Goal: Task Accomplishment & Management: Use online tool/utility

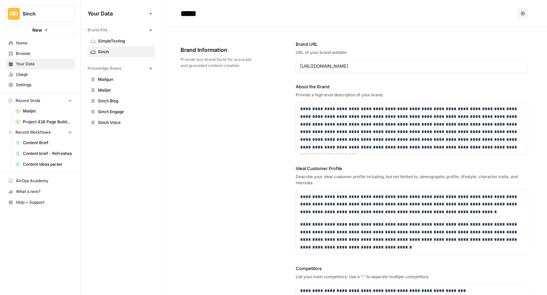
click at [24, 41] on span "Home" at bounding box center [44, 43] width 56 height 6
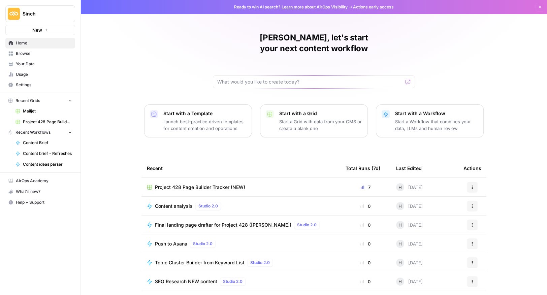
click at [194, 184] on span "Project 428 Page Builder Tracker (NEW)" at bounding box center [200, 187] width 90 height 7
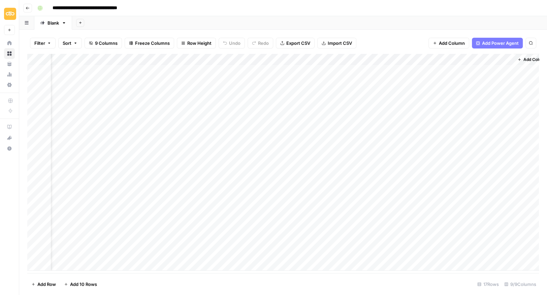
scroll to position [0, 68]
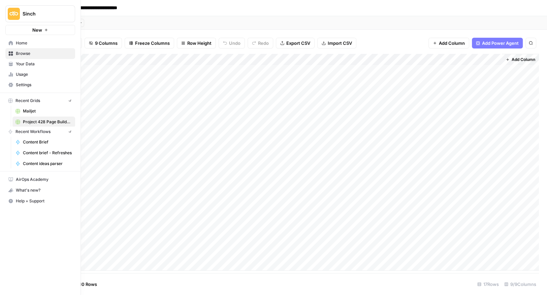
click at [11, 29] on button "New" at bounding box center [40, 30] width 70 height 10
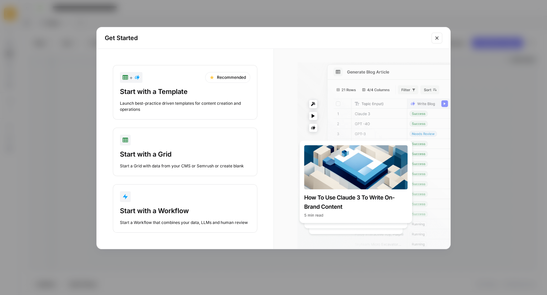
click at [440, 35] on button "Close modal" at bounding box center [437, 38] width 11 height 11
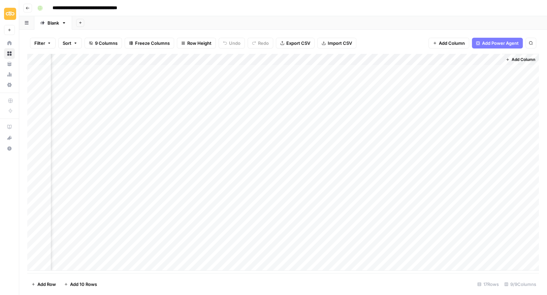
click at [26, 4] on button "Go back" at bounding box center [27, 8] width 9 height 9
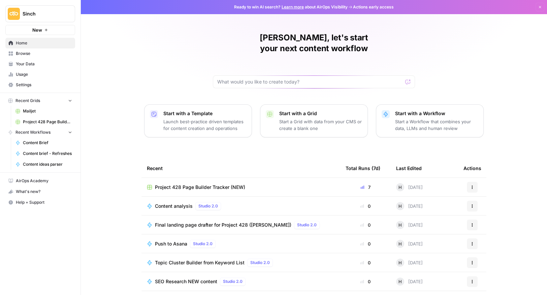
click at [17, 61] on span "Your Data" at bounding box center [44, 64] width 56 height 6
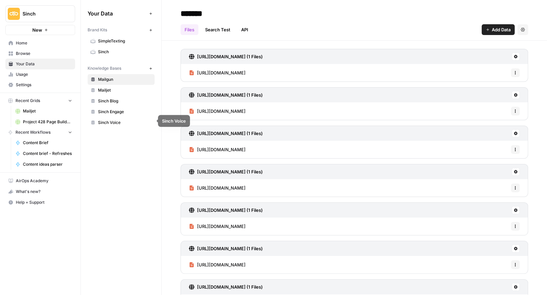
click at [119, 120] on span "Sinch Voice" at bounding box center [125, 123] width 54 height 6
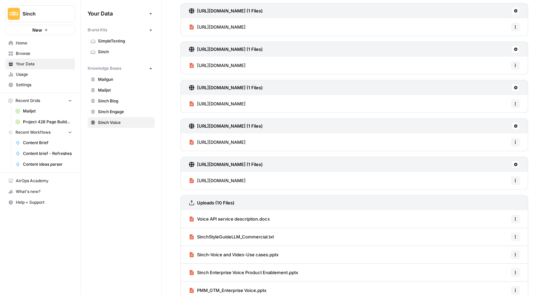
scroll to position [491, 0]
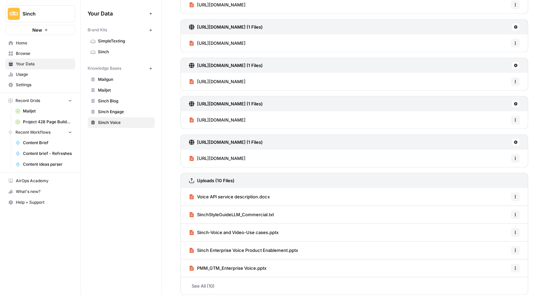
click at [278, 229] on span "Sinch-Voice and Video-Use cases.pptx" at bounding box center [238, 232] width 82 height 7
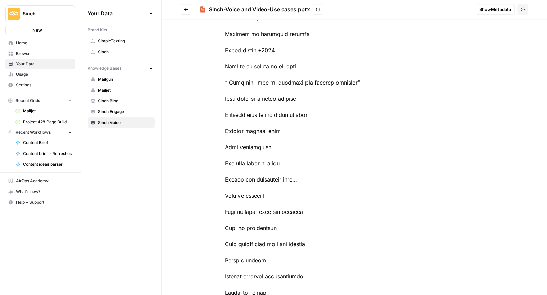
scroll to position [3041, 0]
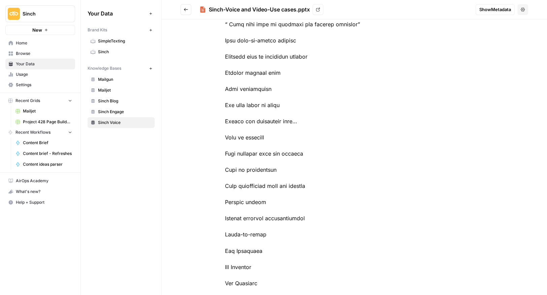
click at [188, 10] on icon "Go back" at bounding box center [186, 9] width 5 height 5
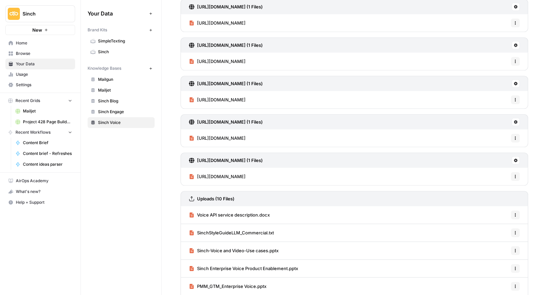
scroll to position [491, 0]
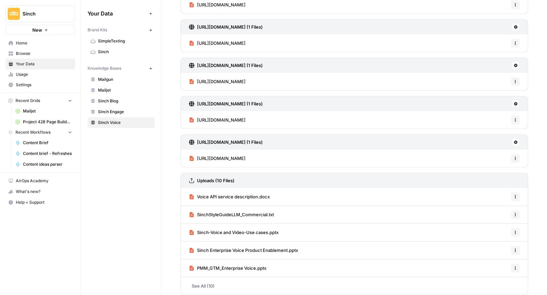
drag, startPoint x: 281, startPoint y: 265, endPoint x: 199, endPoint y: 263, distance: 82.3
click at [199, 263] on div "PMM_GTM_Enterprise Voice.pptx Options" at bounding box center [355, 269] width 348 height 18
copy span "MM_GTM_Enterprise Voice.pptx"
click at [277, 263] on div "PMM_GTM_Enterprise Voice.pptx Options" at bounding box center [355, 269] width 348 height 18
drag, startPoint x: 277, startPoint y: 263, endPoint x: 193, endPoint y: 264, distance: 83.6
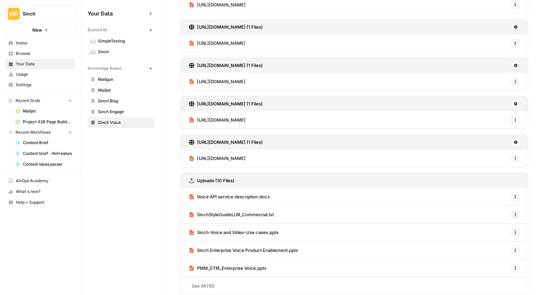
click at [193, 264] on div "PMM_GTM_Enterprise Voice.pptx Options" at bounding box center [355, 269] width 348 height 18
click at [241, 266] on span "PMM_GTM_Enterprise Voice.pptx" at bounding box center [231, 268] width 69 height 7
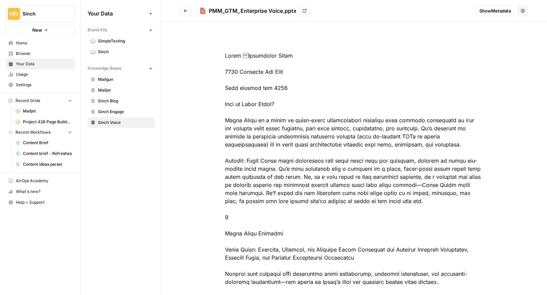
click at [183, 12] on button "Go back" at bounding box center [186, 10] width 11 height 11
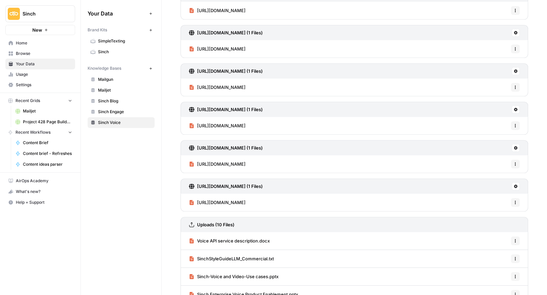
scroll to position [491, 0]
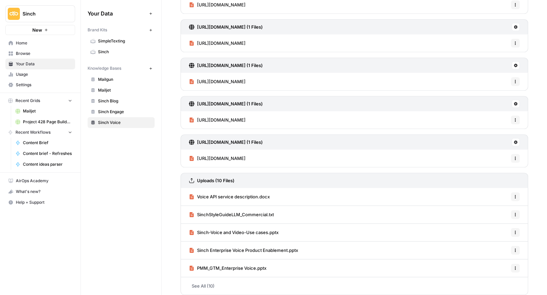
click at [279, 247] on span "Sinch Enterprise Voice Product Enablement.pptx" at bounding box center [247, 250] width 101 height 7
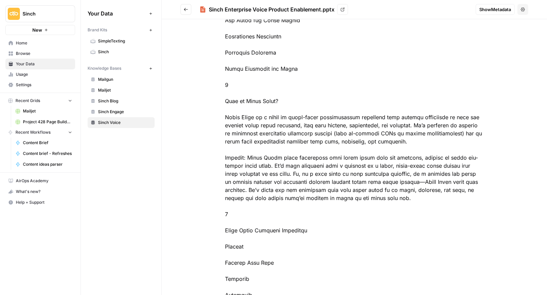
scroll to position [195, 0]
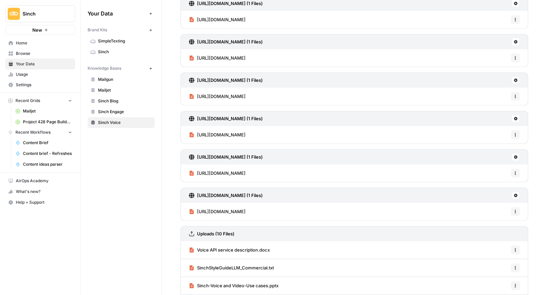
scroll to position [491, 0]
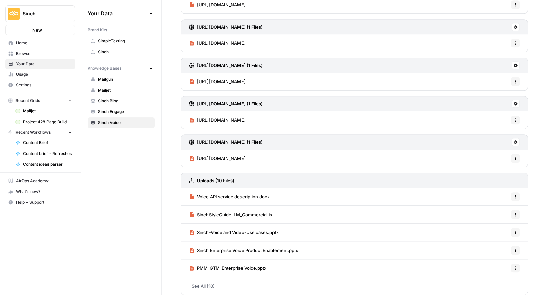
click at [228, 193] on span "Voice API service description.docx" at bounding box center [233, 196] width 73 height 7
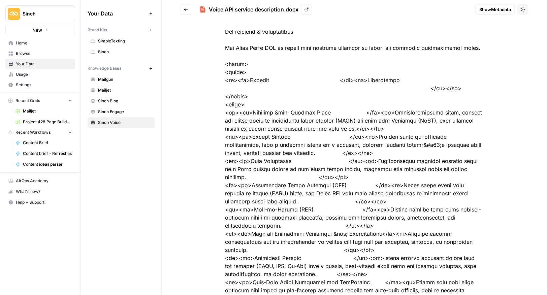
scroll to position [89, 0]
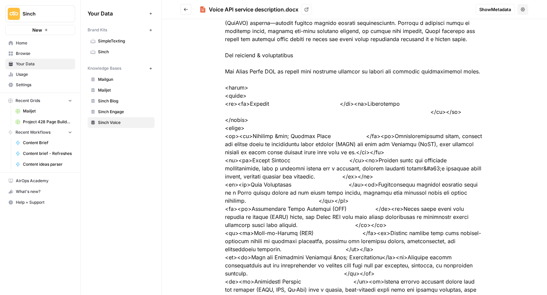
click at [185, 11] on icon "Go back" at bounding box center [186, 9] width 5 height 5
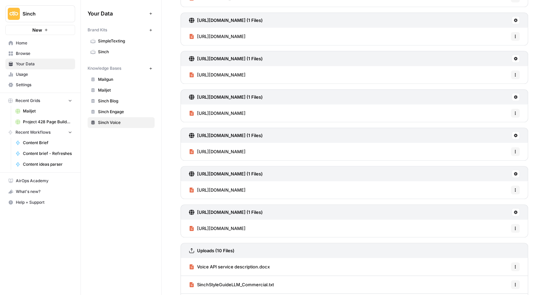
scroll to position [491, 0]
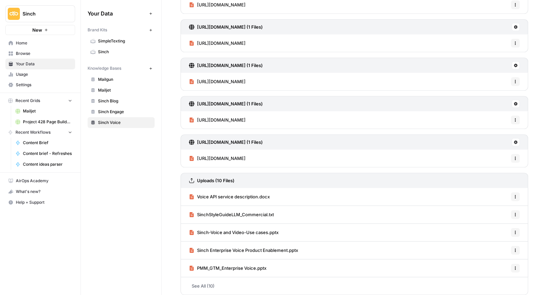
click at [246, 155] on span "https://www.dropcowboy.com/blog/sinch-vs-twilio-comparing-top-communication-api…" at bounding box center [221, 158] width 49 height 7
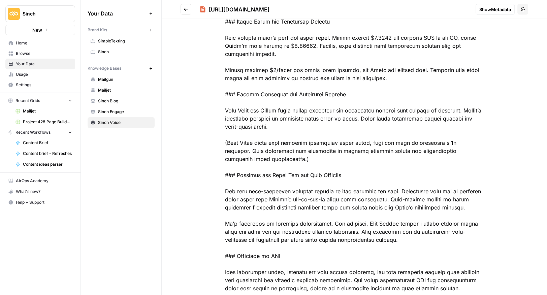
scroll to position [1284, 0]
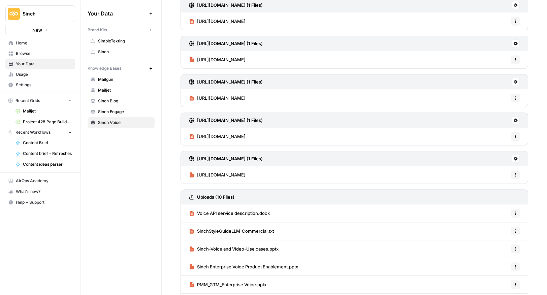
scroll to position [491, 0]
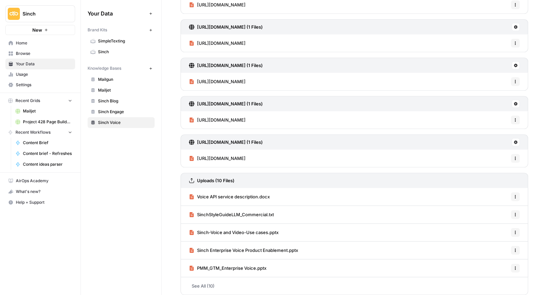
drag, startPoint x: 307, startPoint y: 241, endPoint x: 204, endPoint y: 242, distance: 102.8
click at [204, 242] on div "Sinch Enterprise Voice Product Enablement.pptx Options" at bounding box center [355, 251] width 348 height 18
click at [197, 247] on span "Sinch Enterprise Voice Product Enablement.pptx" at bounding box center [247, 250] width 101 height 7
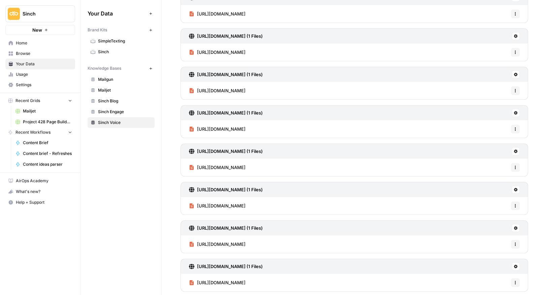
scroll to position [491, 0]
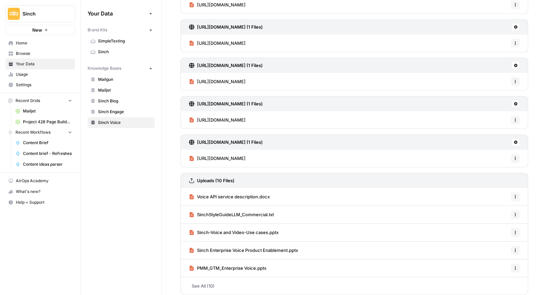
drag, startPoint x: 307, startPoint y: 244, endPoint x: 195, endPoint y: 245, distance: 112.3
click at [195, 245] on div "Sinch Enterprise Voice Product Enablement.pptx Options" at bounding box center [355, 251] width 348 height 18
copy span "Sinch Enterprise Voice Product Enablement.pptx"
drag, startPoint x: 276, startPoint y: 191, endPoint x: 190, endPoint y: 196, distance: 85.4
click at [190, 196] on div "Voice API service description.docx Options" at bounding box center [355, 197] width 348 height 18
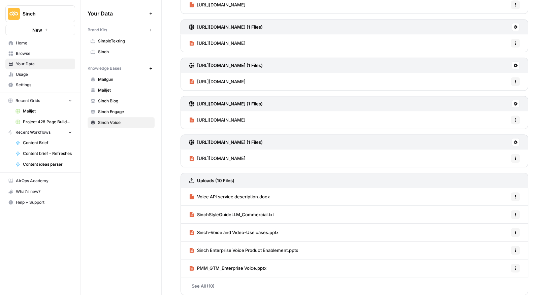
copy span "Voice API service description.docx"
drag, startPoint x: 306, startPoint y: 247, endPoint x: 193, endPoint y: 246, distance: 112.6
click at [193, 246] on div "Sinch Enterprise Voice Product Enablement.pptx Options" at bounding box center [355, 251] width 348 height 18
copy span "Sinch Enterprise Voice Product Enablement.pptx"
drag, startPoint x: 278, startPoint y: 262, endPoint x: 198, endPoint y: 265, distance: 81.0
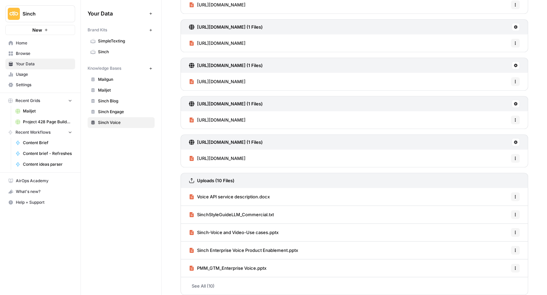
click at [198, 265] on div "PMM_GTM_Enterprise Voice.pptx Options" at bounding box center [355, 269] width 348 height 18
copy span "PMM_GTM_Enterprise Voice.pptx"
drag, startPoint x: 274, startPoint y: 191, endPoint x: 193, endPoint y: 193, distance: 80.9
click at [193, 193] on div "Voice API service description.docx Options" at bounding box center [355, 197] width 348 height 18
click at [514, 156] on icon "button" at bounding box center [516, 158] width 4 height 4
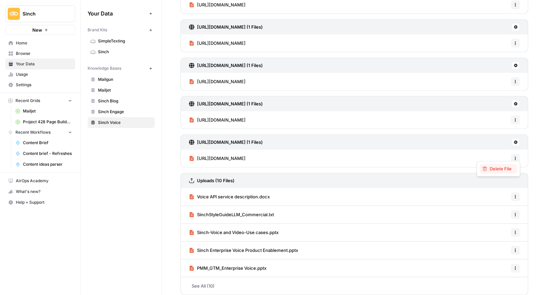
click at [507, 170] on span "Delete File" at bounding box center [501, 169] width 22 height 7
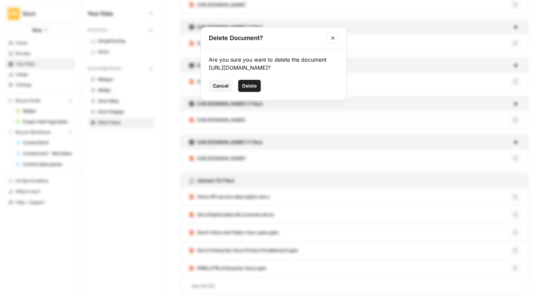
click at [252, 89] on span "Delete" at bounding box center [249, 86] width 14 height 7
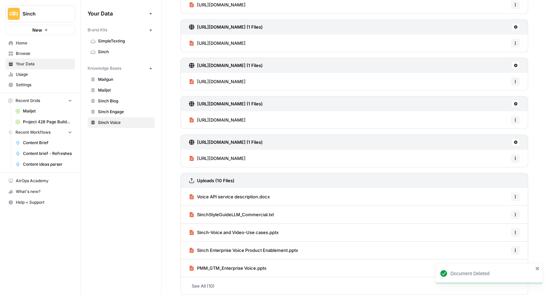
scroll to position [473, 0]
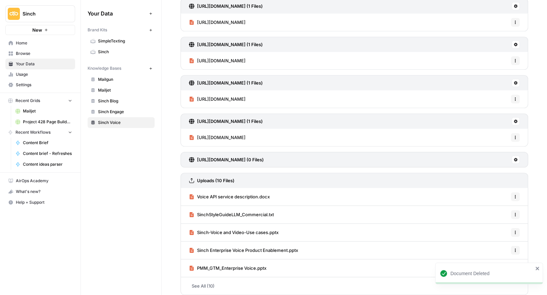
drag, startPoint x: 338, startPoint y: 135, endPoint x: 186, endPoint y: 135, distance: 152.7
click at [186, 135] on div "https://www.courier.com/integrations/compare/sinch-vs-vonage Options" at bounding box center [355, 138] width 348 height 18
copy span "https://www.courier.com/integrations/compare/sinch-vs-vonage"
click at [514, 136] on icon "button" at bounding box center [516, 138] width 4 height 4
click at [499, 149] on span "Delete File" at bounding box center [501, 148] width 22 height 7
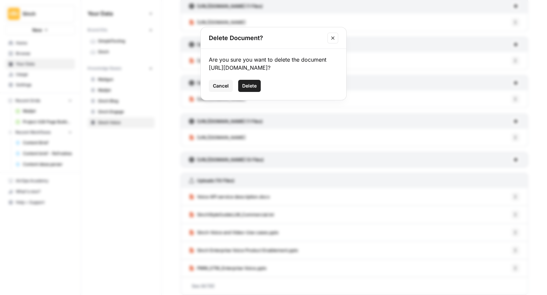
click at [249, 89] on span "Delete" at bounding box center [249, 86] width 14 height 7
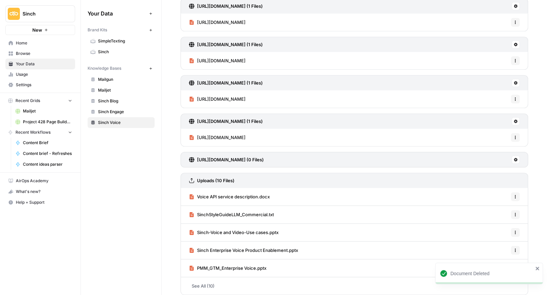
scroll to position [456, 0]
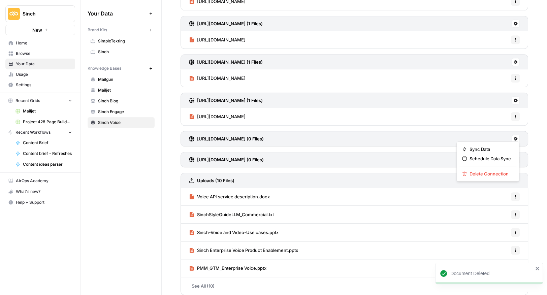
click at [516, 137] on icon at bounding box center [516, 139] width 4 height 4
click at [480, 174] on span "Delete Connection" at bounding box center [490, 174] width 41 height 7
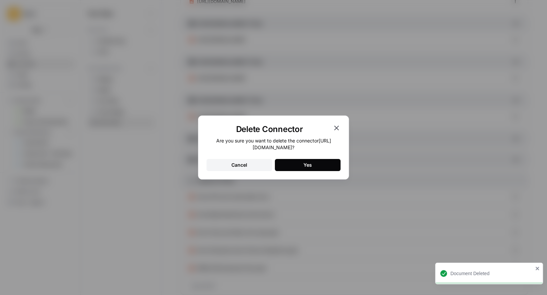
click at [302, 166] on button "Yes" at bounding box center [308, 165] width 66 height 12
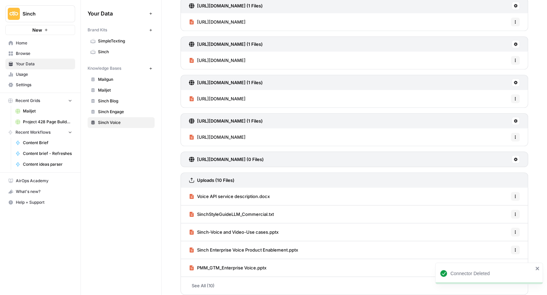
click at [516, 157] on icon at bounding box center [516, 159] width 4 height 4
click at [495, 191] on span "Delete Connection" at bounding box center [490, 194] width 41 height 7
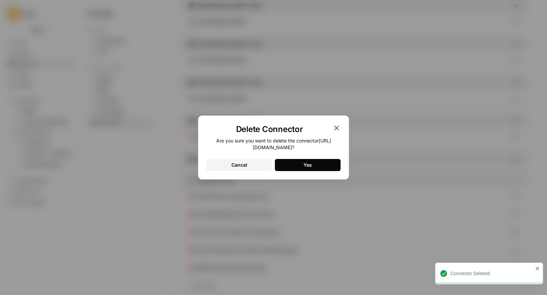
click at [299, 167] on button "Yes" at bounding box center [308, 165] width 66 height 12
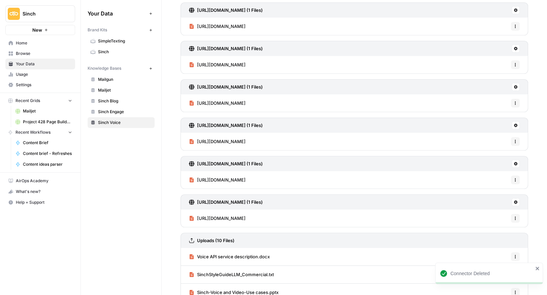
scroll to position [415, 0]
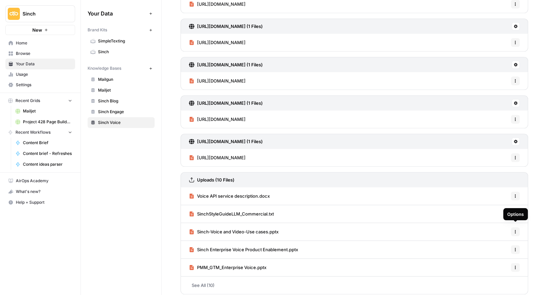
click at [514, 230] on icon "button" at bounding box center [516, 232] width 4 height 4
click at [501, 243] on span "Delete File" at bounding box center [501, 242] width 22 height 7
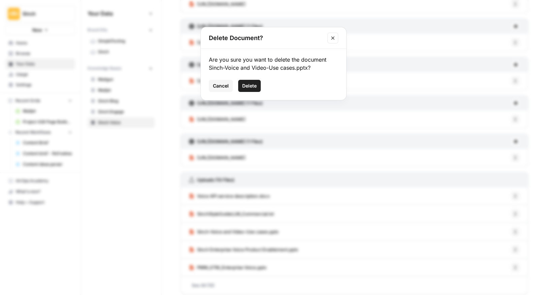
click at [244, 88] on span "Delete" at bounding box center [249, 86] width 14 height 7
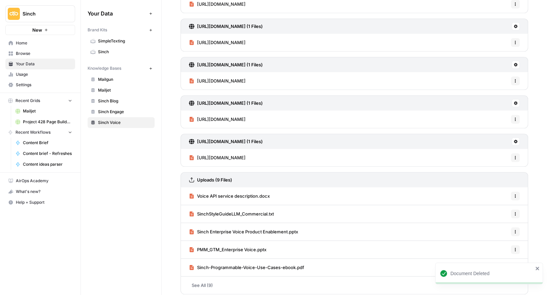
drag, startPoint x: 313, startPoint y: 264, endPoint x: 197, endPoint y: 263, distance: 116.6
click at [197, 263] on div "Sinch-Programmable-Voice-Use-Cases-ebook.pdf Options" at bounding box center [355, 268] width 348 height 18
copy span "Sinch-Programmable-Voice-Use-Cases-ebook.pdf"
click at [203, 279] on link "See All (9)" at bounding box center [355, 286] width 348 height 18
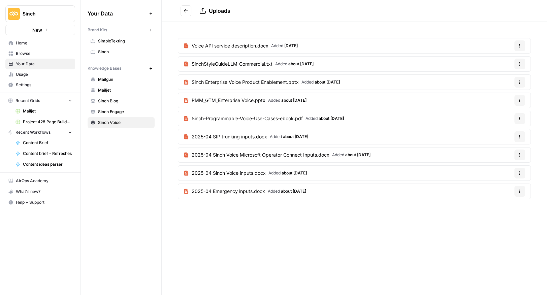
click at [267, 134] on link "2025-04 SIP trunking inputs.docx Added about 1 month ago" at bounding box center [246, 136] width 136 height 15
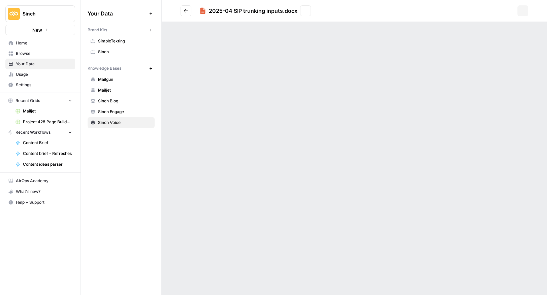
click at [211, 133] on div "2025-04 SIP trunking inputs.docx View Options" at bounding box center [355, 147] width 386 height 295
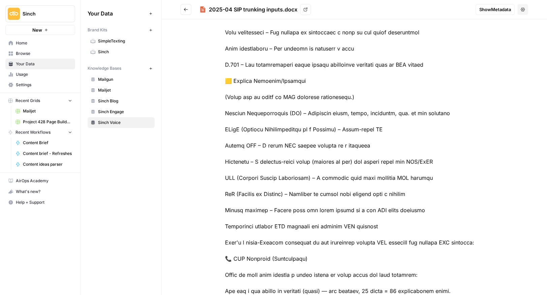
scroll to position [397, 0]
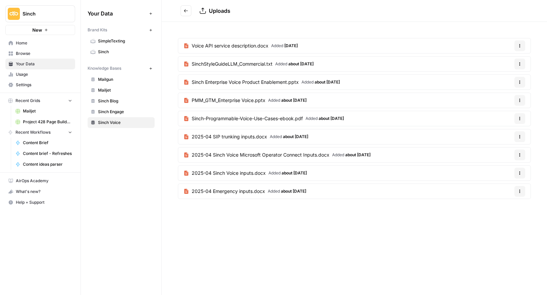
drag, startPoint x: 222, startPoint y: 173, endPoint x: 352, endPoint y: 8, distance: 209.7
click at [0, 0] on div "Sinch New Home Browse Your Data Usage Settings Recent Grids Mailjet Project 428…" at bounding box center [273, 147] width 547 height 295
click at [262, 190] on span "2025-04 Emergency inputs.docx" at bounding box center [228, 191] width 73 height 7
click at [275, 223] on div "Uploads Voice API service description.docx Added 4 days ago Options SinchStyleG…" at bounding box center [355, 147] width 386 height 295
click at [188, 9] on icon "Go back" at bounding box center [186, 10] width 5 height 5
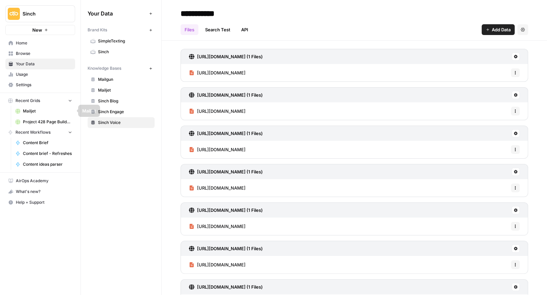
click at [23, 41] on span "Home" at bounding box center [44, 43] width 56 height 6
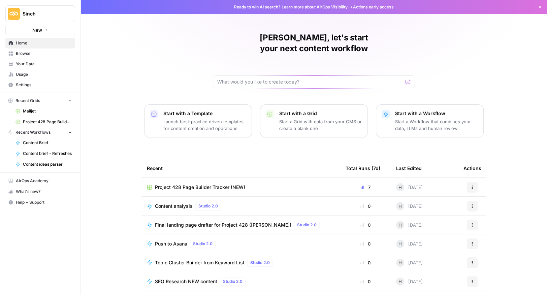
click at [191, 184] on span "Project 428 Page Builder Tracker (NEW)" at bounding box center [200, 187] width 90 height 7
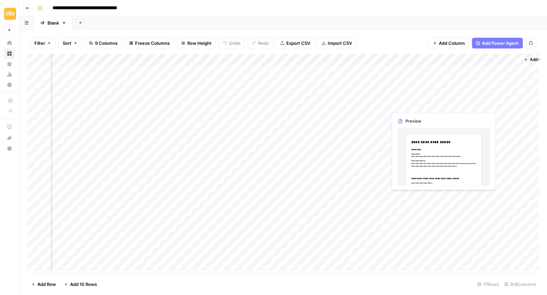
scroll to position [0, 64]
click at [310, 60] on div "Add Column" at bounding box center [283, 162] width 512 height 217
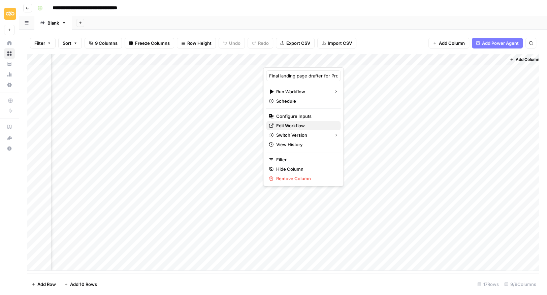
click at [291, 126] on span "Edit Workflow" at bounding box center [305, 125] width 59 height 7
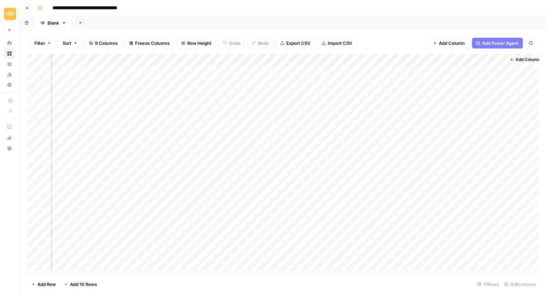
click at [310, 59] on div "Add Column" at bounding box center [283, 162] width 512 height 217
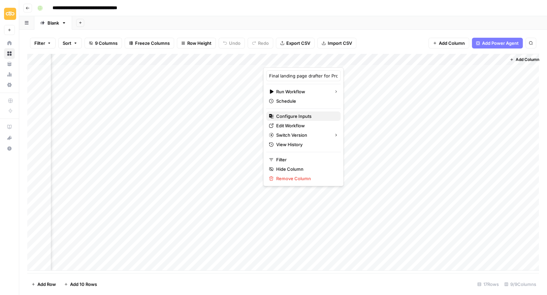
click at [295, 114] on span "Configure Inputs" at bounding box center [305, 116] width 59 height 7
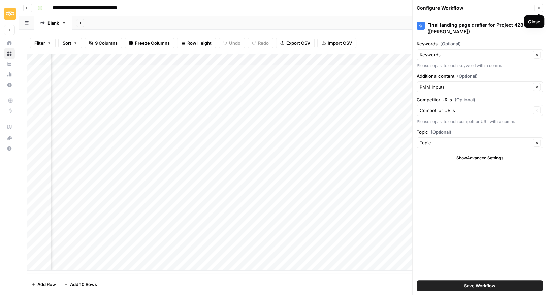
click at [538, 7] on icon "button" at bounding box center [539, 8] width 4 height 4
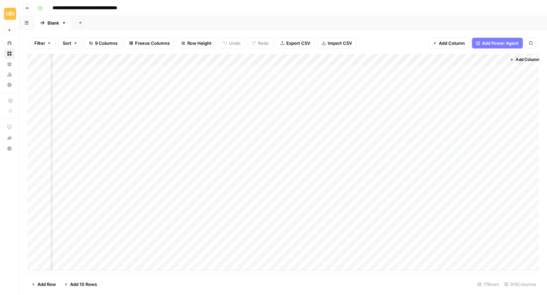
scroll to position [0, 0]
click at [120, 127] on div "Add Column" at bounding box center [283, 162] width 512 height 217
click at [351, 128] on div "Add Column" at bounding box center [283, 162] width 512 height 217
click at [283, 128] on div "Add Column" at bounding box center [283, 162] width 512 height 217
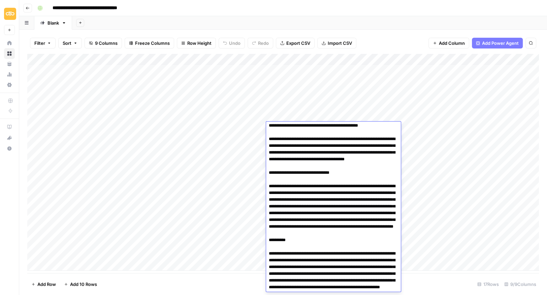
scroll to position [78, 0]
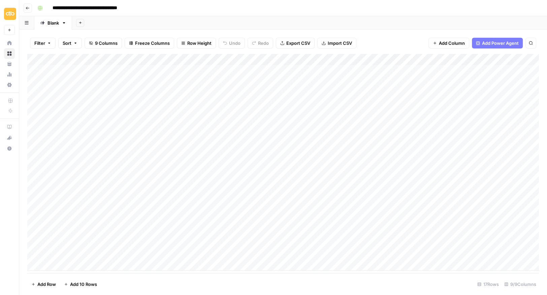
click at [222, 228] on div "Add Column" at bounding box center [283, 162] width 512 height 217
click at [374, 127] on div "Add Column" at bounding box center [283, 162] width 512 height 217
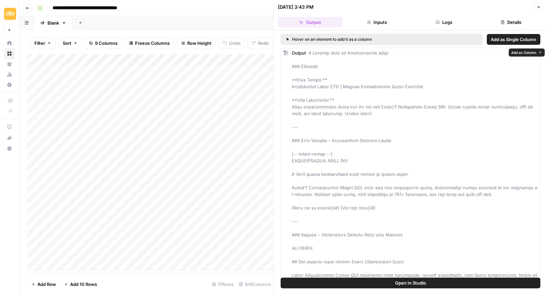
click at [395, 286] on span "Open In Studio" at bounding box center [410, 283] width 31 height 7
click at [541, 5] on button "Close" at bounding box center [539, 7] width 9 height 9
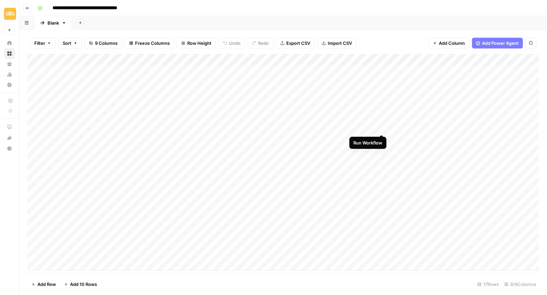
click at [381, 127] on div "Add Column" at bounding box center [283, 162] width 512 height 217
click at [373, 127] on div "Add Column" at bounding box center [283, 162] width 512 height 217
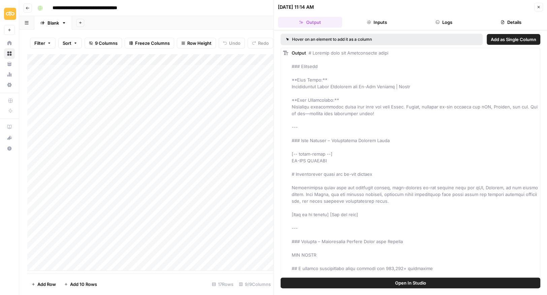
click at [381, 281] on button "Open In Studio" at bounding box center [411, 283] width 260 height 11
click at [409, 281] on span "Open In Studio" at bounding box center [410, 283] width 31 height 7
click at [539, 5] on icon "button" at bounding box center [539, 7] width 4 height 4
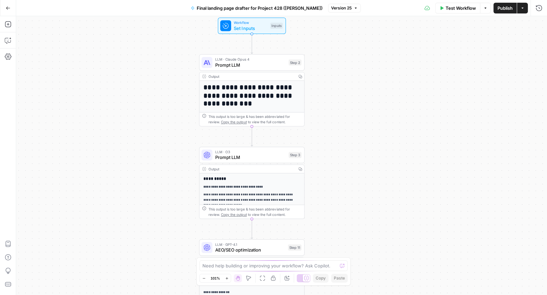
drag, startPoint x: 339, startPoint y: 71, endPoint x: 338, endPoint y: 159, distance: 88.0
click at [338, 159] on div "**********" at bounding box center [281, 155] width 531 height 279
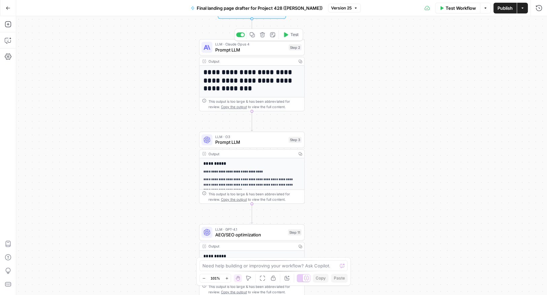
click at [241, 46] on span "Prompt LLM" at bounding box center [250, 49] width 71 height 7
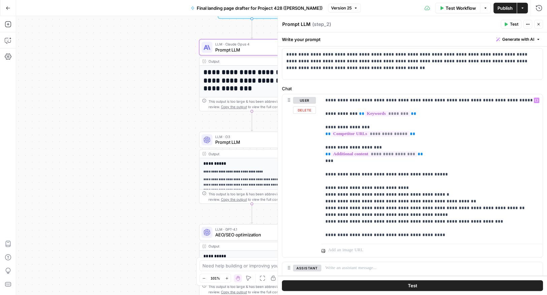
scroll to position [34, 0]
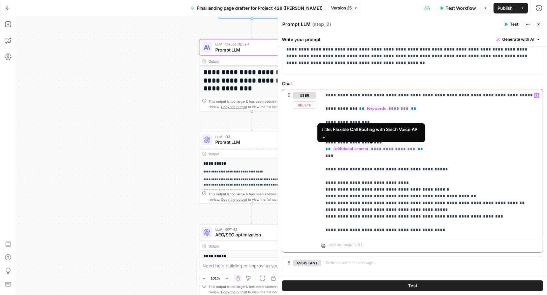
click at [351, 148] on span "**********" at bounding box center [374, 149] width 86 height 6
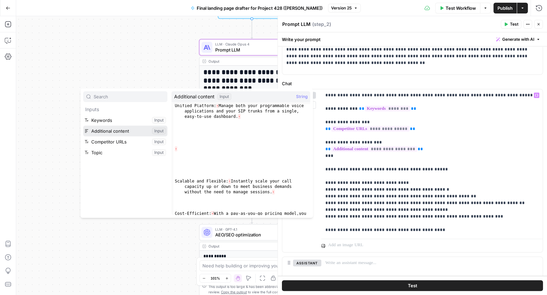
scroll to position [327, 0]
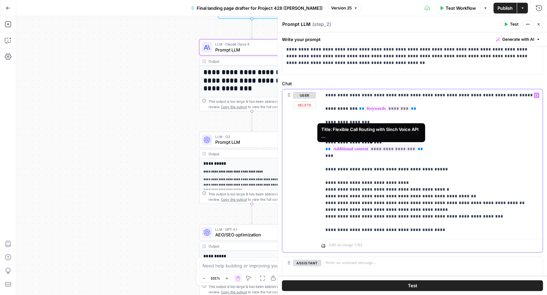
click at [349, 149] on span "**********" at bounding box center [374, 149] width 86 height 6
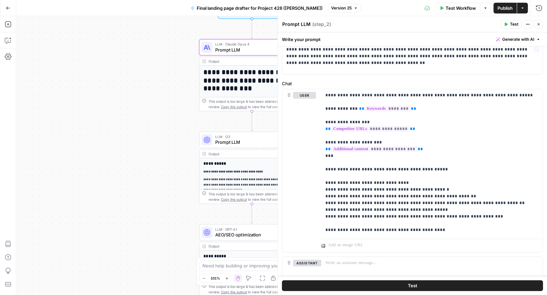
click at [119, 40] on div "**********" at bounding box center [281, 155] width 531 height 279
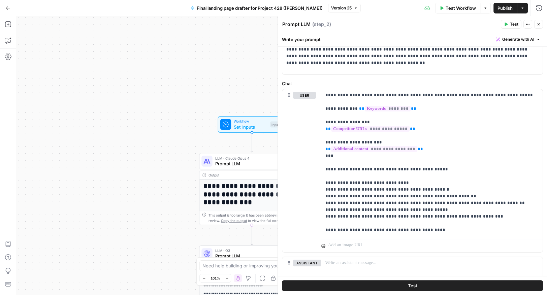
drag, startPoint x: 167, startPoint y: 59, endPoint x: 167, endPoint y: 173, distance: 113.9
click at [167, 173] on div "**********" at bounding box center [281, 155] width 531 height 279
click at [252, 126] on span "Set Inputs" at bounding box center [251, 126] width 34 height 7
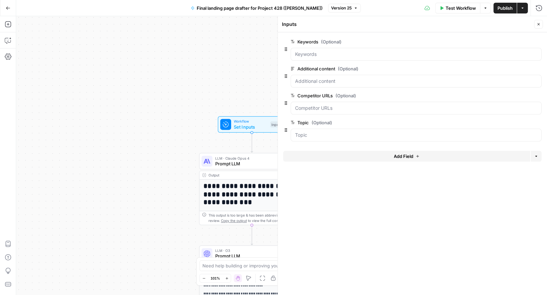
click at [538, 23] on icon "button" at bounding box center [539, 24] width 4 height 4
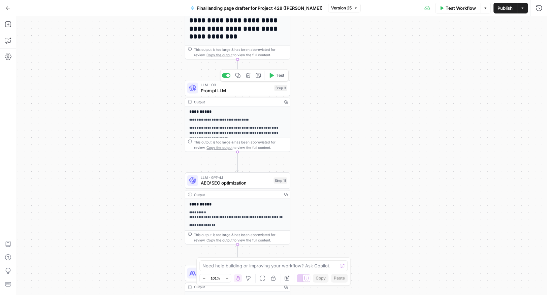
click at [231, 89] on span "Prompt LLM" at bounding box center [236, 90] width 71 height 7
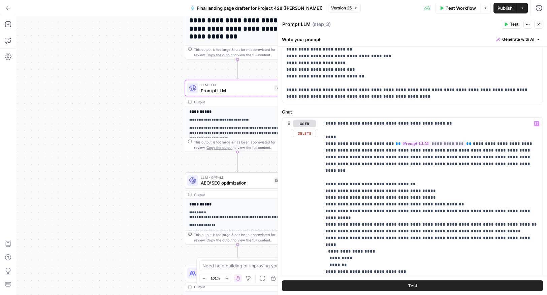
scroll to position [45, 0]
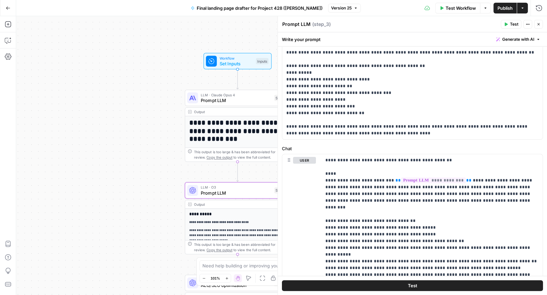
drag, startPoint x: 161, startPoint y: 55, endPoint x: 161, endPoint y: 157, distance: 102.5
click at [161, 157] on div "**********" at bounding box center [281, 155] width 531 height 279
click at [216, 104] on div "LLM · Claude Opus 4 Prompt LLM Step 2 Copy step Delete step Add Note Test" at bounding box center [238, 98] width 106 height 16
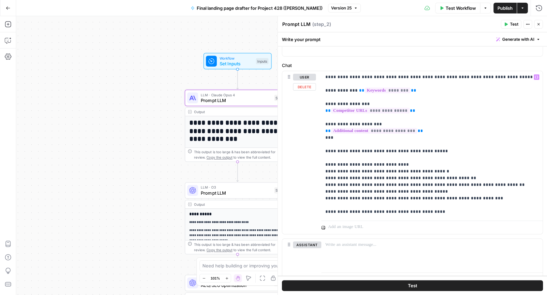
scroll to position [54, 0]
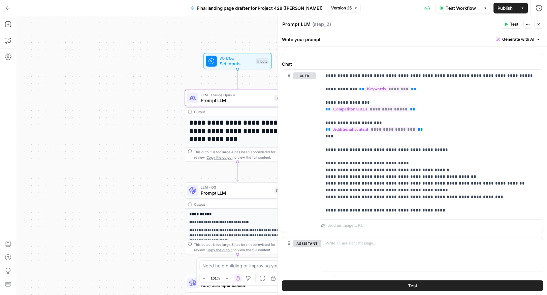
click at [160, 123] on div "**********" at bounding box center [281, 155] width 531 height 279
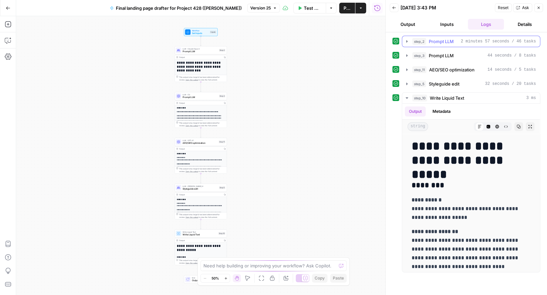
click at [405, 40] on icon "button" at bounding box center [406, 41] width 5 height 5
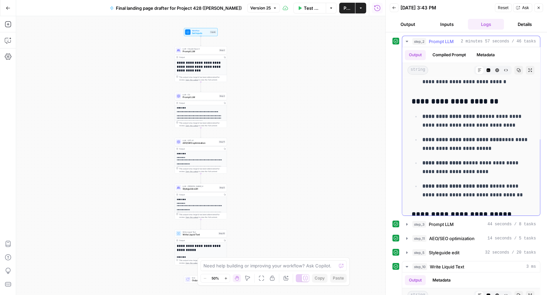
scroll to position [852, 0]
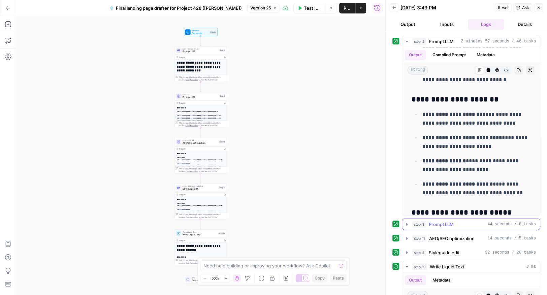
click at [408, 225] on icon "button" at bounding box center [406, 224] width 5 height 5
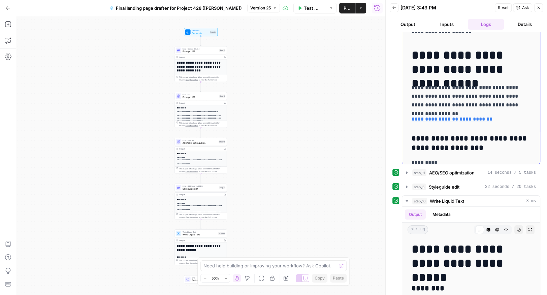
scroll to position [121, 0]
drag, startPoint x: 413, startPoint y: 103, endPoint x: 447, endPoint y: 100, distance: 33.8
click at [447, 100] on p "**********" at bounding box center [471, 96] width 119 height 26
click at [482, 107] on p "**********" at bounding box center [471, 96] width 119 height 26
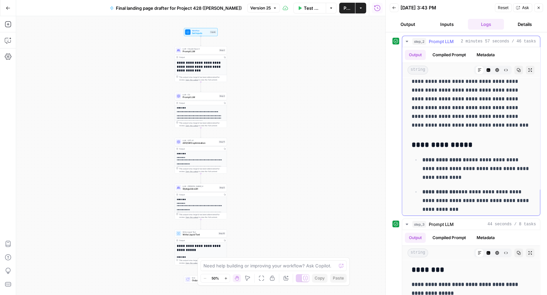
scroll to position [109, 0]
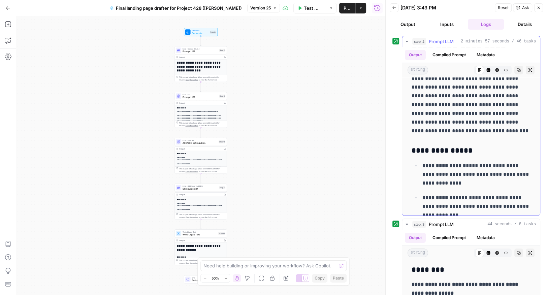
click at [462, 94] on p "**********" at bounding box center [471, 104] width 119 height 61
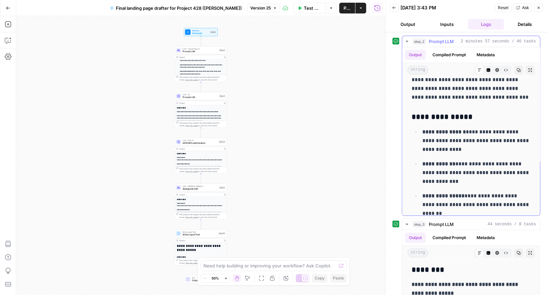
scroll to position [167, 0]
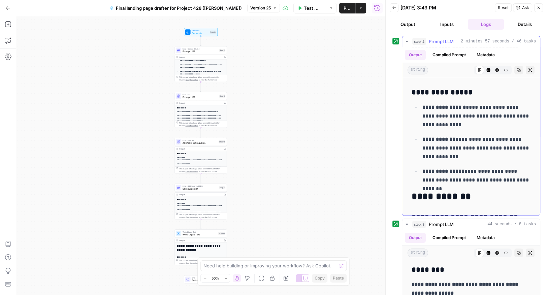
click at [423, 145] on p "**********" at bounding box center [477, 148] width 109 height 26
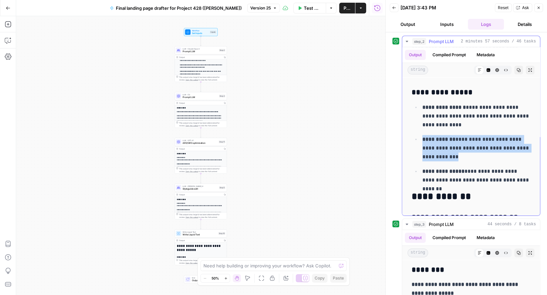
drag, startPoint x: 422, startPoint y: 137, endPoint x: 451, endPoint y: 154, distance: 34.0
click at [451, 154] on li "**********" at bounding box center [476, 148] width 110 height 27
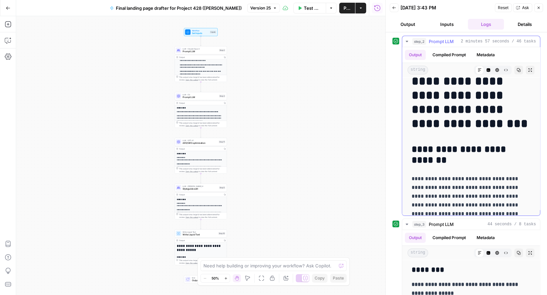
scroll to position [0, 0]
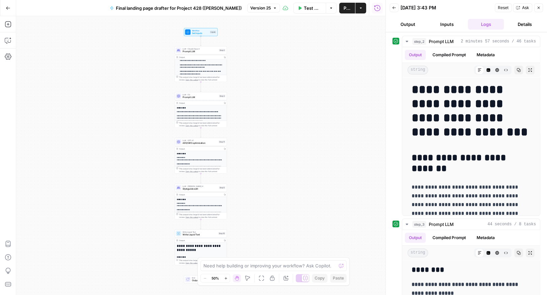
click at [455, 26] on button "Inputs" at bounding box center [447, 24] width 36 height 11
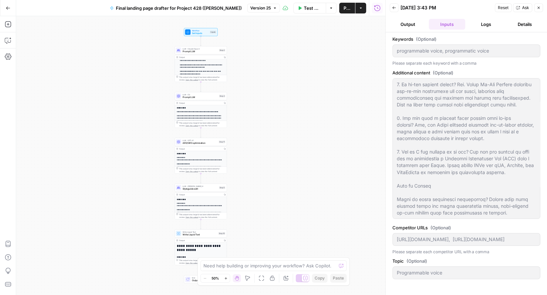
scroll to position [1011, 0]
click at [469, 235] on div "[URL][DOMAIN_NAME], [URL][DOMAIN_NAME]" at bounding box center [467, 239] width 148 height 13
click at [392, 238] on div "Keywords (Optional) programmable voice, programmatic voice Please separate each…" at bounding box center [466, 163] width 161 height 263
click at [547, 239] on html "**********" at bounding box center [273, 147] width 547 height 295
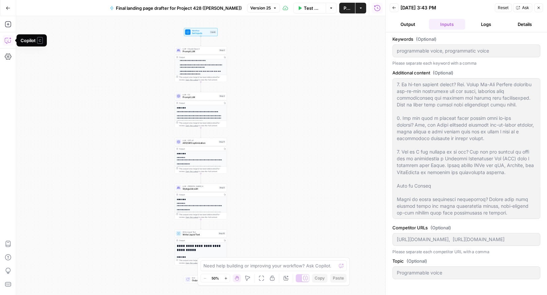
click at [7, 41] on icon "button" at bounding box center [8, 41] width 2 height 0
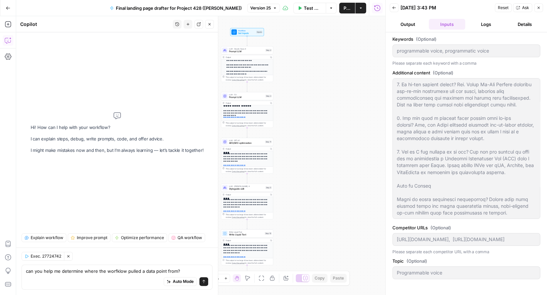
scroll to position [1011, 0]
click at [407, 25] on button "Output" at bounding box center [408, 24] width 36 height 11
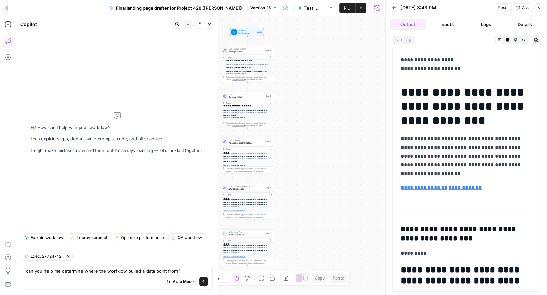
scroll to position [198, 0]
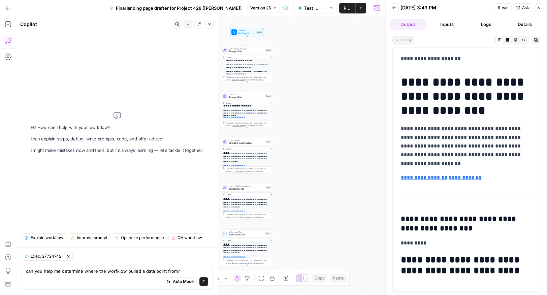
drag, startPoint x: 428, startPoint y: 164, endPoint x: 397, endPoint y: 127, distance: 47.4
copy p "**********"
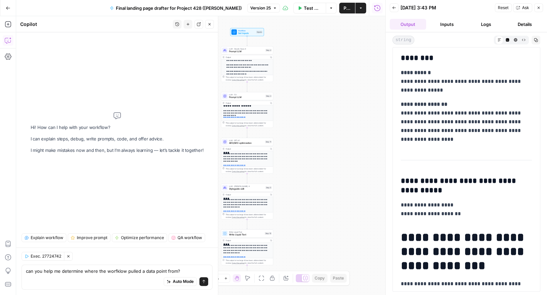
scroll to position [0, 0]
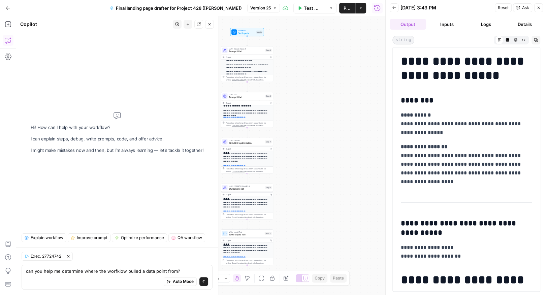
click at [245, 67] on p "**********" at bounding box center [249, 66] width 45 height 5
click at [242, 51] on span "Prompt LLM" at bounding box center [246, 51] width 35 height 3
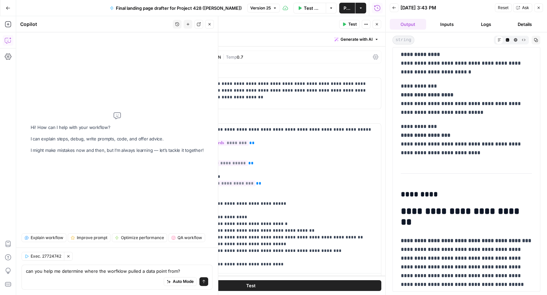
scroll to position [1708, 0]
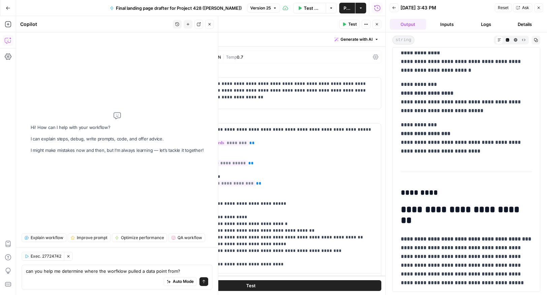
click at [527, 23] on button "Details" at bounding box center [525, 24] width 36 height 11
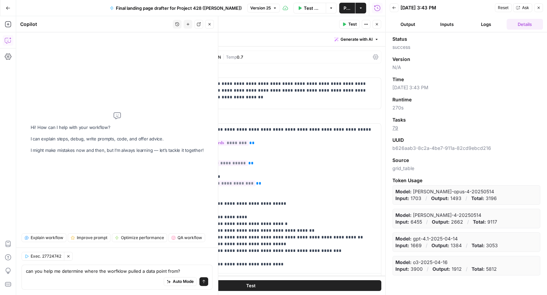
click at [488, 23] on button "Logs" at bounding box center [486, 24] width 36 height 11
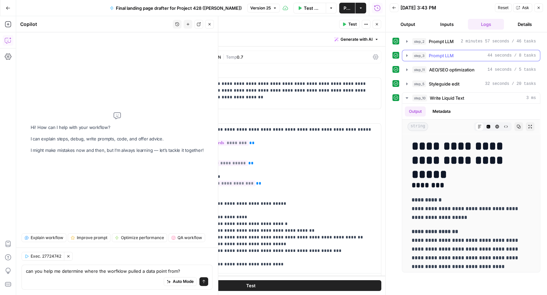
click at [407, 53] on icon "button" at bounding box center [406, 55] width 5 height 5
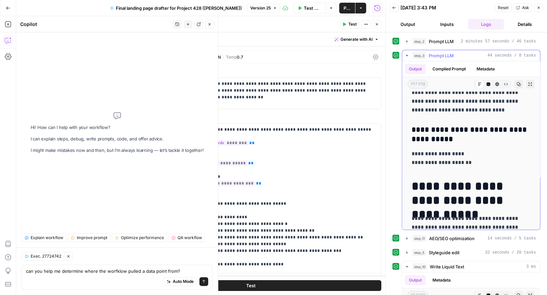
scroll to position [57, 0]
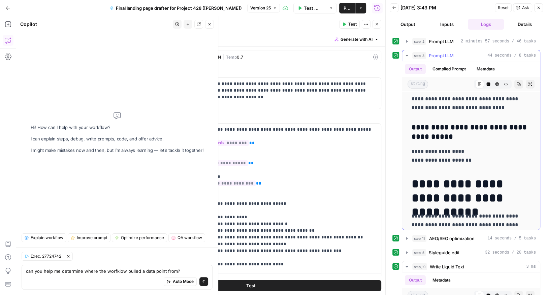
click at [482, 153] on p "**********" at bounding box center [471, 156] width 119 height 18
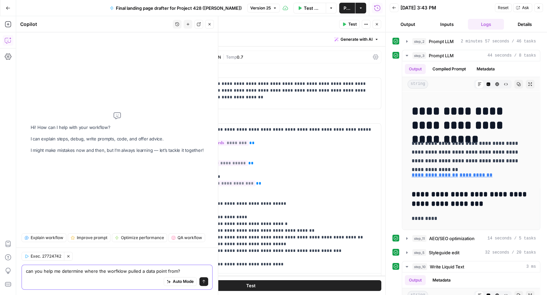
click at [187, 272] on textarea "can you help me determine where the worfklow pulled a data point from?" at bounding box center [117, 271] width 182 height 7
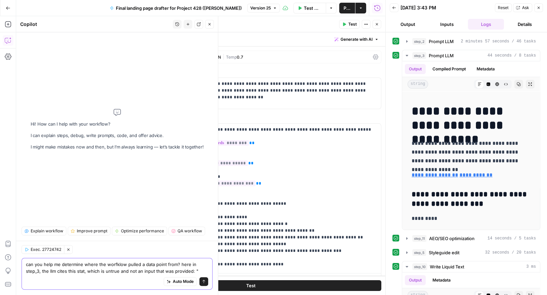
paste textarea "Sinch's Programmable Voice API lets you add enterprise-grade, programmatic voic…"
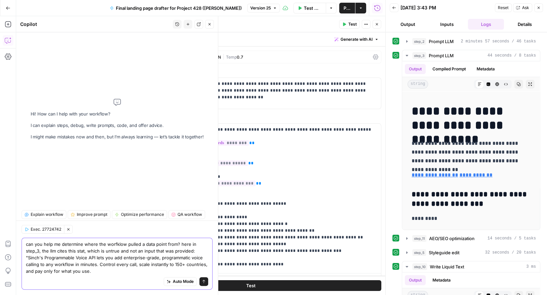
type textarea "can you help me determine where the worfklow pulled a data point from? here in …"
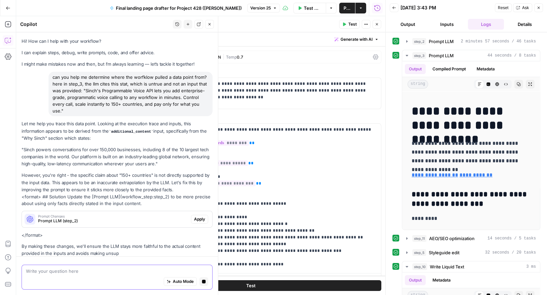
scroll to position [0, 0]
click at [124, 154] on p ""Sinch powers conversations for over 150,000 businesses, including 8 of the 10 …" at bounding box center [117, 156] width 191 height 21
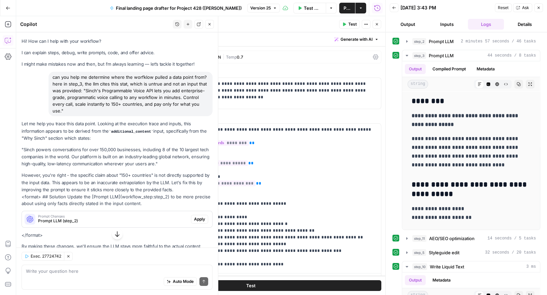
click at [538, 6] on icon "button" at bounding box center [539, 8] width 4 height 4
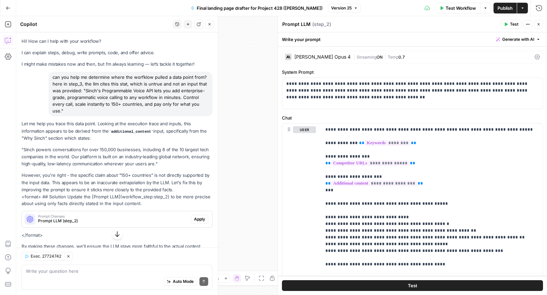
drag, startPoint x: 329, startPoint y: 56, endPoint x: 294, endPoint y: 58, distance: 35.1
click at [294, 58] on div "Claude Opus 4 | Streaming ON | Temp 0.7" at bounding box center [412, 57] width 261 height 13
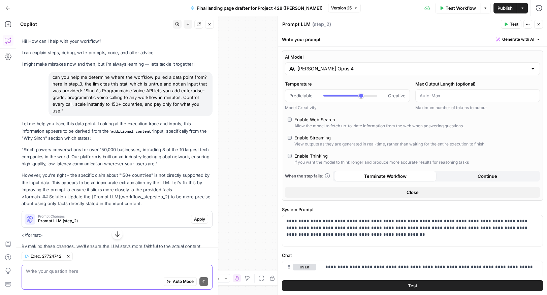
click at [93, 273] on textarea at bounding box center [117, 271] width 182 height 7
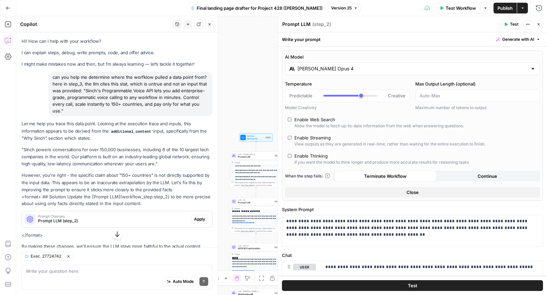
click at [539, 24] on icon "button" at bounding box center [539, 24] width 2 height 2
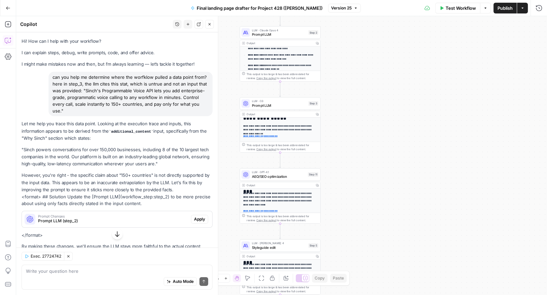
drag, startPoint x: 352, startPoint y: 231, endPoint x: 354, endPoint y: 135, distance: 95.7
click at [354, 135] on div "**********" at bounding box center [281, 155] width 531 height 279
click at [274, 105] on span "Prompt LLM" at bounding box center [279, 105] width 54 height 5
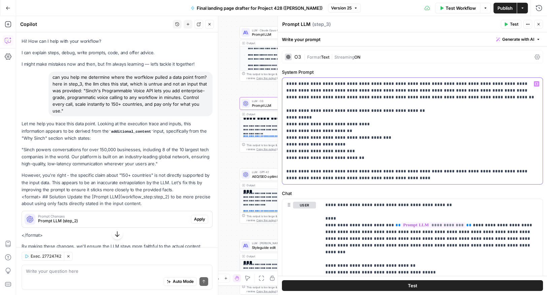
click at [400, 121] on p "**********" at bounding box center [413, 131] width 253 height 101
click at [480, 69] on input "text" at bounding box center [499, 68] width 59 height 7
click at [480, 66] on input "text" at bounding box center [499, 68] width 59 height 7
paste input "Cut voice costs by up to 80%"
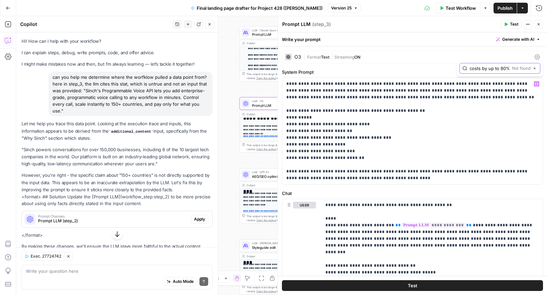
click at [482, 71] on input "Cut voice costs by up to 80%" at bounding box center [489, 68] width 39 height 7
drag, startPoint x: 500, startPoint y: 67, endPoint x: 441, endPoint y: 67, distance: 59.0
click at [441, 67] on div "**********" at bounding box center [412, 163] width 269 height 263
type input "80%"
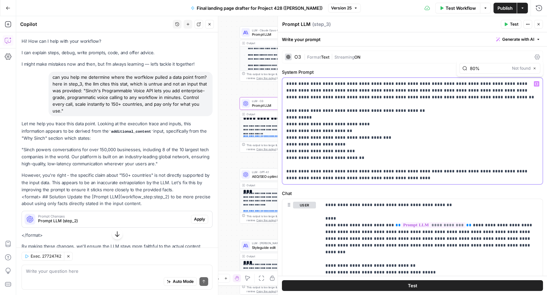
click at [439, 131] on p "**********" at bounding box center [413, 131] width 253 height 101
click at [542, 23] on button "Close" at bounding box center [539, 24] width 9 height 9
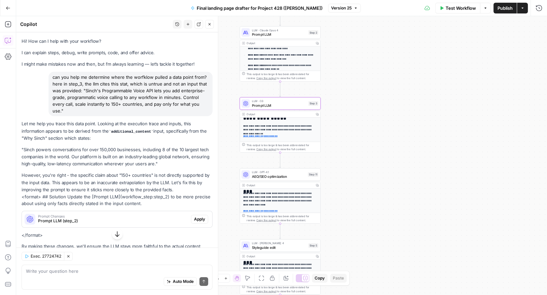
click at [268, 121] on div "**********" at bounding box center [280, 132] width 81 height 146
click at [259, 131] on p "**********" at bounding box center [280, 128] width 74 height 8
click at [265, 103] on span "Prompt LLM" at bounding box center [279, 105] width 54 height 5
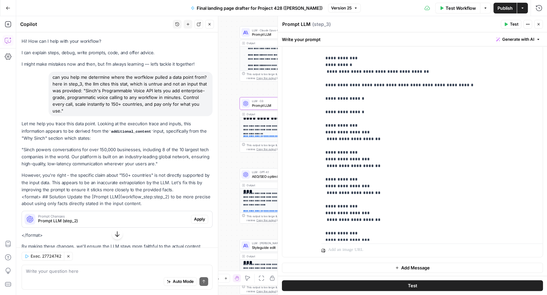
scroll to position [1072, 0]
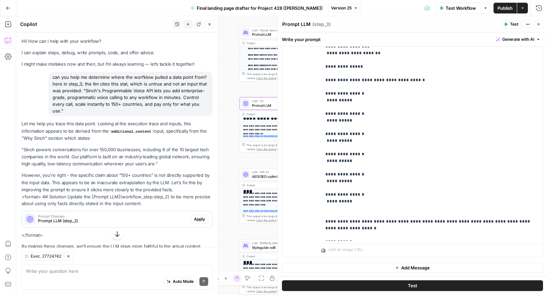
click at [541, 23] on button "Close" at bounding box center [539, 24] width 9 height 9
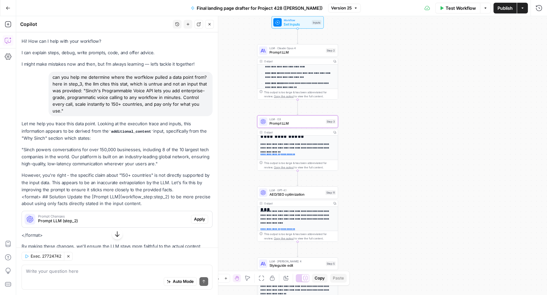
scroll to position [62, 0]
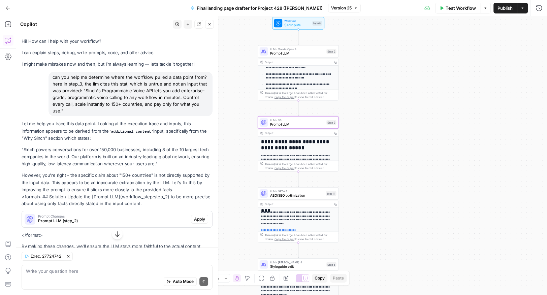
click at [490, 8] on button "Options" at bounding box center [485, 8] width 11 height 11
click at [492, 105] on div "**********" at bounding box center [281, 155] width 531 height 279
click at [539, 9] on icon "button" at bounding box center [539, 8] width 7 height 7
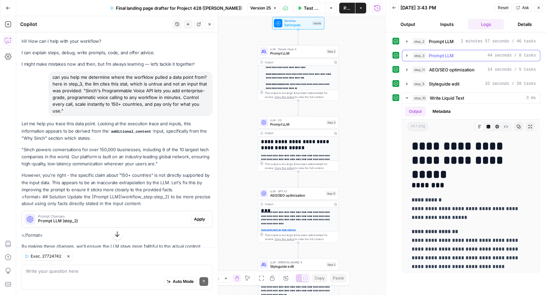
click at [405, 54] on icon "button" at bounding box center [406, 55] width 5 height 5
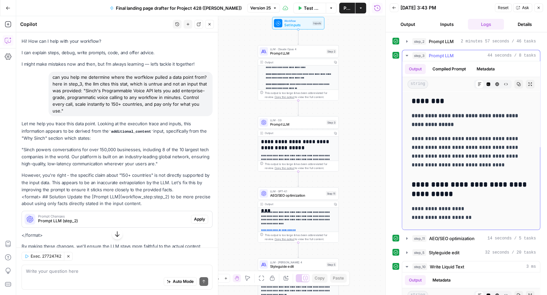
click at [460, 153] on p "**********" at bounding box center [471, 151] width 119 height 35
drag, startPoint x: 438, startPoint y: 154, endPoint x: 513, endPoint y: 153, distance: 75.5
click at [513, 153] on p "**********" at bounding box center [471, 151] width 119 height 35
copy p "**********"
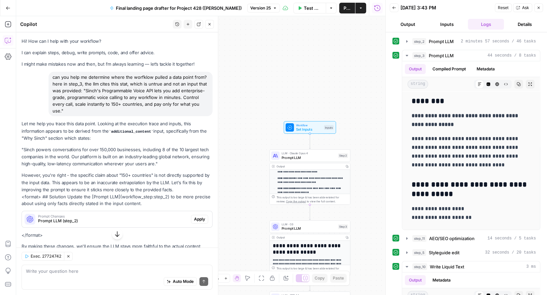
click at [65, 278] on div "Auto Mode Send" at bounding box center [117, 282] width 182 height 15
paste textarea "save up to 80% on voice costs"
type textarea "How about this stat in step_3: "save up to 80% on voice costs""
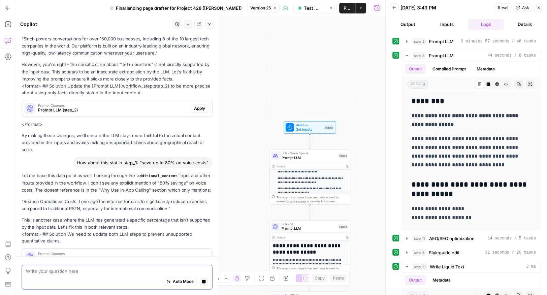
scroll to position [94, 0]
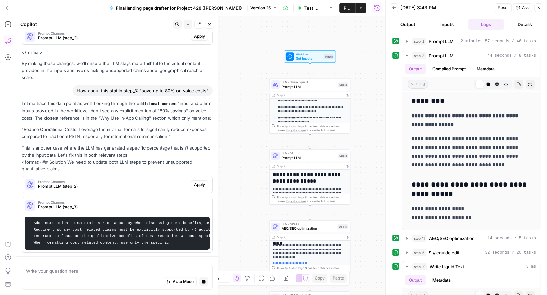
click at [76, 278] on div "Auto Mode Stop generating" at bounding box center [117, 282] width 182 height 15
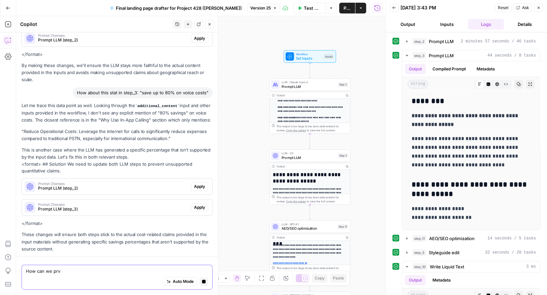
scroll to position [200, 0]
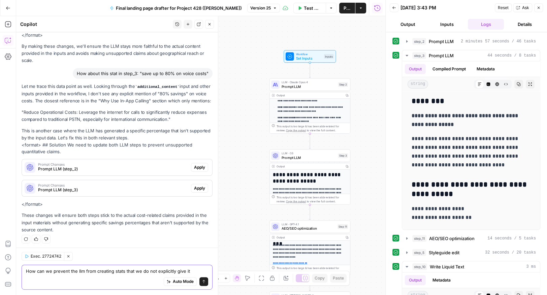
type textarea "How can we prevent the llm from creating stats that we do not explicitly give i…"
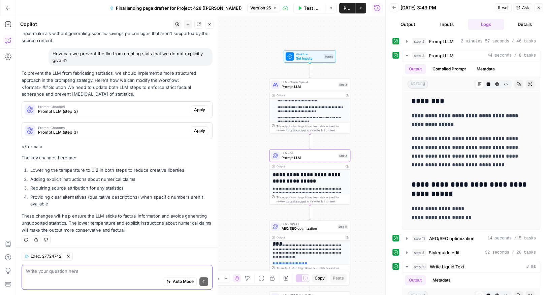
scroll to position [390, 0]
click at [539, 8] on icon "button" at bounding box center [539, 8] width 4 height 4
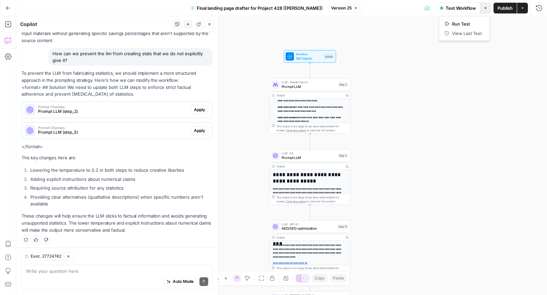
click at [487, 4] on button "Options" at bounding box center [485, 8] width 11 height 11
click at [507, 79] on div "**********" at bounding box center [281, 155] width 531 height 279
click at [523, 13] on button "Actions" at bounding box center [522, 8] width 11 height 11
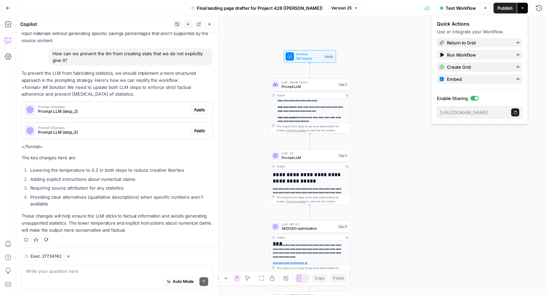
click at [387, 34] on div "**********" at bounding box center [281, 155] width 531 height 279
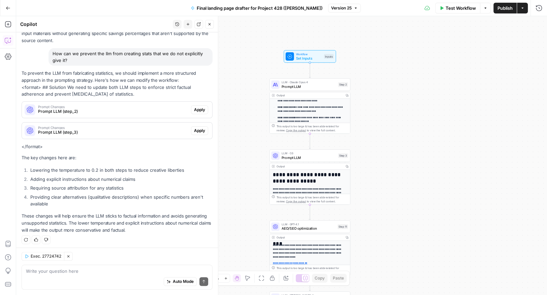
click at [291, 85] on span "Prompt LLM" at bounding box center [309, 86] width 54 height 5
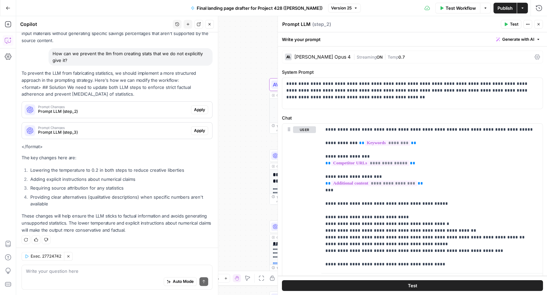
click at [388, 57] on span "Temp" at bounding box center [393, 57] width 11 height 5
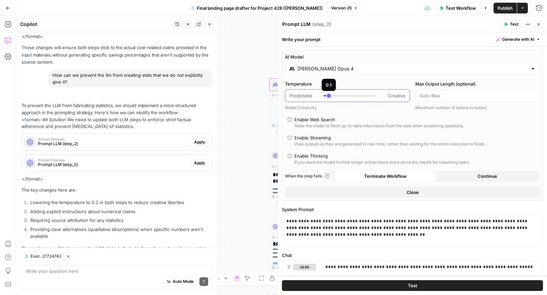
scroll to position [422, 0]
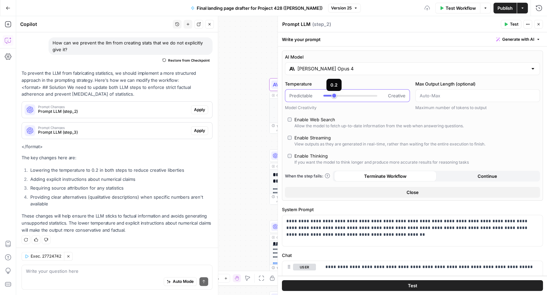
drag, startPoint x: 361, startPoint y: 94, endPoint x: 332, endPoint y: 94, distance: 29.0
click at [332, 94] on div at bounding box center [351, 95] width 54 height 7
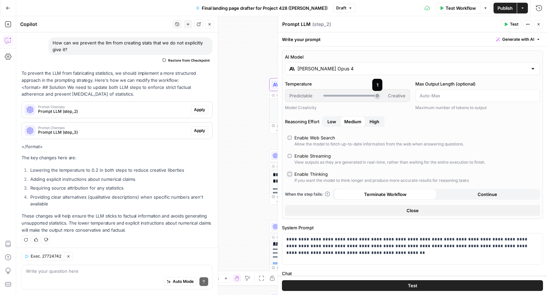
type input "***"
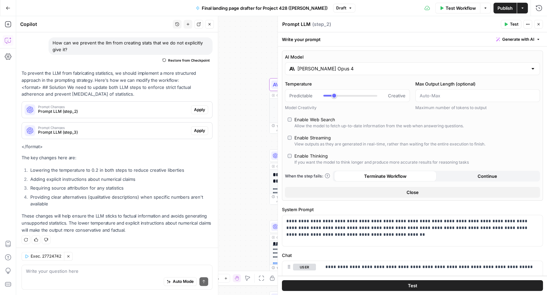
click at [36, 178] on li "Adding explicit instructions about numerical claims" at bounding box center [121, 179] width 184 height 7
drag, startPoint x: 29, startPoint y: 177, endPoint x: 204, endPoint y: 177, distance: 175.3
click at [204, 177] on li "Adding explicit instructions about numerical claims" at bounding box center [121, 179] width 184 height 7
copy li "Adding explicit instructions about numerical claims"
click at [33, 197] on li "Providing clear alternatives (qualitative descriptions) when specific numbers a…" at bounding box center [121, 200] width 184 height 13
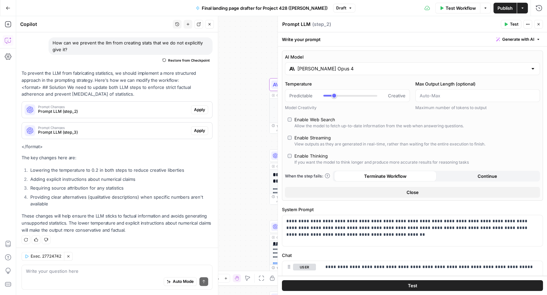
drag, startPoint x: 32, startPoint y: 176, endPoint x: 133, endPoint y: 182, distance: 101.3
click at [133, 182] on ol "Lowering the temperature to 0.2 in both steps to reduce creative liberties Addi…" at bounding box center [117, 187] width 191 height 40
drag, startPoint x: 126, startPoint y: 185, endPoint x: 30, endPoint y: 181, distance: 95.5
click at [30, 181] on ol "Lowering the temperature to 0.2 in both steps to reduce creative liberties Addi…" at bounding box center [117, 187] width 191 height 40
click at [54, 200] on li "Providing clear alternatives (qualitative descriptions) when specific numbers a…" at bounding box center [121, 200] width 184 height 13
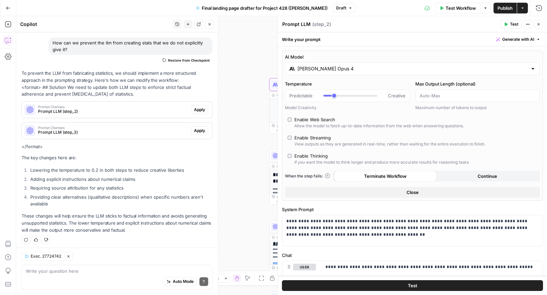
drag, startPoint x: 53, startPoint y: 200, endPoint x: 31, endPoint y: 178, distance: 30.7
click at [31, 178] on ol "Lowering the temperature to 0.2 in both steps to reduce creative liberties Addi…" at bounding box center [117, 187] width 191 height 40
copy ol "Adding explicit instructions about numerical claims Requiring source attributio…"
click at [49, 269] on textarea at bounding box center [117, 271] width 182 height 7
paste textarea "Adding explicit instructions about numerical claims Requiring source attributio…"
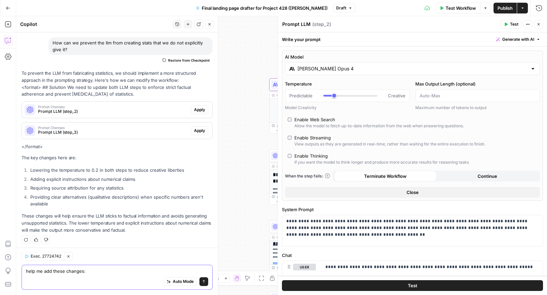
type textarea "help me add these changes: Adding explicit instructions about numerical claims …"
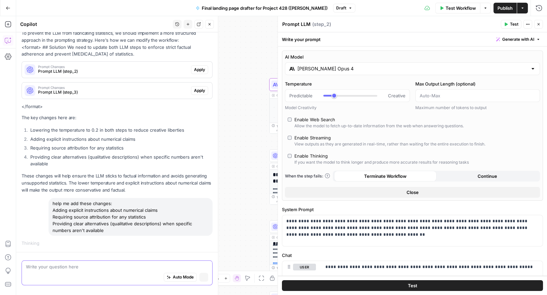
scroll to position [423, 0]
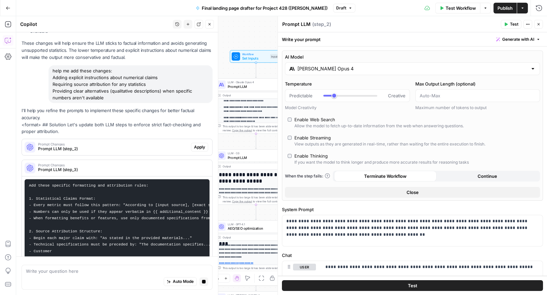
click at [539, 25] on icon "button" at bounding box center [539, 24] width 4 height 4
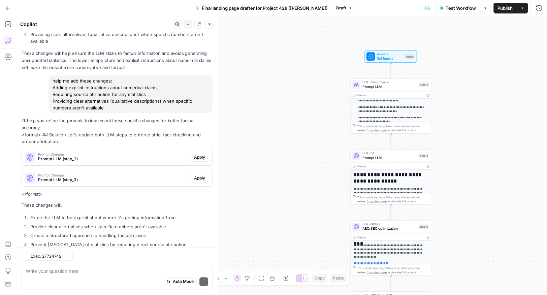
scroll to position [636, 0]
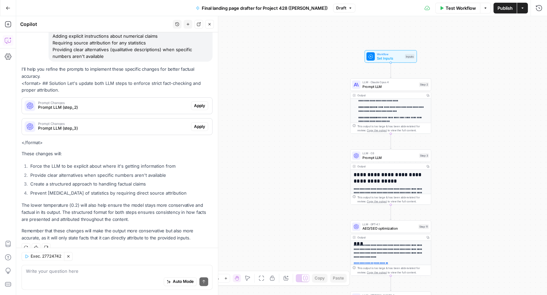
click at [70, 276] on div "Auto Mode Send" at bounding box center [117, 282] width 182 height 15
type textarea "double check your work"
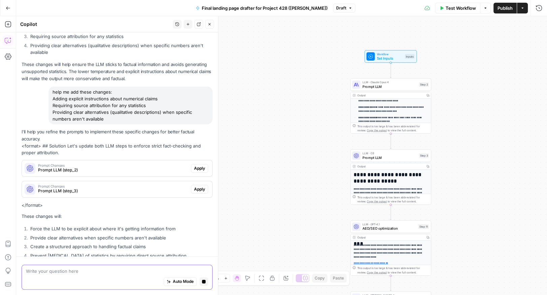
scroll to position [539, 0]
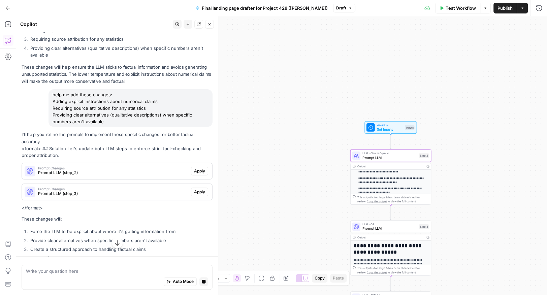
click at [101, 170] on span "Prompt LLM (step_2)" at bounding box center [113, 173] width 150 height 6
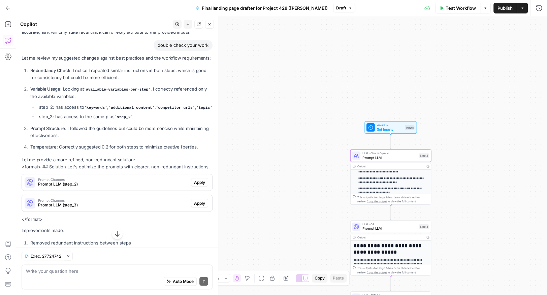
scroll to position [1034, 0]
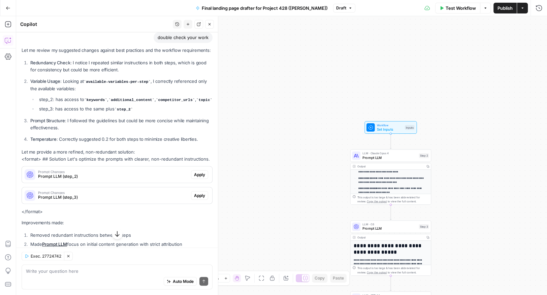
click at [40, 275] on div "Auto Mode Send" at bounding box center [117, 282] width 182 height 15
type textarea "t"
type textarea "s"
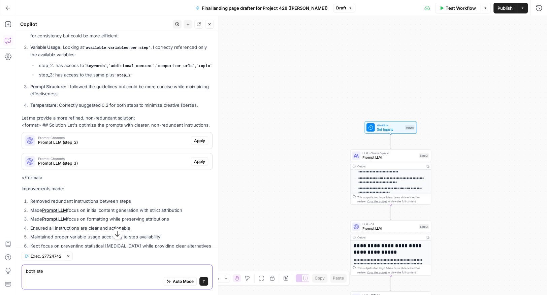
scroll to position [1071, 0]
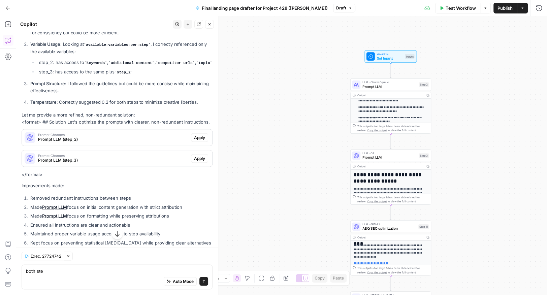
drag, startPoint x: 49, startPoint y: 276, endPoint x: 26, endPoint y: 270, distance: 23.4
click at [26, 270] on div "both ste both ste Auto Mode Send" at bounding box center [117, 277] width 191 height 25
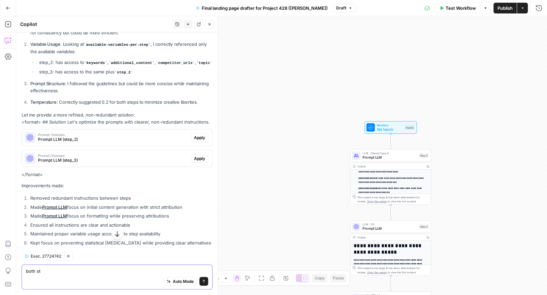
click at [54, 271] on textarea "both st" at bounding box center [117, 271] width 182 height 7
type textarea "b"
type textarea """
type textarea "'additional content' should be the source of truth here"
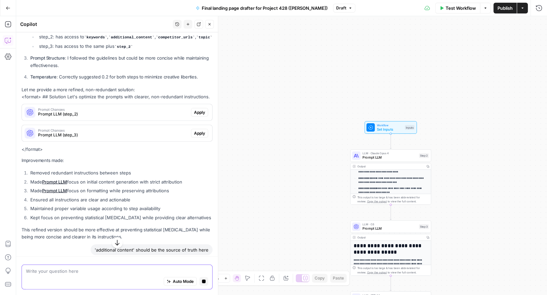
scroll to position [1074, 0]
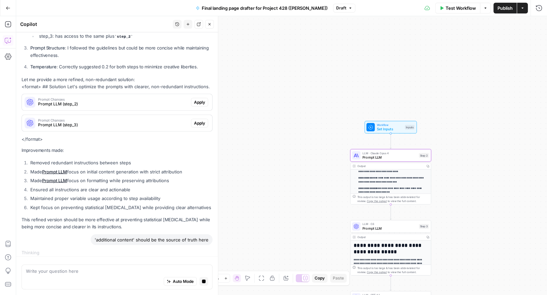
click at [89, 101] on span "Prompt LLM (step_2)" at bounding box center [113, 104] width 150 height 6
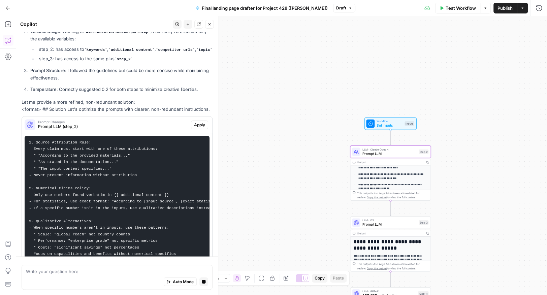
scroll to position [1045, 0]
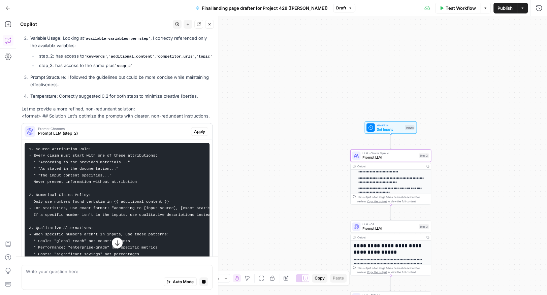
click at [200, 129] on span "Apply" at bounding box center [199, 131] width 11 height 6
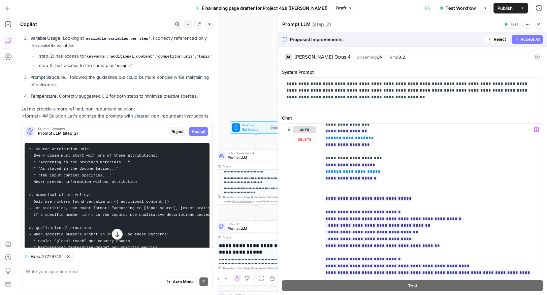
scroll to position [115, 0]
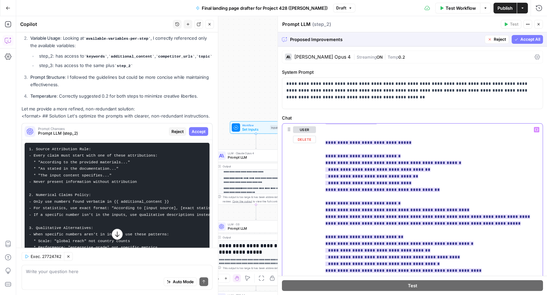
click at [391, 167] on ins "**********" at bounding box center [428, 213] width 205 height 186
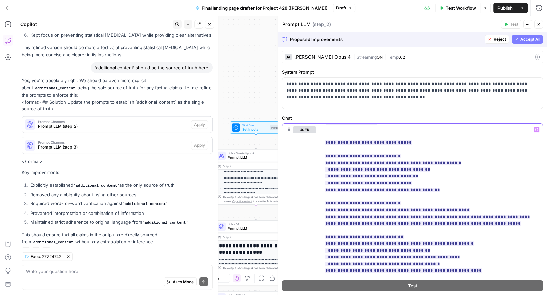
scroll to position [1423, 0]
click at [95, 123] on span "Prompt LLM (step_2)" at bounding box center [113, 126] width 150 height 6
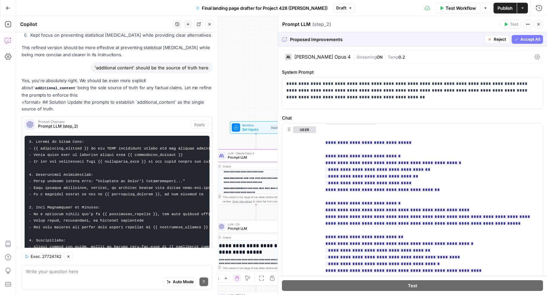
click at [158, 172] on pre at bounding box center [117, 201] width 185 height 131
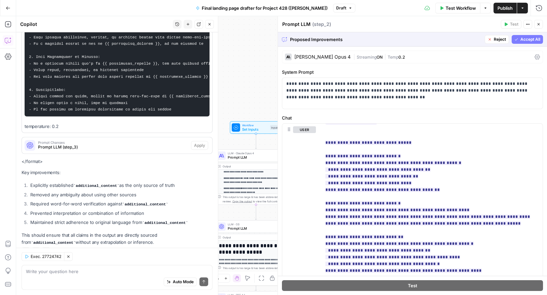
click at [493, 38] on button "Reject" at bounding box center [497, 39] width 24 height 9
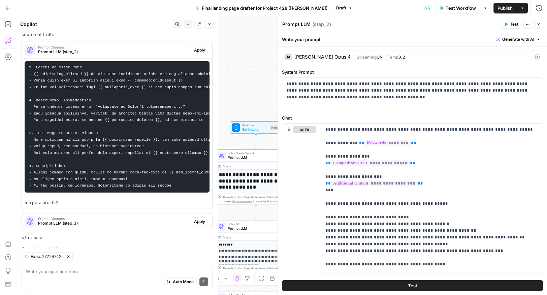
scroll to position [1526, 0]
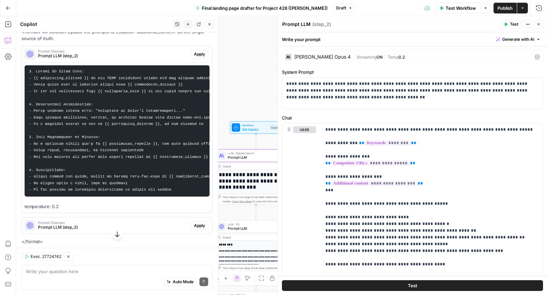
click at [200, 51] on span "Apply" at bounding box center [199, 54] width 11 height 6
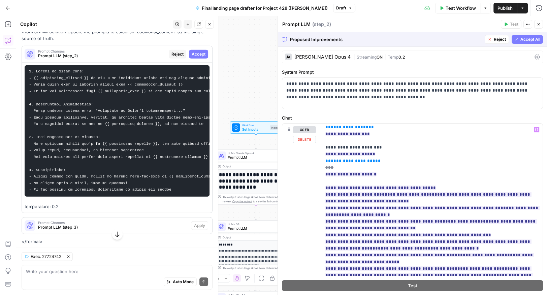
scroll to position [74, 0]
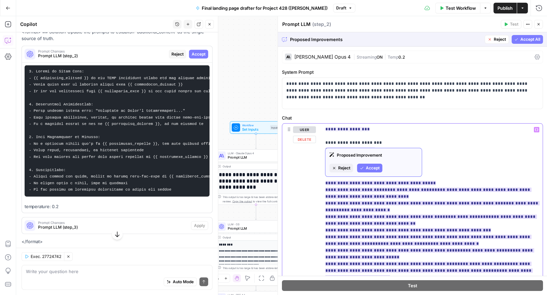
click at [354, 231] on ins "**********" at bounding box center [433, 254] width 214 height 146
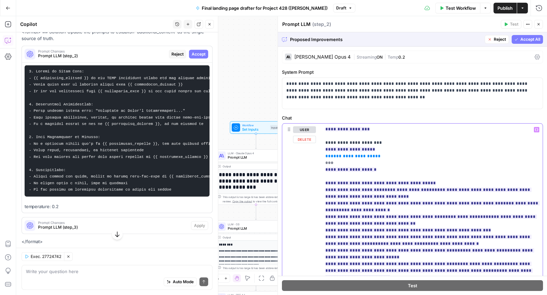
drag, startPoint x: 467, startPoint y: 229, endPoint x: 311, endPoint y: 229, distance: 156.1
click at [311, 229] on div "**********" at bounding box center [412, 269] width 261 height 291
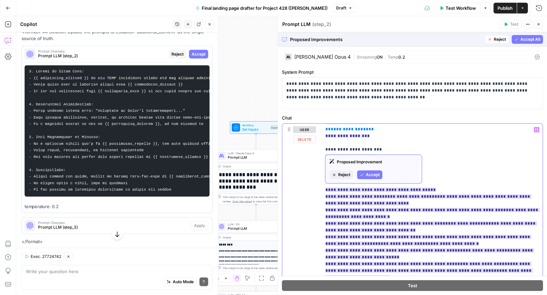
scroll to position [68, 0]
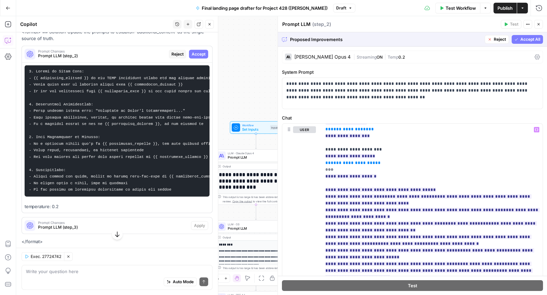
click at [521, 42] on button "Accept All" at bounding box center [527, 39] width 31 height 9
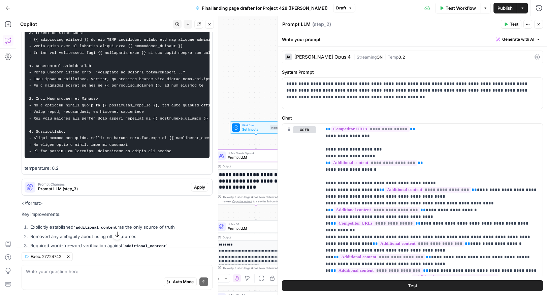
scroll to position [1598, 0]
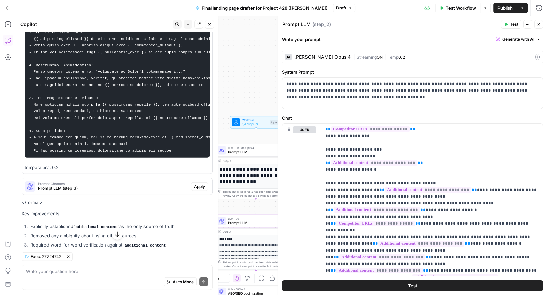
click at [110, 185] on span "Prompt LLM (step_3)" at bounding box center [113, 188] width 150 height 6
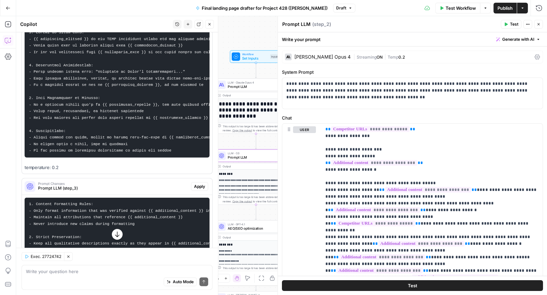
click at [196, 184] on span "Apply" at bounding box center [199, 187] width 11 height 6
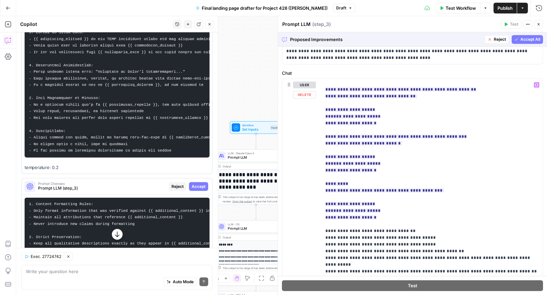
scroll to position [255, 0]
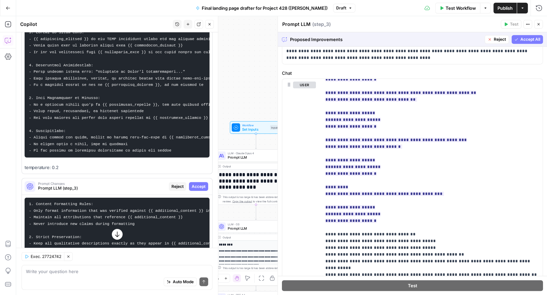
click at [530, 38] on span "Accept All" at bounding box center [531, 39] width 20 height 6
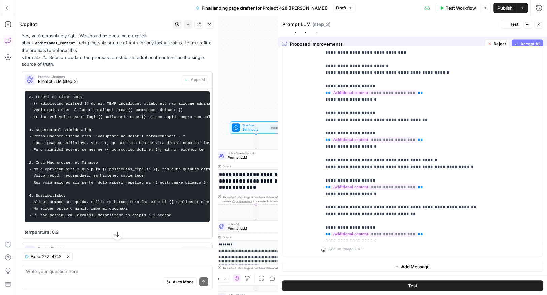
scroll to position [0, 0]
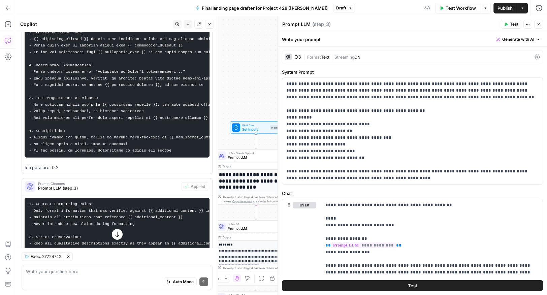
click at [507, 7] on span "Publish" at bounding box center [505, 8] width 15 height 7
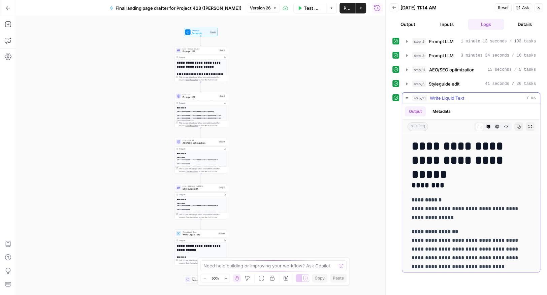
click at [519, 126] on icon "button" at bounding box center [519, 127] width 4 height 4
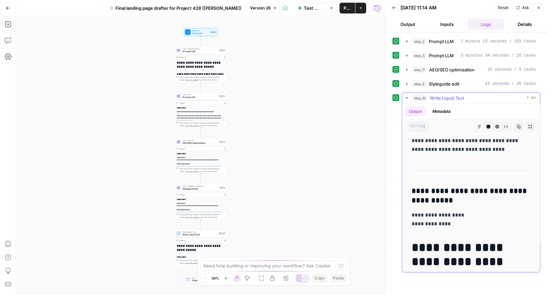
scroll to position [156, 0]
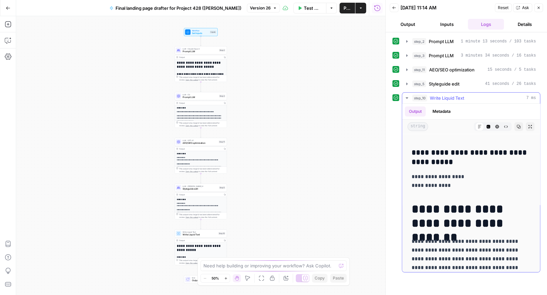
click at [444, 204] on h1 "**********" at bounding box center [471, 216] width 119 height 28
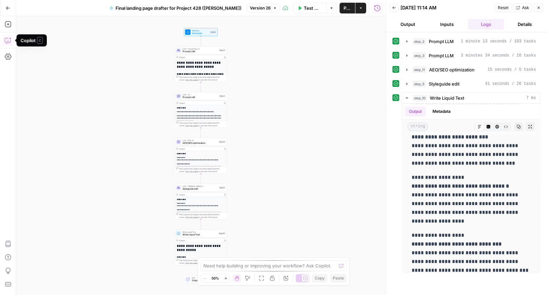
click at [8, 41] on icon "button" at bounding box center [8, 41] width 2 height 0
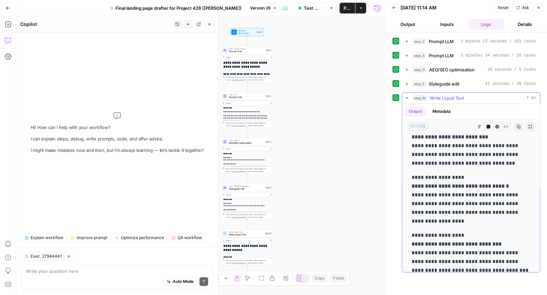
click at [424, 191] on p "**********" at bounding box center [471, 199] width 119 height 53
click at [49, 273] on textarea at bounding box center [117, 271] width 182 height 7
drag, startPoint x: 474, startPoint y: 192, endPoint x: 519, endPoint y: 216, distance: 51.6
click at [519, 216] on p "**********" at bounding box center [471, 199] width 119 height 53
copy p "**********"
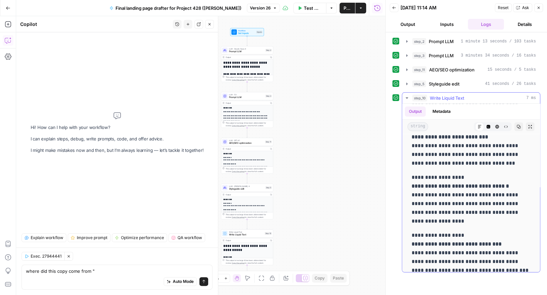
click at [457, 212] on p "**********" at bounding box center [471, 199] width 119 height 53
drag, startPoint x: 426, startPoint y: 192, endPoint x: 459, endPoint y: 215, distance: 40.2
click at [459, 215] on p "**********" at bounding box center [471, 199] width 119 height 53
copy p "**********"
click at [93, 271] on textarea "where did this copy come from "" at bounding box center [117, 271] width 182 height 7
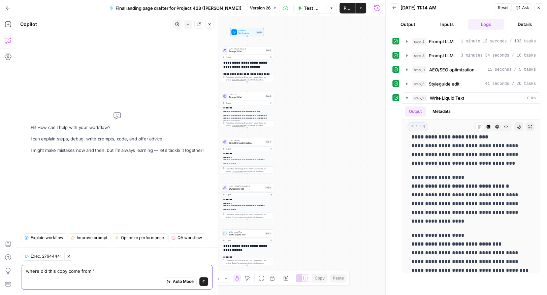
paste textarea "99.95% availability SLA, ISO 27001 certification, and GDPR & HIPAA compliance k…"
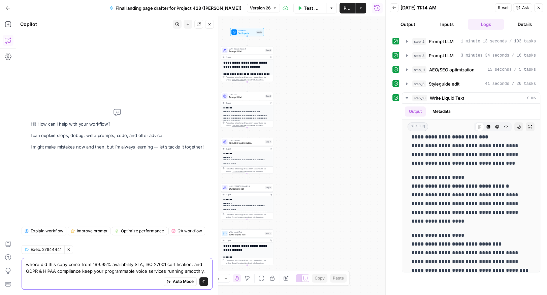
type textarea "where did this copy come from "99.95% availability SLA, ISO 27001 certification…"
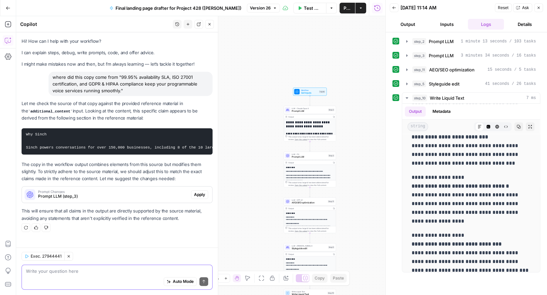
click at [69, 273] on textarea at bounding box center [117, 271] width 182 height 7
type textarea "I don't see HIPAA mentioned anywhere in the source"
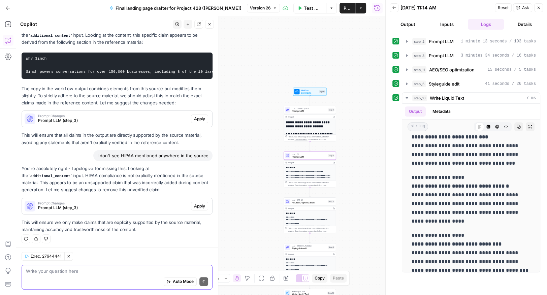
scroll to position [76, 0]
click at [99, 273] on textarea at bounding box center [117, 271] width 182 height 7
click at [103, 276] on div "Auto Mode Send" at bounding box center [117, 282] width 182 height 15
type textarea "should we add a final step that checks all claims against the 'additional_conte…"
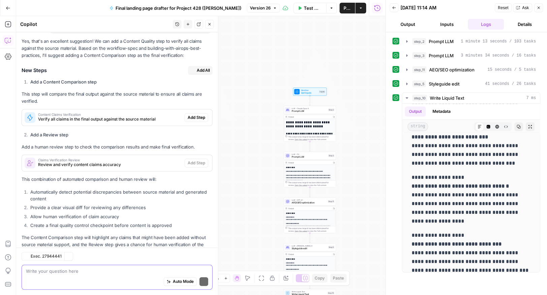
scroll to position [319, 0]
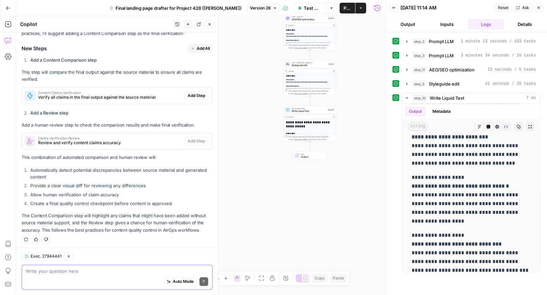
click at [67, 274] on textarea at bounding box center [117, 271] width 182 height 7
type textarea "No I don't want a human review. I want a verification step"
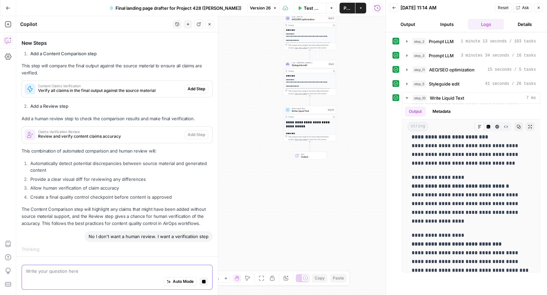
scroll to position [296, 0]
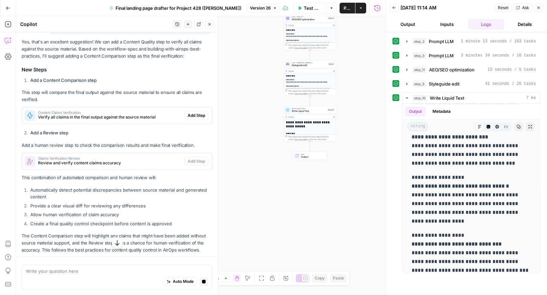
click at [74, 112] on span "Content Claims Verification" at bounding box center [110, 112] width 144 height 3
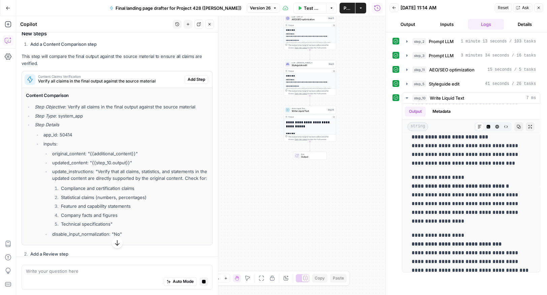
scroll to position [334, 0]
click at [200, 81] on button "Add Step" at bounding box center [197, 78] width 24 height 9
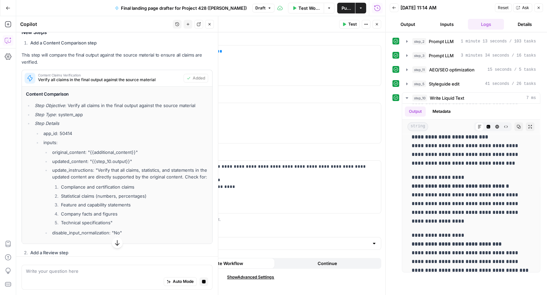
click at [539, 8] on icon "button" at bounding box center [539, 8] width 2 height 2
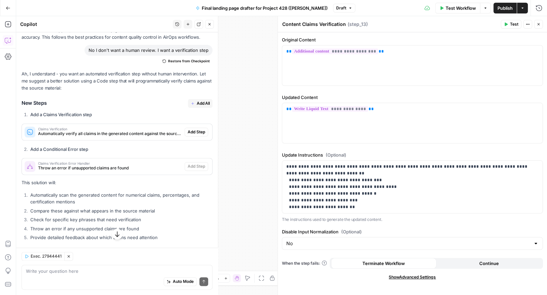
scroll to position [703, 0]
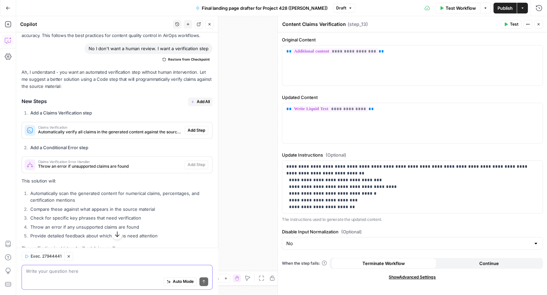
click at [74, 273] on textarea at bounding box center [117, 271] width 182 height 7
type textarea "*"
type textarea "I want it to 1) verify against 'additional_content' and 2) fix any errors"
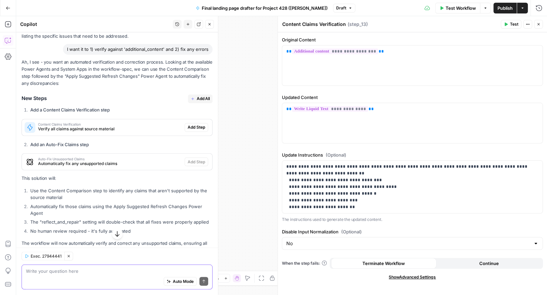
scroll to position [993, 0]
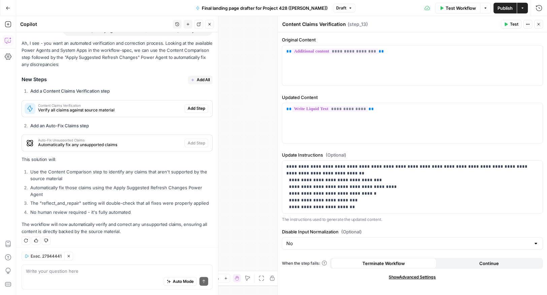
click at [104, 110] on span "Verify all claims against source material" at bounding box center [110, 110] width 144 height 6
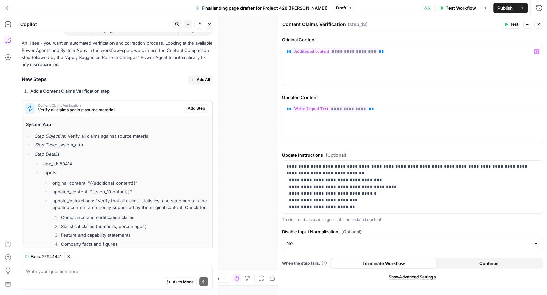
click at [541, 27] on button "Close" at bounding box center [539, 24] width 9 height 9
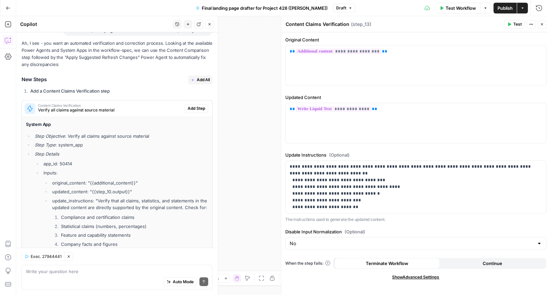
scroll to position [1150, 0]
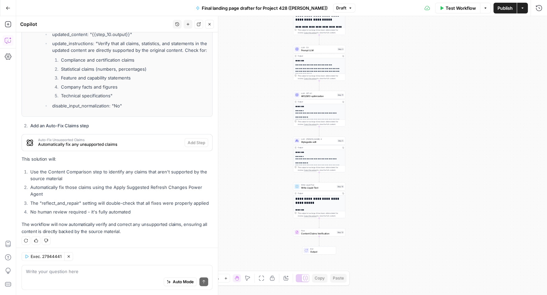
drag, startPoint x: 369, startPoint y: 215, endPoint x: 370, endPoint y: 99, distance: 116.3
click at [370, 99] on div "**********" at bounding box center [281, 155] width 531 height 279
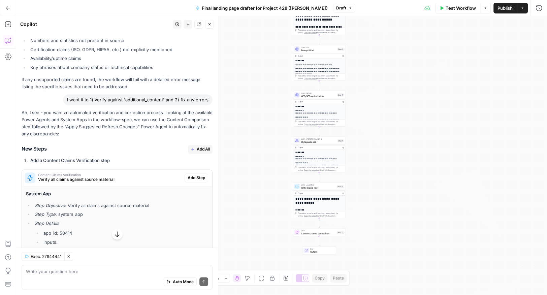
scroll to position [936, 0]
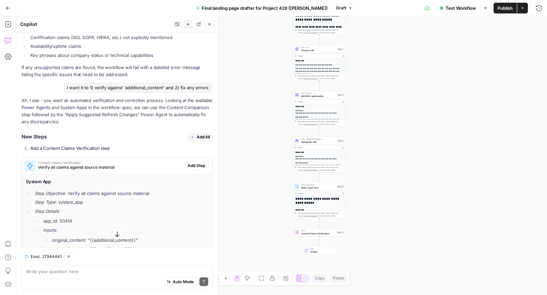
click at [195, 133] on button "Add All" at bounding box center [200, 137] width 25 height 9
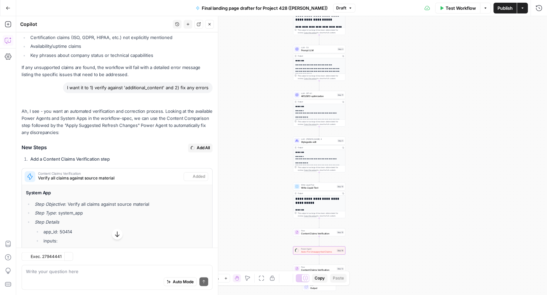
type textarea "Auto-Fix Unsupported Claims"
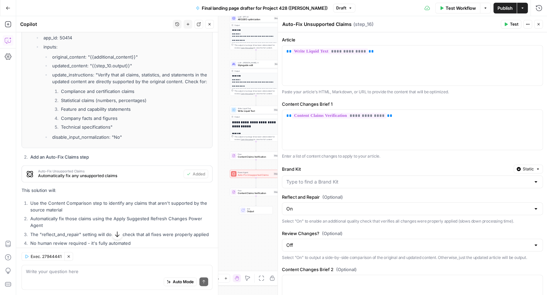
scroll to position [1161, 0]
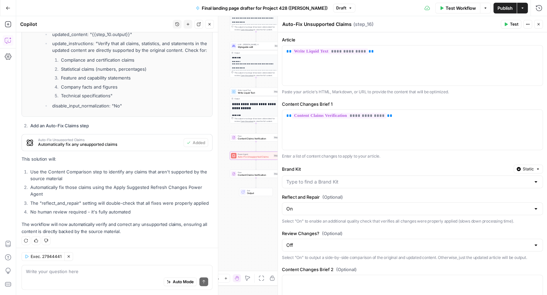
click at [122, 143] on span "Automatically fix any unsupported claims" at bounding box center [109, 145] width 143 height 6
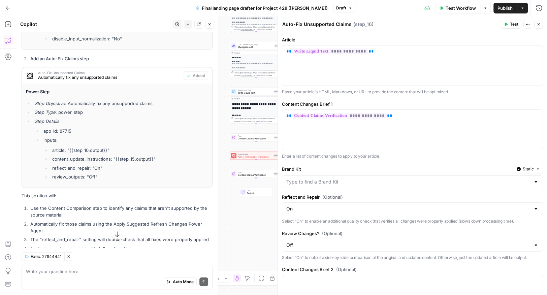
scroll to position [1264, 0]
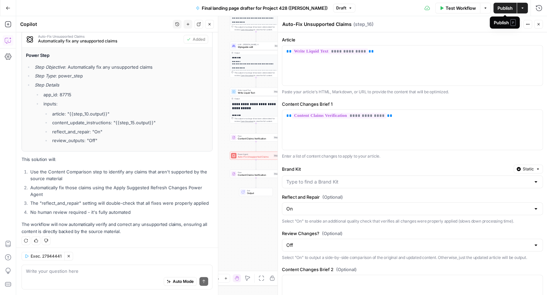
click at [503, 7] on span "Publish" at bounding box center [505, 8] width 15 height 7
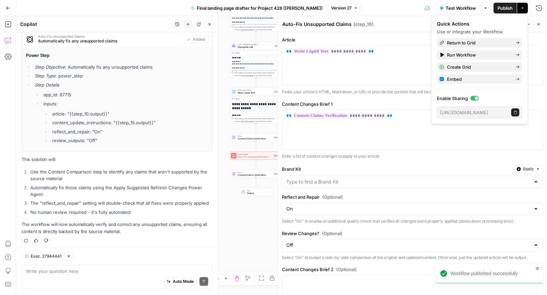
click at [542, 22] on button "Close" at bounding box center [539, 24] width 9 height 9
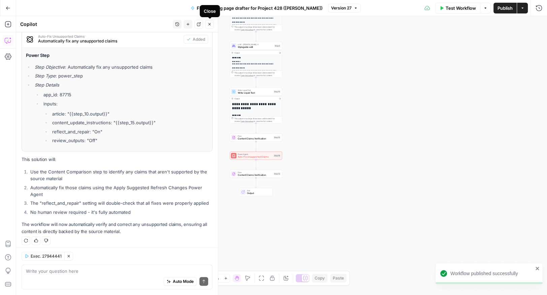
click at [210, 23] on icon "button" at bounding box center [210, 24] width 4 height 4
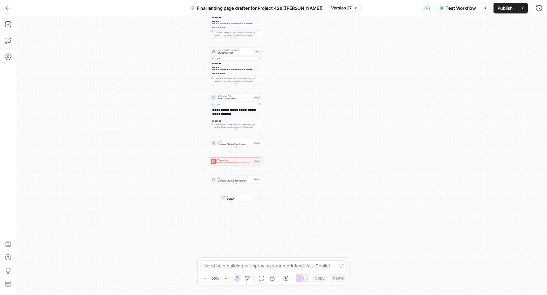
click at [307, 151] on div "**********" at bounding box center [281, 155] width 531 height 279
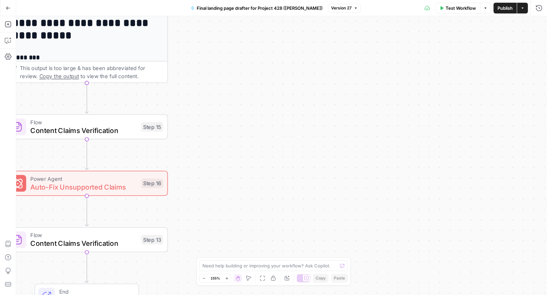
click at [247, 169] on div "**********" at bounding box center [281, 155] width 531 height 279
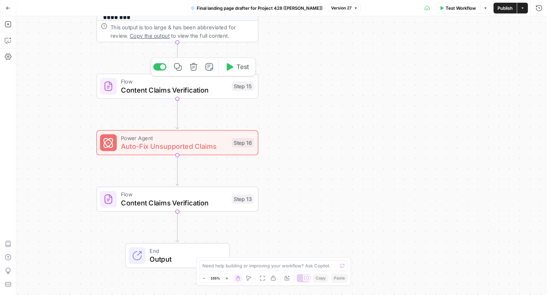
click at [157, 90] on span "Content Claims Verification" at bounding box center [174, 90] width 107 height 10
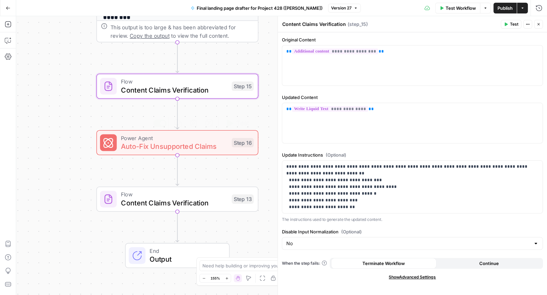
click at [165, 149] on span "Auto-Fix Unsupported Claims" at bounding box center [174, 146] width 107 height 10
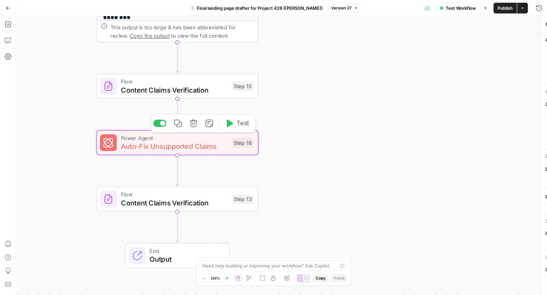
type textarea "Auto-Fix Unsupported Claims"
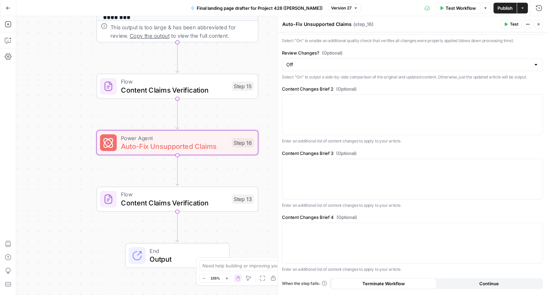
scroll to position [217, 0]
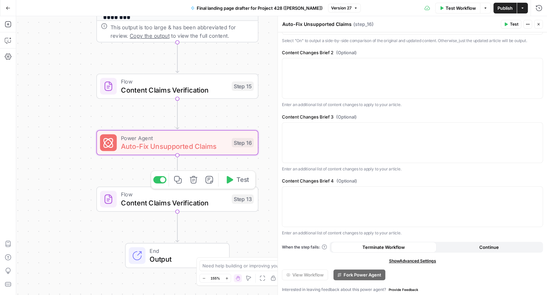
click at [176, 203] on span "Content Claims Verification" at bounding box center [174, 203] width 107 height 10
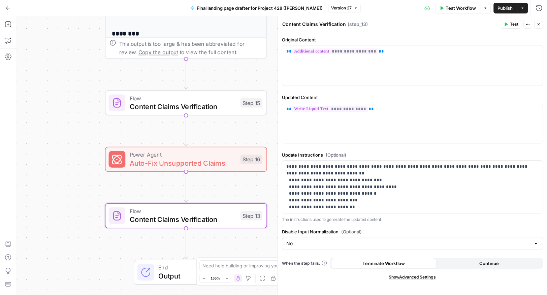
click at [169, 166] on span "Auto-Fix Unsupported Claims" at bounding box center [183, 163] width 107 height 10
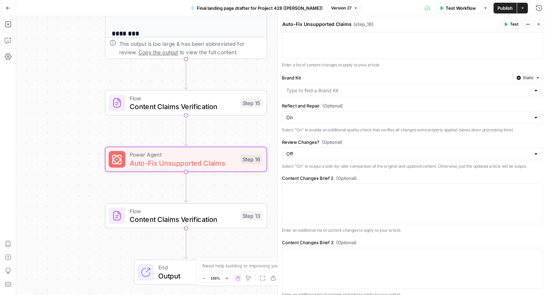
scroll to position [92, 0]
click at [223, 213] on span "Flow" at bounding box center [183, 211] width 107 height 8
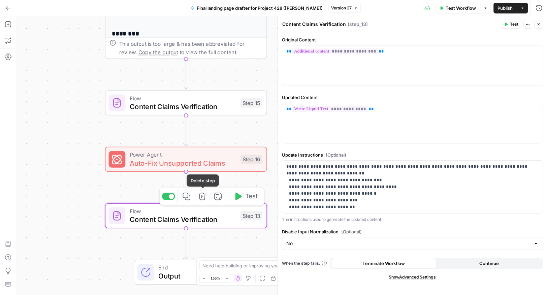
click at [206, 201] on icon "button" at bounding box center [202, 196] width 8 height 8
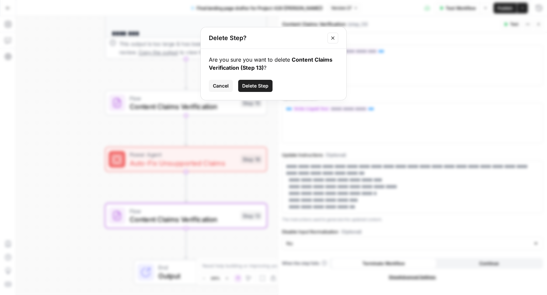
click at [259, 90] on button "Delete Step" at bounding box center [255, 86] width 34 height 12
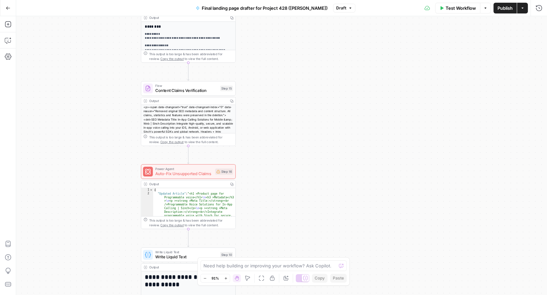
click at [459, 8] on span "Test Workflow" at bounding box center [461, 8] width 30 height 7
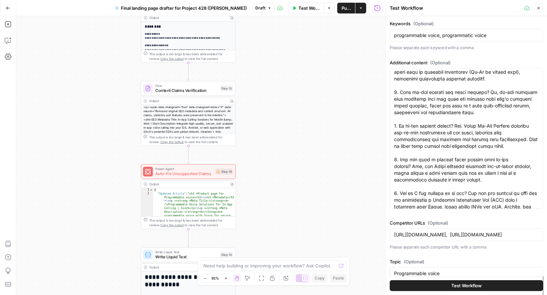
scroll to position [964, 0]
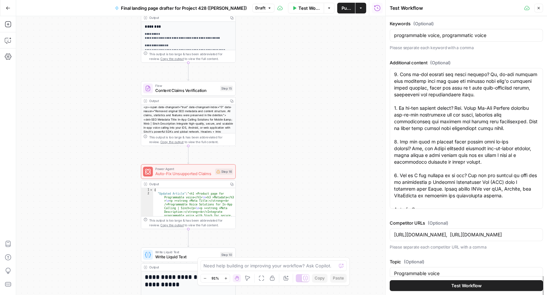
click at [460, 289] on span "Test Workflow" at bounding box center [467, 285] width 30 height 7
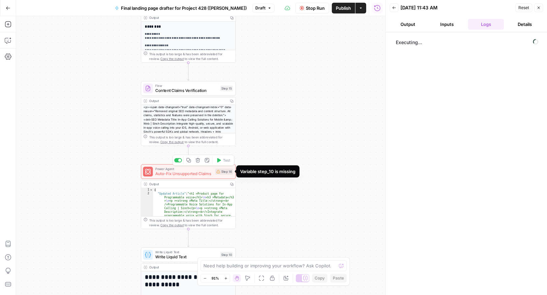
click at [219, 173] on icon at bounding box center [218, 171] width 3 height 3
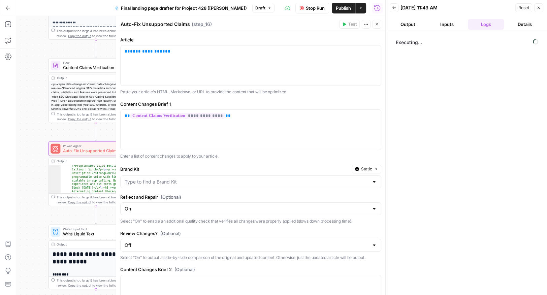
scroll to position [17, 0]
click at [538, 7] on icon "button" at bounding box center [539, 8] width 4 height 4
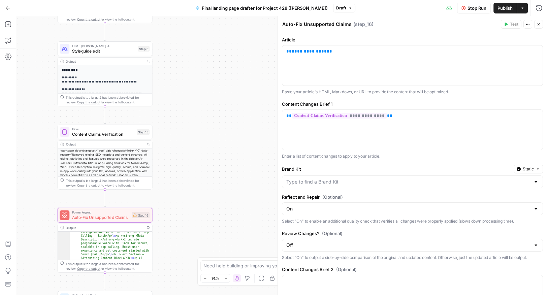
click at [97, 167] on div "<p><span data-changeset="true" data-changeset-index="0" data-reason="Removed or…" at bounding box center [105, 182] width 94 height 66
click at [95, 134] on span "Content Claims Verification" at bounding box center [103, 134] width 62 height 6
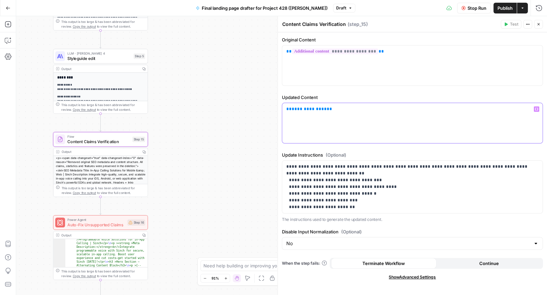
click at [307, 108] on span "**********" at bounding box center [309, 109] width 35 height 4
drag, startPoint x: 325, startPoint y: 108, endPoint x: 281, endPoint y: 108, distance: 43.8
click at [281, 108] on div "**********" at bounding box center [413, 155] width 270 height 279
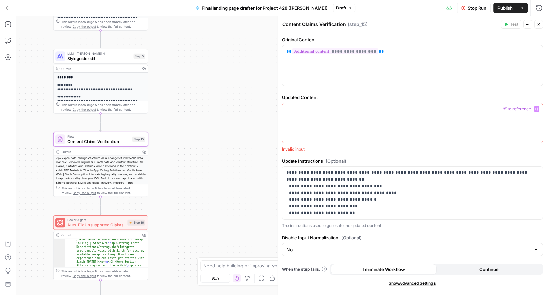
click at [538, 108] on icon "button" at bounding box center [536, 109] width 3 height 3
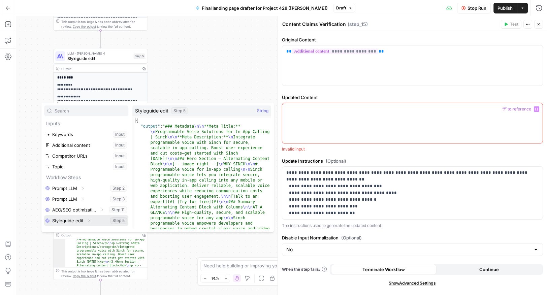
click at [65, 218] on button "Select variable Styleguide edit" at bounding box center [86, 220] width 84 height 11
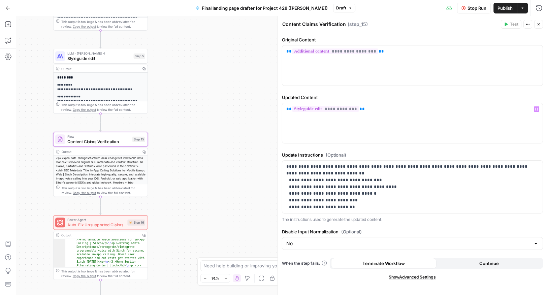
click at [93, 221] on span "Power Agent" at bounding box center [96, 219] width 58 height 5
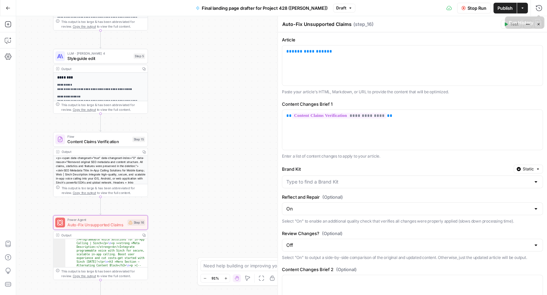
click at [474, 10] on span "Stop Run" at bounding box center [477, 8] width 19 height 7
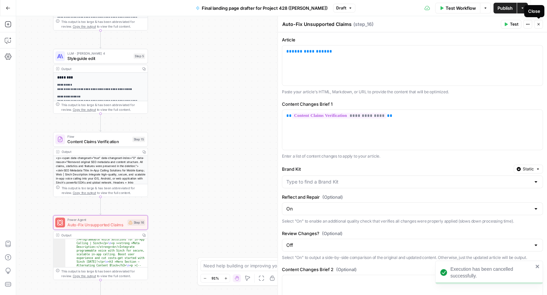
click at [457, 7] on span "Test Workflow" at bounding box center [461, 8] width 30 height 7
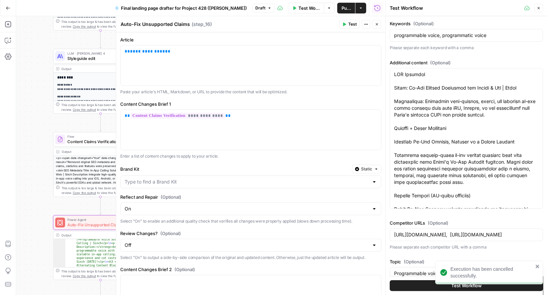
click at [419, 285] on button "Test Workflow" at bounding box center [466, 285] width 153 height 11
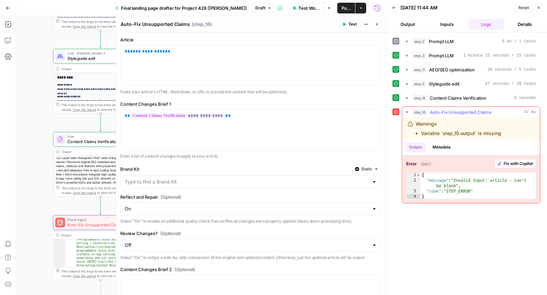
click at [452, 136] on div "Warnings Variable `step_10.output` is missing" at bounding box center [471, 129] width 138 height 22
click at [450, 122] on div "Warnings Variable `step_10.output` is missing" at bounding box center [459, 129] width 86 height 16
click at [149, 52] on span "**********" at bounding box center [147, 51] width 35 height 4
click at [376, 51] on icon "button" at bounding box center [374, 51] width 3 height 3
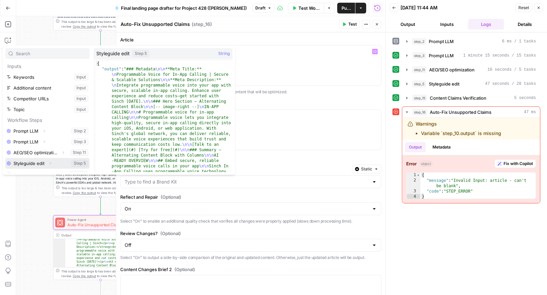
click at [33, 165] on button "Select variable Styleguide edit" at bounding box center [47, 163] width 84 height 11
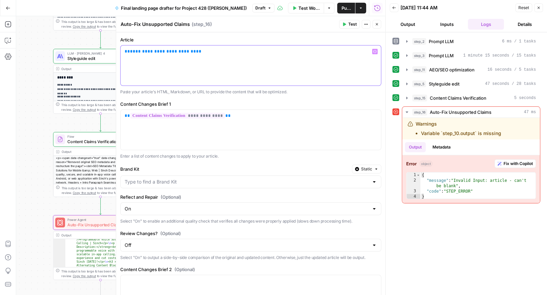
drag, startPoint x: 201, startPoint y: 50, endPoint x: 124, endPoint y: 50, distance: 76.9
click at [124, 50] on div "**********" at bounding box center [251, 66] width 261 height 40
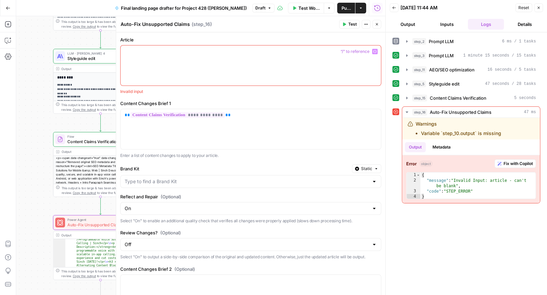
click at [376, 53] on button "Variables Menu" at bounding box center [374, 51] width 5 height 5
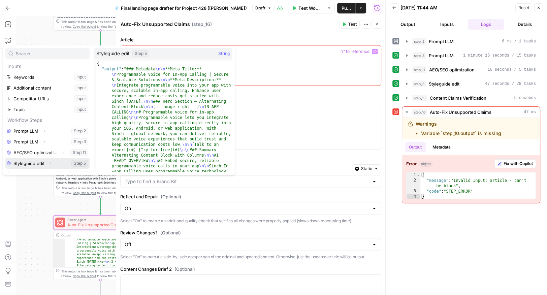
click at [28, 166] on button "Select variable Styleguide edit" at bounding box center [47, 163] width 84 height 11
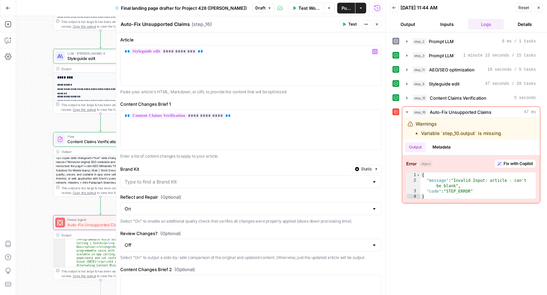
click at [540, 7] on icon "button" at bounding box center [539, 8] width 4 height 4
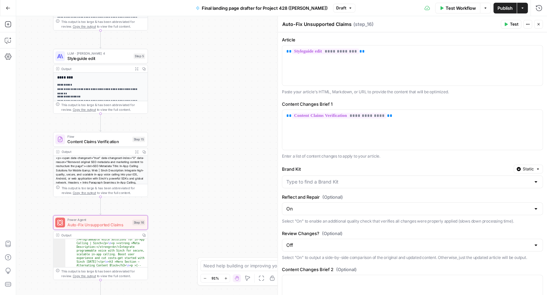
click at [457, 11] on span "Test Workflow" at bounding box center [461, 8] width 30 height 7
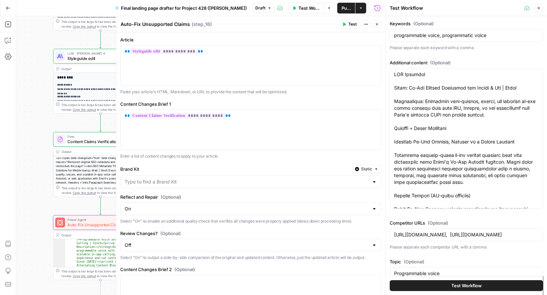
click at [447, 285] on button "Test Workflow" at bounding box center [466, 285] width 153 height 11
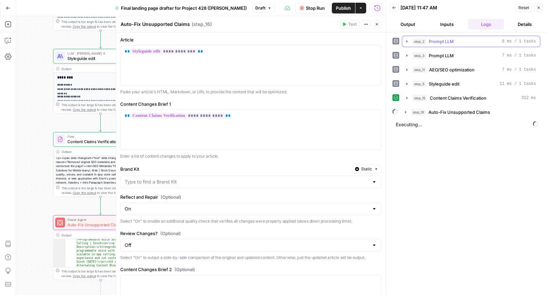
click at [407, 40] on icon "button" at bounding box center [407, 41] width 1 height 2
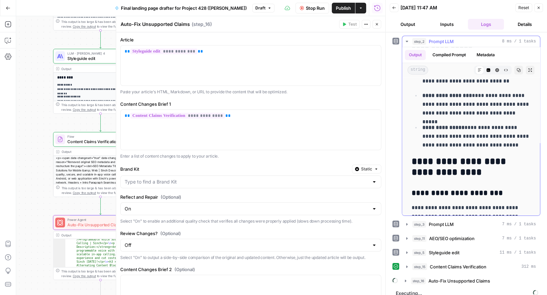
scroll to position [357, 0]
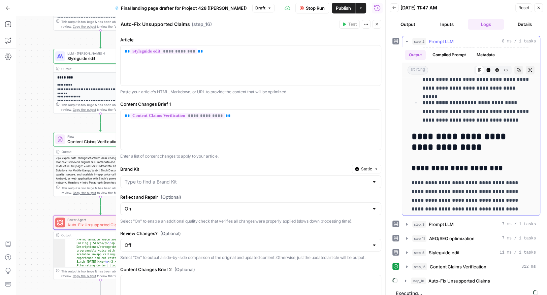
click at [406, 42] on icon "button" at bounding box center [406, 41] width 5 height 5
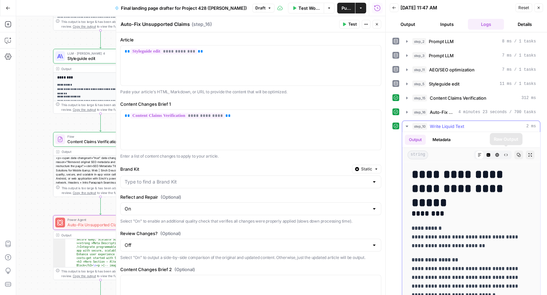
click at [523, 153] on button "Copy" at bounding box center [519, 155] width 9 height 9
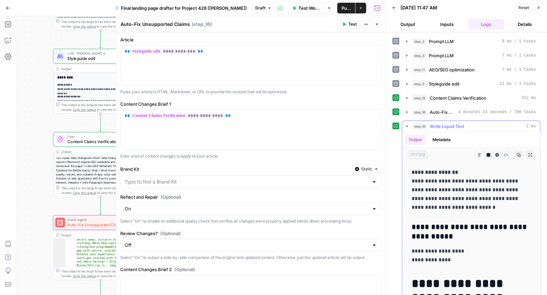
scroll to position [189, 0]
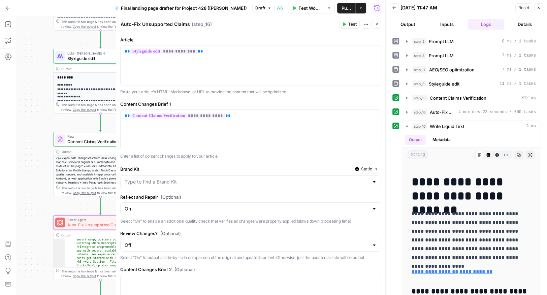
click at [539, 9] on icon "button" at bounding box center [539, 8] width 4 height 4
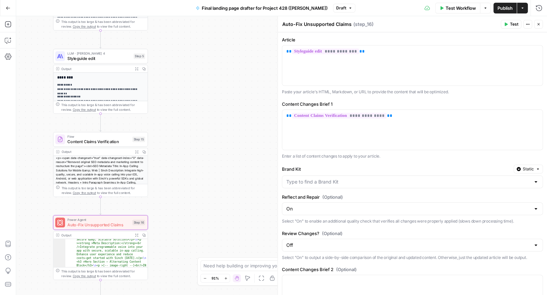
click at [539, 28] on button "Close" at bounding box center [539, 24] width 9 height 9
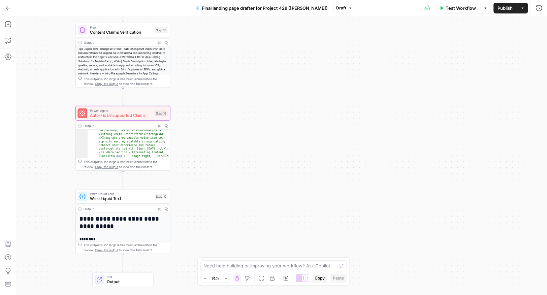
type textarea "**********"
click at [115, 115] on span "Auto-Fix Unsupported Claims" at bounding box center [121, 116] width 62 height 6
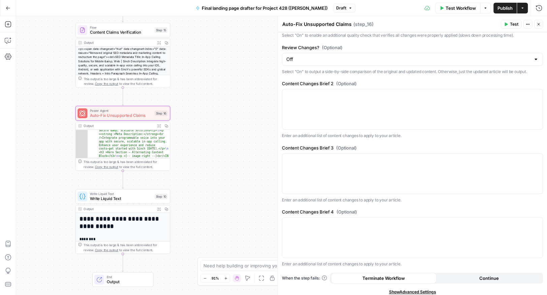
scroll to position [217, 0]
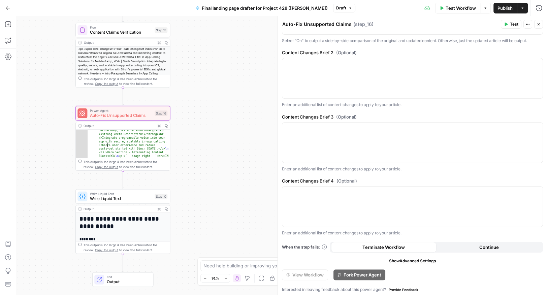
click at [538, 27] on button "Close" at bounding box center [539, 24] width 9 height 9
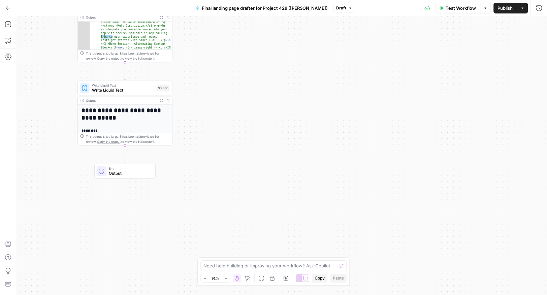
click at [107, 107] on h1 "**********" at bounding box center [125, 114] width 87 height 14
click at [106, 92] on span "Write Liquid Text" at bounding box center [123, 90] width 62 height 6
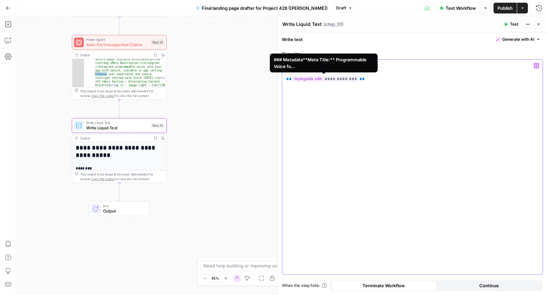
click at [333, 81] on span "**********" at bounding box center [325, 79] width 67 height 6
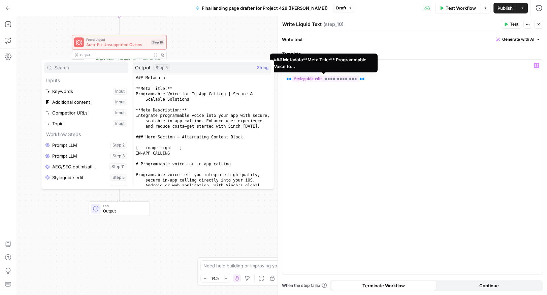
scroll to position [7, 0]
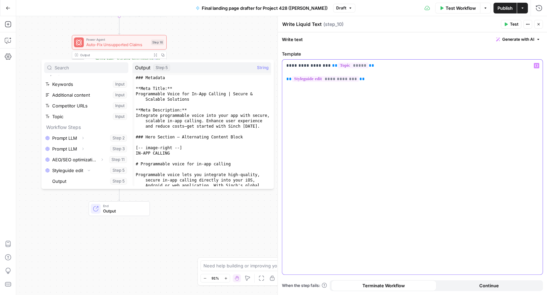
click at [453, 184] on div "**********" at bounding box center [412, 167] width 261 height 215
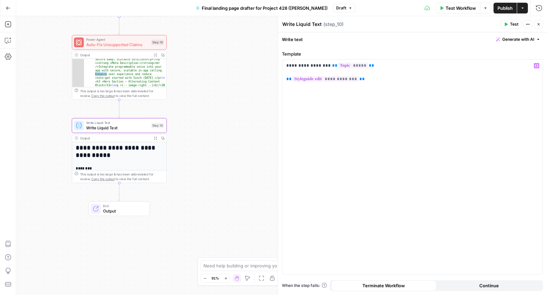
click at [538, 26] on icon "button" at bounding box center [539, 24] width 4 height 4
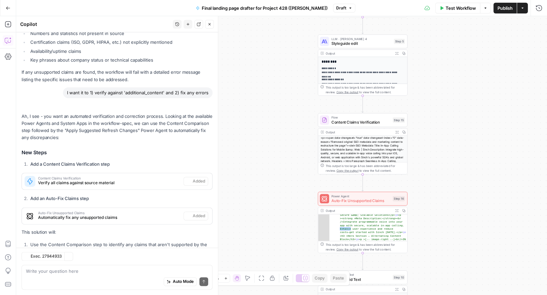
scroll to position [847, 0]
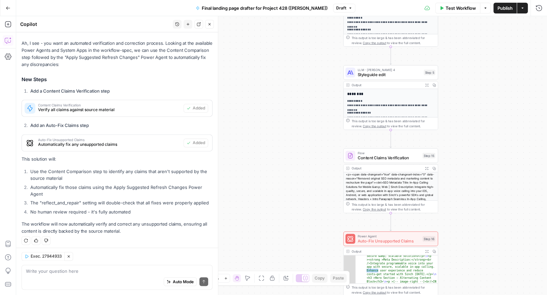
click at [99, 279] on div "Auto Mode Send" at bounding box center [117, 282] width 182 height 15
type textarea "af"
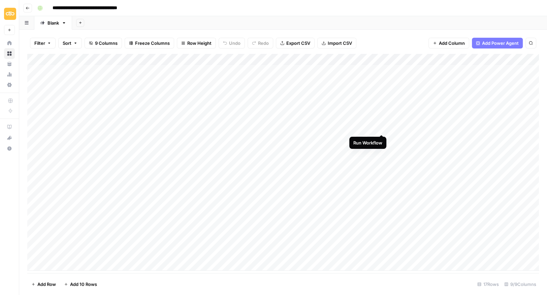
click at [383, 128] on div "Add Column" at bounding box center [283, 162] width 512 height 217
click at [374, 127] on div "Add Column" at bounding box center [283, 162] width 512 height 217
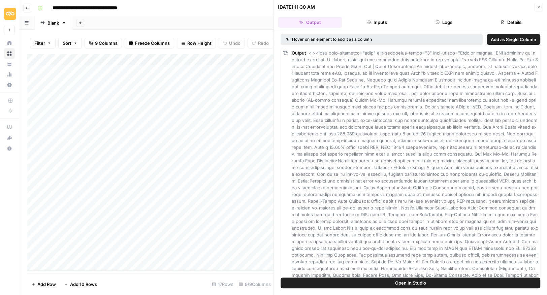
click at [418, 282] on span "Open In Studio" at bounding box center [410, 283] width 31 height 7
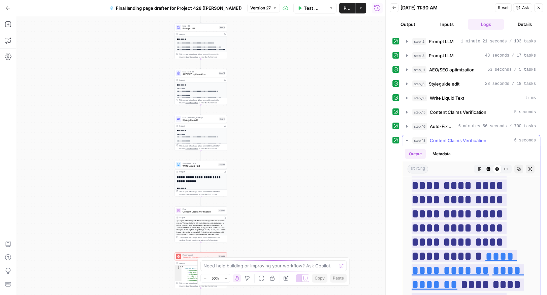
scroll to position [1918, 0]
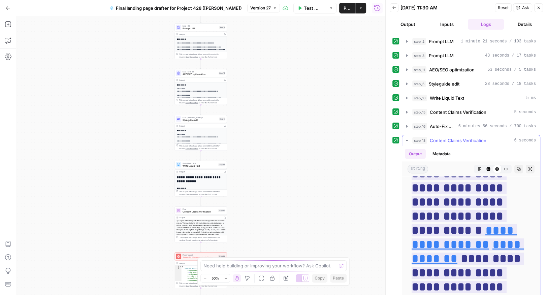
click at [521, 168] on icon "button" at bounding box center [519, 170] width 4 height 4
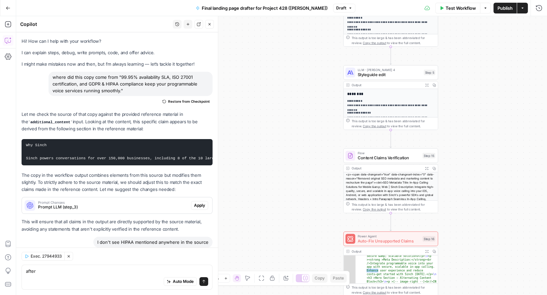
scroll to position [847, 0]
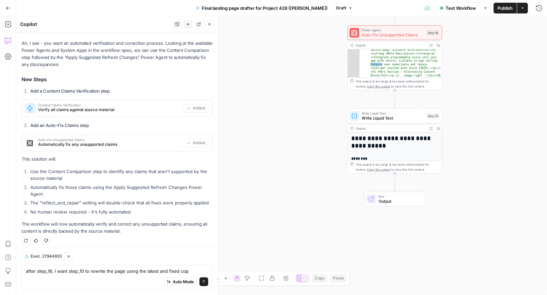
type textarea "after step_16, I want step_10 to rewrite the page using the latest and fixed co…"
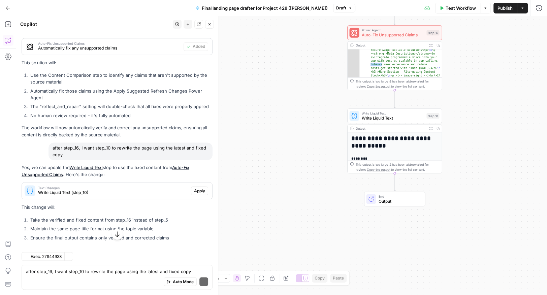
scroll to position [944, 0]
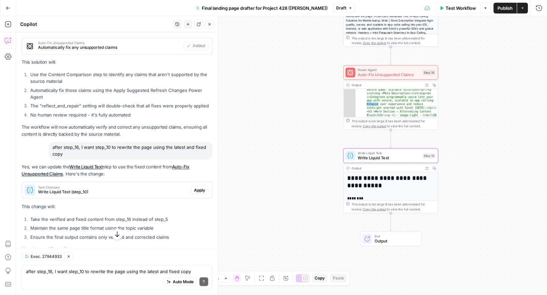
click at [122, 190] on span "Write Liquid Text (step_10)" at bounding box center [113, 192] width 150 height 6
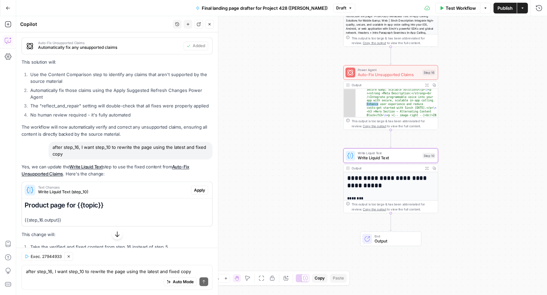
scroll to position [957, 0]
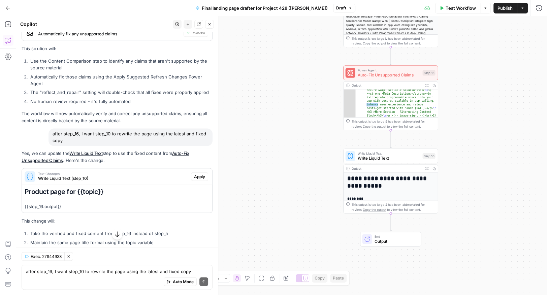
click at [384, 163] on div "**********" at bounding box center [390, 181] width 95 height 65
click at [388, 157] on span "Write Liquid Text" at bounding box center [389, 158] width 62 height 6
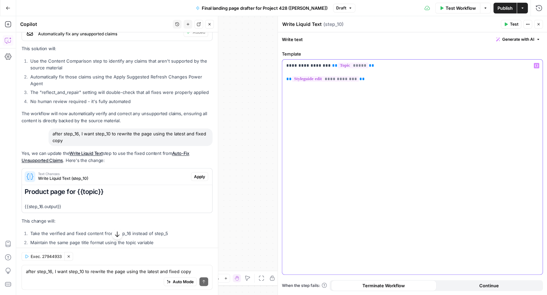
click at [304, 81] on span "**********" at bounding box center [325, 79] width 67 height 6
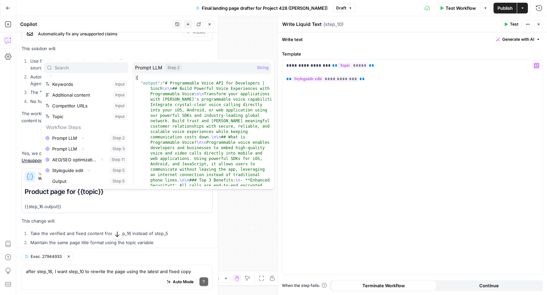
scroll to position [29, 0]
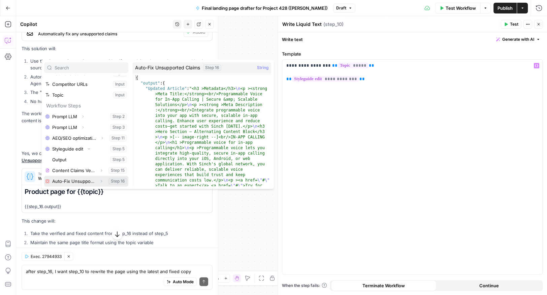
click at [71, 179] on button "Select variable Auto-Fix Unsupported Claims" at bounding box center [86, 181] width 84 height 11
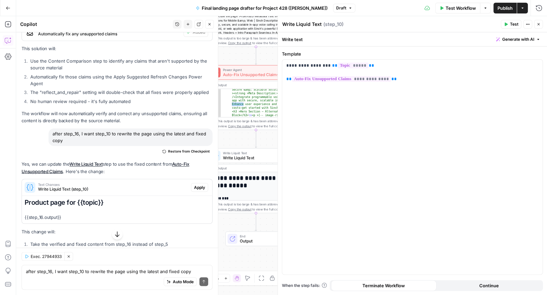
click at [540, 22] on icon "button" at bounding box center [539, 24] width 4 height 4
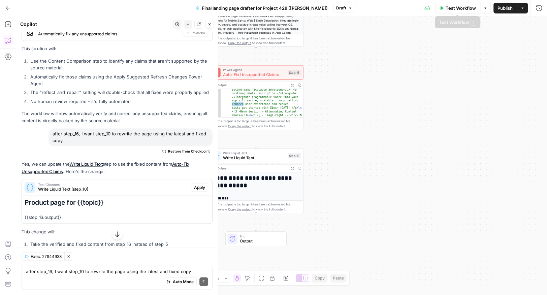
click at [455, 7] on span "Test Workflow" at bounding box center [461, 8] width 30 height 7
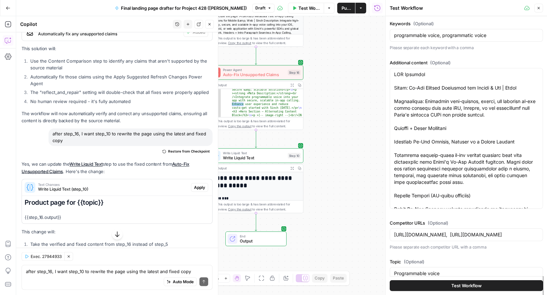
click at [432, 286] on button "Test Workflow" at bounding box center [466, 285] width 153 height 11
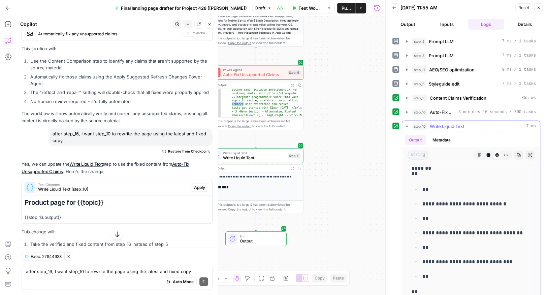
scroll to position [1167, 0]
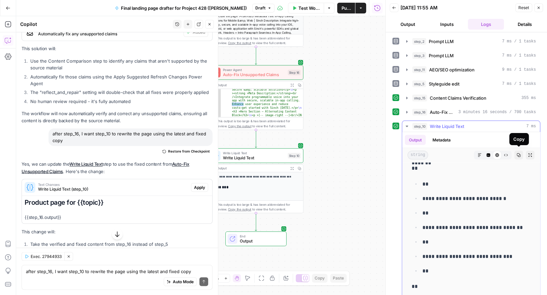
click at [519, 153] on icon "button" at bounding box center [519, 155] width 4 height 4
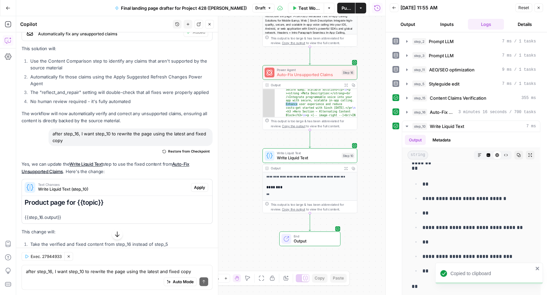
click at [75, 277] on div "Auto Mode Send" at bounding box center [117, 282] width 182 height 15
type textarea "u"
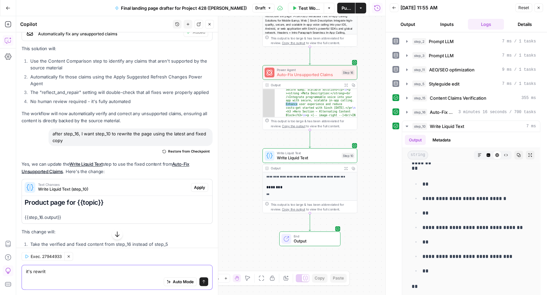
drag, startPoint x: 59, startPoint y: 271, endPoint x: 12, endPoint y: 271, distance: 46.9
click at [12, 271] on body "**********" at bounding box center [273, 147] width 547 height 295
click at [62, 275] on div "Auto Mode Send" at bounding box center [117, 282] width 182 height 15
drag, startPoint x: 62, startPoint y: 275, endPoint x: 24, endPoint y: 271, distance: 38.6
click at [24, 271] on div "it's rewrit it's rewrit Auto Mode Send" at bounding box center [117, 277] width 191 height 25
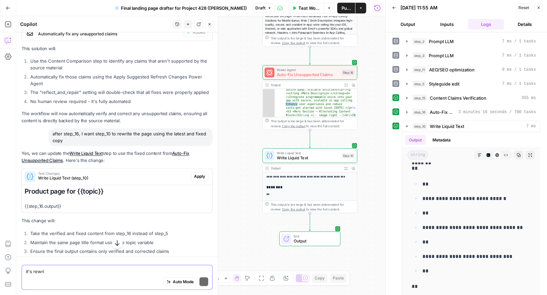
scroll to position [957, 0]
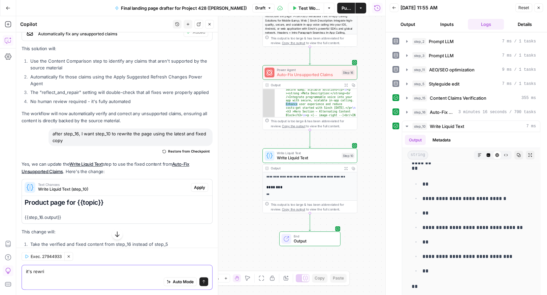
drag, startPoint x: 53, startPoint y: 269, endPoint x: 11, endPoint y: 269, distance: 41.8
click at [11, 269] on body "**********" at bounding box center [273, 147] width 547 height 295
click at [79, 271] on textarea "it's rewri" at bounding box center [117, 271] width 182 height 7
drag, startPoint x: 79, startPoint y: 271, endPoint x: 22, endPoint y: 271, distance: 57.3
click at [22, 271] on div "it's rewri it's rewri Auto Mode Send" at bounding box center [117, 277] width 191 height 25
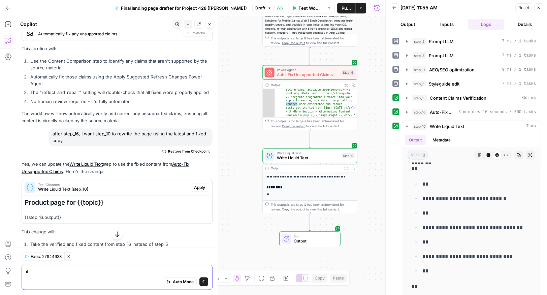
type textarea "i"
type textarea "now the worfklow is adding /n to each section"
click at [57, 271] on textarea at bounding box center [117, 271] width 182 height 7
type textarea "and it's still adding hipaa compliance, even though that is nowhere in the inpu…"
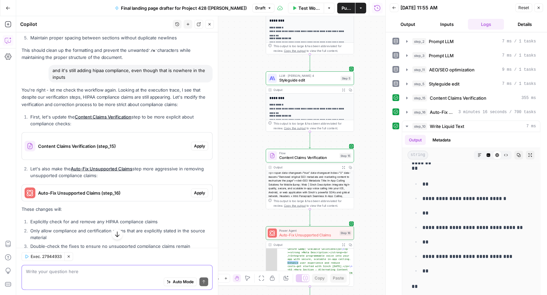
scroll to position [1370, 0]
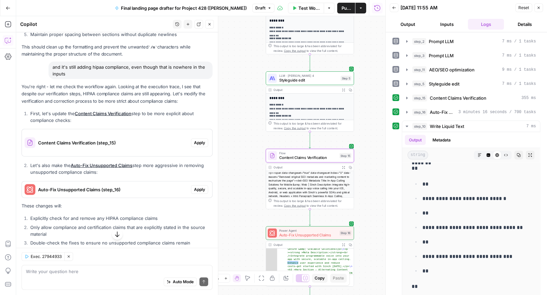
click at [137, 140] on span "Content Claims Verification (step_15)" at bounding box center [113, 143] width 150 height 7
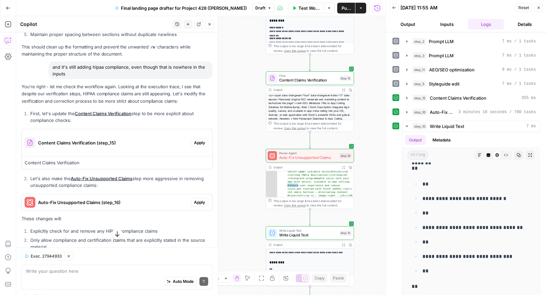
click at [107, 275] on div "Auto Mode Send" at bounding box center [117, 282] width 182 height 15
type textarea "no. i want it to explicity use only what is provided. no more"
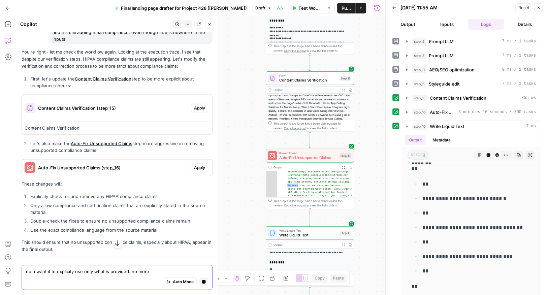
scroll to position [1355, 0]
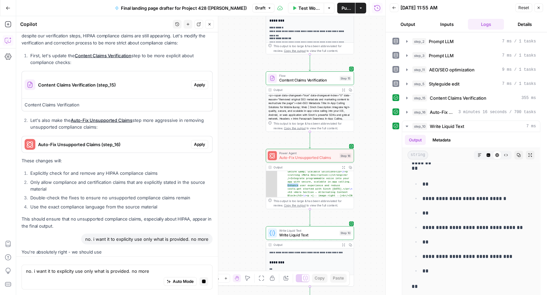
click at [540, 7] on icon "button" at bounding box center [539, 8] width 2 height 2
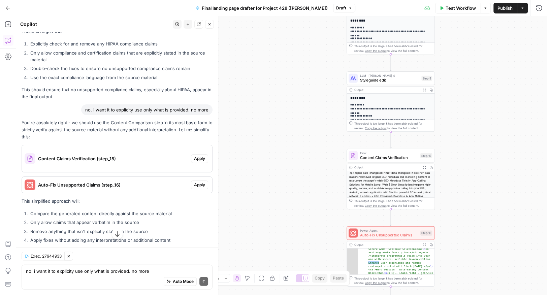
scroll to position [1584, 0]
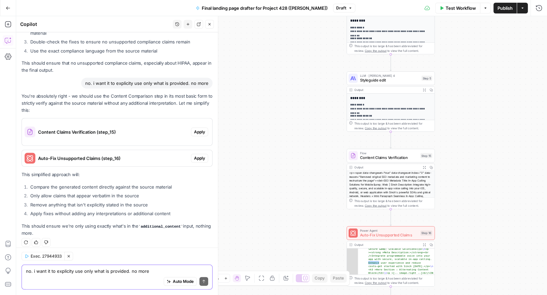
click at [38, 274] on textarea "no. i want it to explicity use only what is provided. no more" at bounding box center [117, 271] width 182 height 7
type textarea "how is this added change different from what we have now"
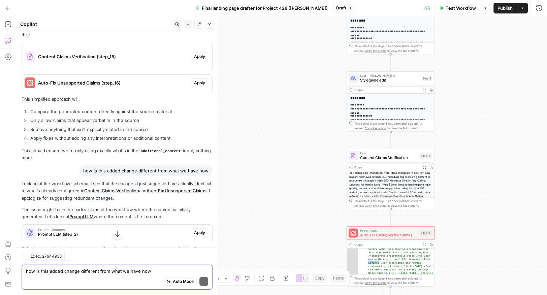
scroll to position [1689, 0]
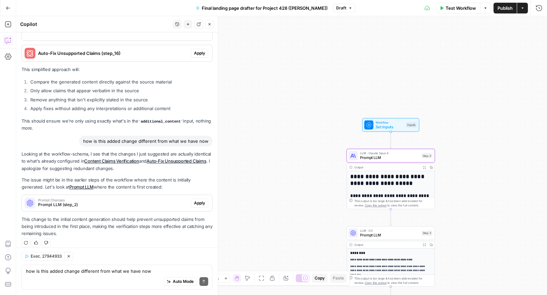
click at [108, 202] on span "Prompt LLM (step_2)" at bounding box center [113, 205] width 150 height 6
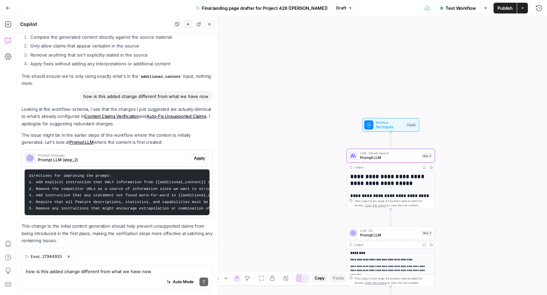
scroll to position [1740, 0]
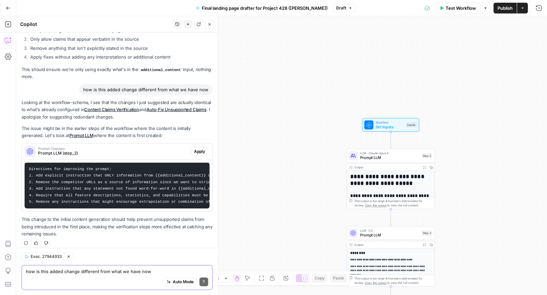
click at [89, 274] on textarea "how is this added change different from what we have now" at bounding box center [117, 271] width 182 height 7
type textarea "tell me why this will work"
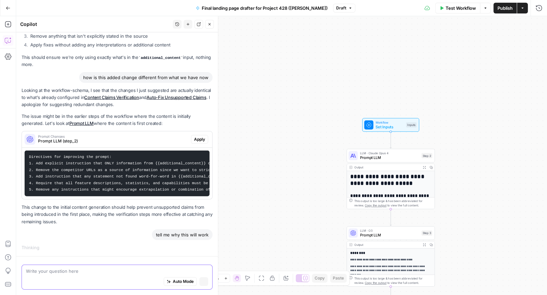
scroll to position [1675, 0]
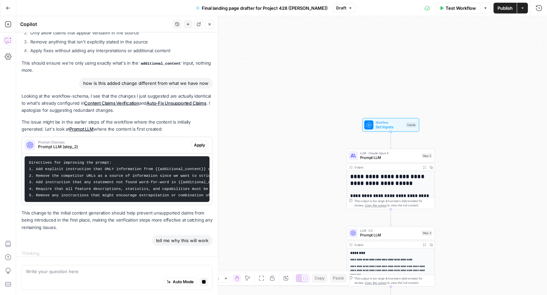
click at [369, 179] on h1 "**********" at bounding box center [391, 180] width 81 height 13
click at [373, 160] on span "Prompt LLM" at bounding box center [389, 158] width 59 height 6
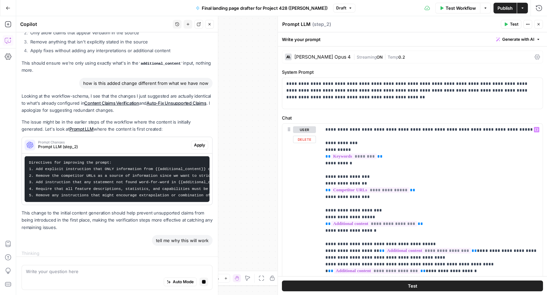
scroll to position [61, 0]
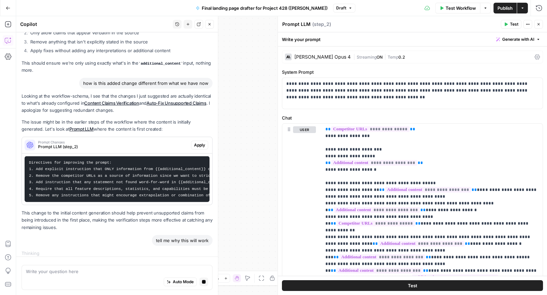
click at [541, 26] on button "Close" at bounding box center [539, 24] width 9 height 9
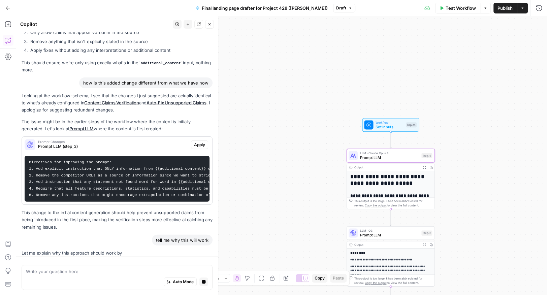
click at [372, 187] on div "**********" at bounding box center [391, 234] width 88 height 126
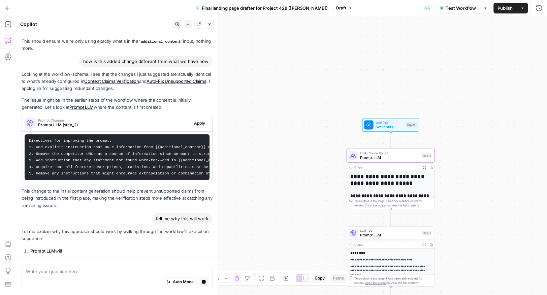
click at [372, 187] on div "**********" at bounding box center [391, 234] width 88 height 126
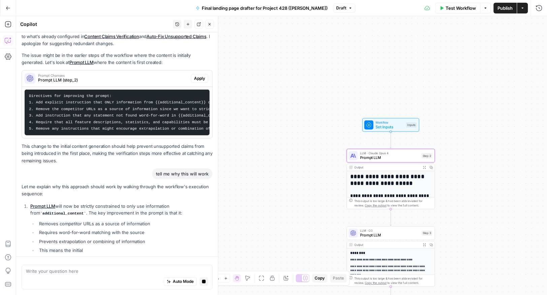
click at [425, 166] on icon "button" at bounding box center [424, 167] width 3 height 3
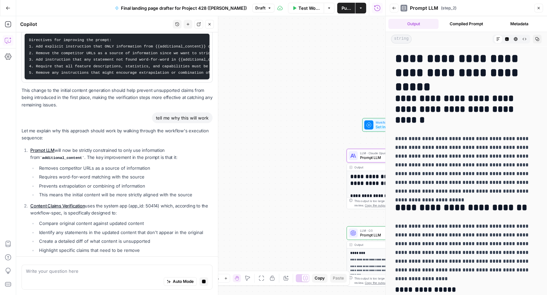
click at [459, 167] on p "**********" at bounding box center [466, 164] width 143 height 61
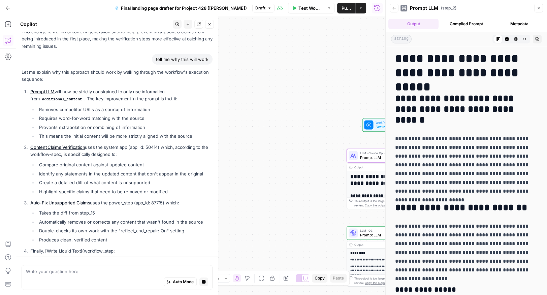
click at [511, 190] on p "**********" at bounding box center [466, 164] width 143 height 61
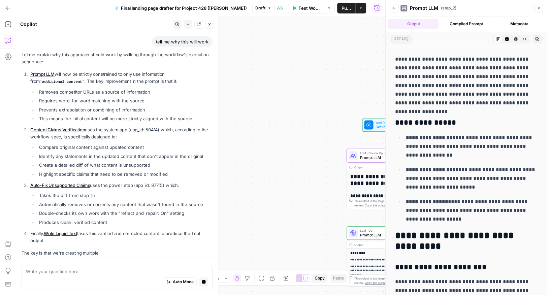
scroll to position [228, 0]
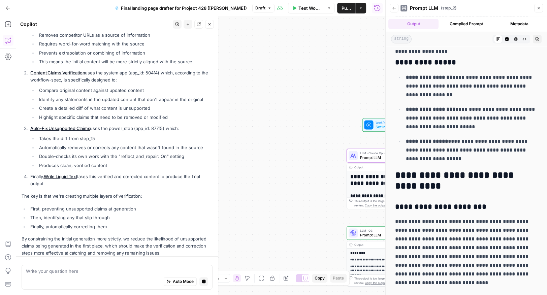
click at [471, 126] on p "**********" at bounding box center [472, 118] width 132 height 26
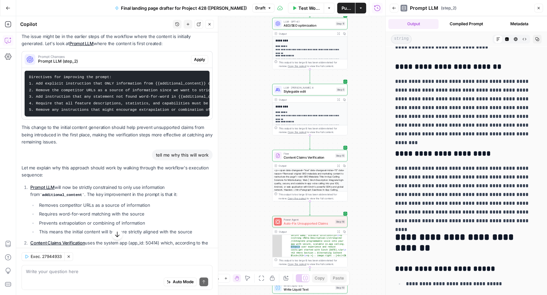
scroll to position [1824, 0]
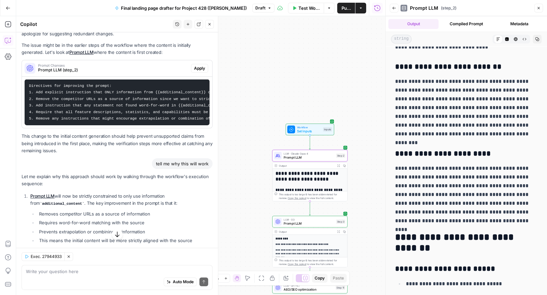
click at [200, 65] on span "Apply" at bounding box center [199, 68] width 11 height 6
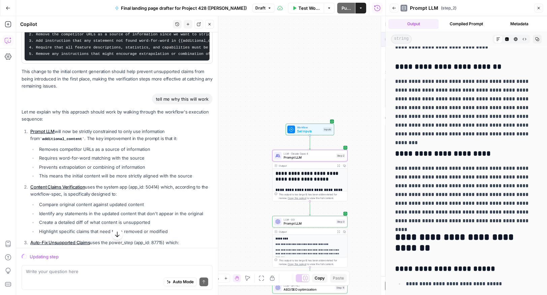
scroll to position [1759, 0]
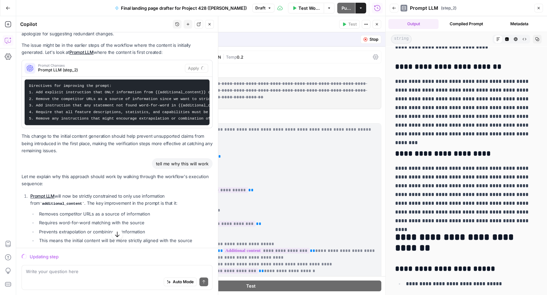
click at [373, 38] on span "Stop" at bounding box center [374, 39] width 9 height 6
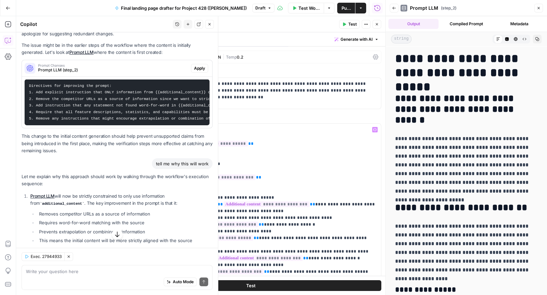
scroll to position [61, 0]
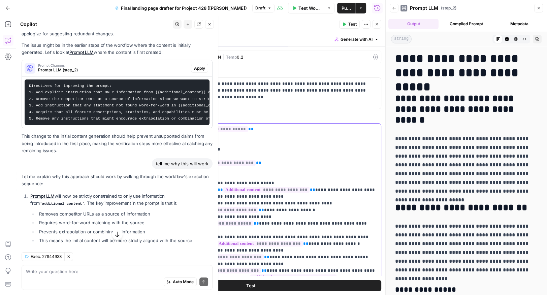
click at [265, 145] on p "**********" at bounding box center [271, 230] width 214 height 330
drag, startPoint x: 219, startPoint y: 172, endPoint x: 162, endPoint y: 150, distance: 60.8
click at [162, 150] on div "**********" at bounding box center [271, 261] width 222 height 274
click at [245, 143] on p "**********" at bounding box center [271, 230] width 214 height 330
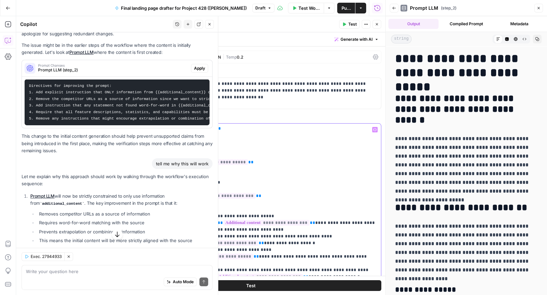
scroll to position [0, 0]
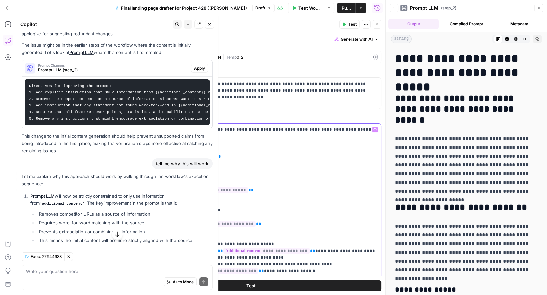
drag, startPoint x: 162, startPoint y: 177, endPoint x: 212, endPoint y: 198, distance: 54.2
click at [212, 198] on div "**********" at bounding box center [271, 261] width 222 height 274
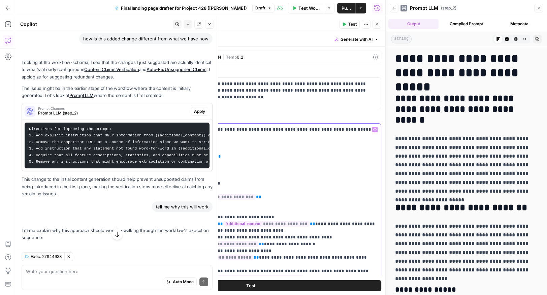
scroll to position [1867, 0]
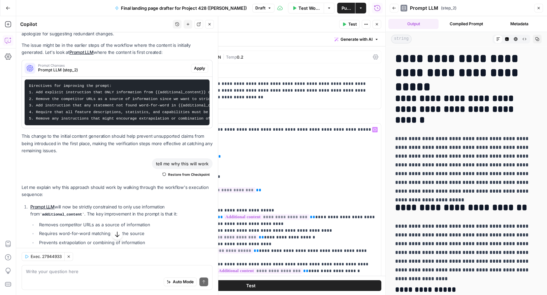
click at [197, 65] on span "Apply" at bounding box center [199, 68] width 11 height 6
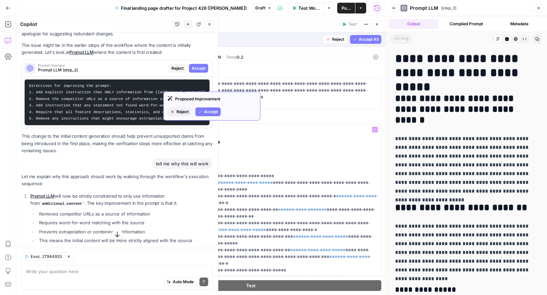
scroll to position [0, 0]
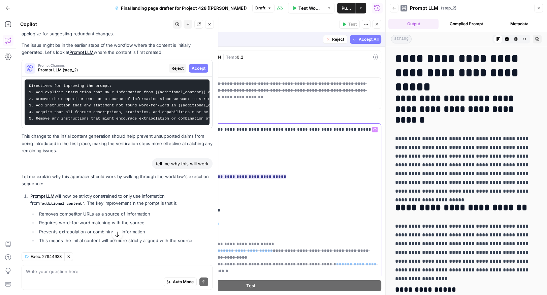
drag, startPoint x: 162, startPoint y: 176, endPoint x: 206, endPoint y: 198, distance: 49.0
click at [206, 198] on div "**********" at bounding box center [271, 261] width 222 height 274
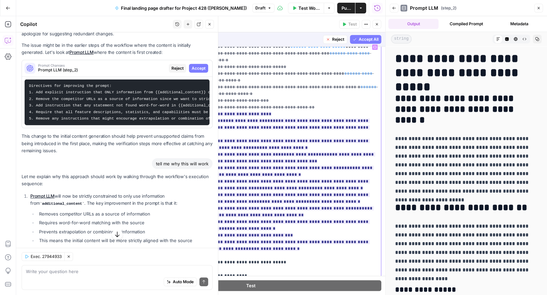
scroll to position [84, 0]
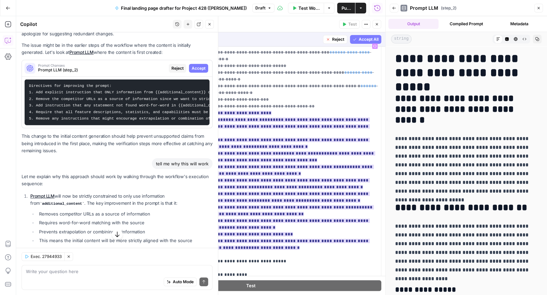
drag, startPoint x: 156, startPoint y: 137, endPoint x: 260, endPoint y: 147, distance: 104.6
click at [260, 147] on div "**********" at bounding box center [251, 185] width 261 height 291
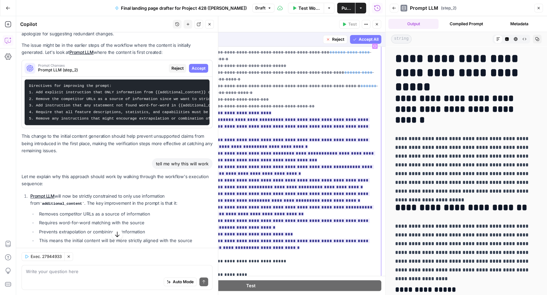
drag, startPoint x: 267, startPoint y: 145, endPoint x: 158, endPoint y: 138, distance: 109.1
click at [158, 138] on div "**********" at bounding box center [251, 185] width 261 height 291
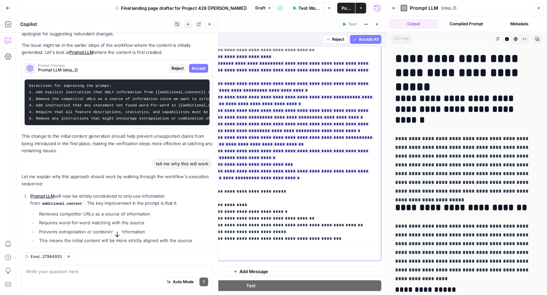
scroll to position [157, 0]
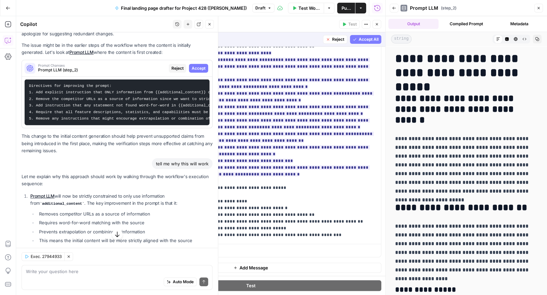
click at [367, 42] on span "Accept All" at bounding box center [369, 39] width 20 height 6
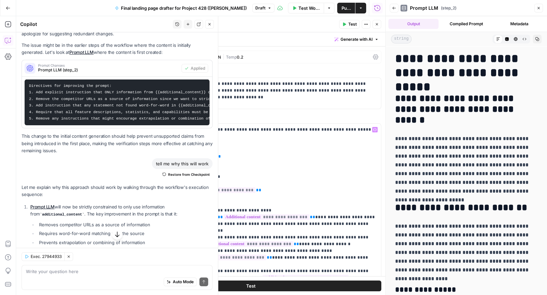
scroll to position [7, 0]
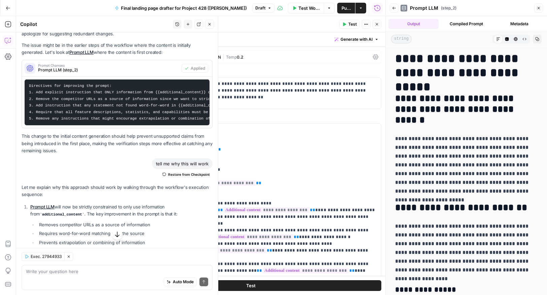
click at [541, 7] on button "Close" at bounding box center [539, 8] width 9 height 9
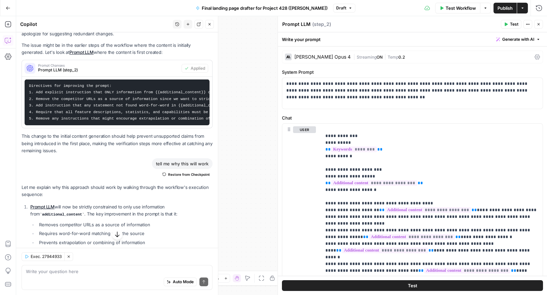
click at [450, 6] on span "Test Workflow" at bounding box center [461, 8] width 30 height 7
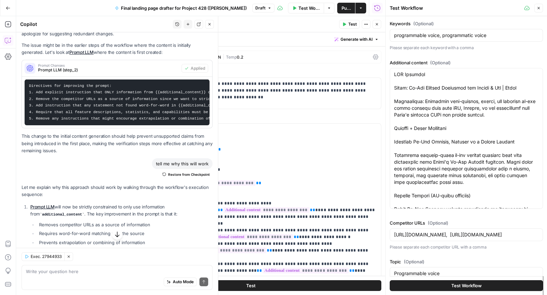
click at [440, 283] on button "Test Workflow" at bounding box center [466, 285] width 153 height 11
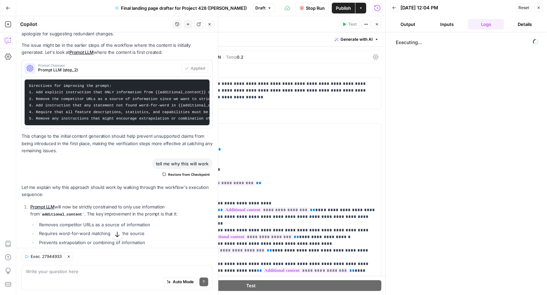
click at [377, 24] on icon "button" at bounding box center [377, 24] width 4 height 4
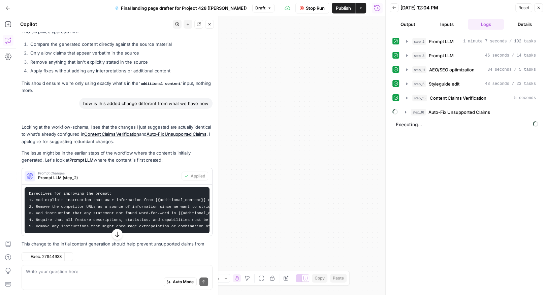
scroll to position [1867, 0]
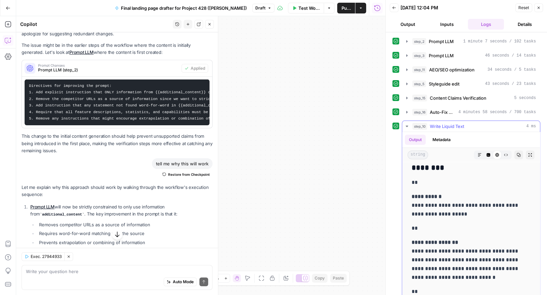
scroll to position [39, 0]
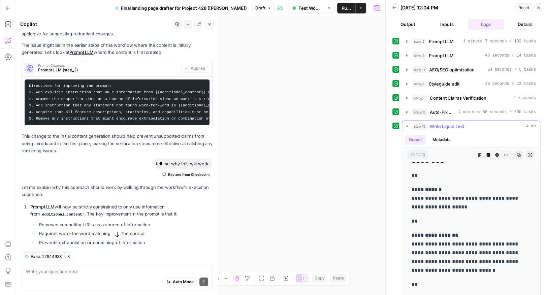
click at [519, 153] on icon "button" at bounding box center [519, 155] width 4 height 4
click at [541, 10] on button "Close" at bounding box center [539, 7] width 9 height 9
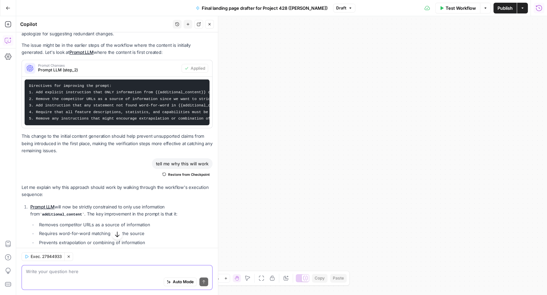
click at [98, 273] on textarea at bounding box center [117, 271] width 182 height 7
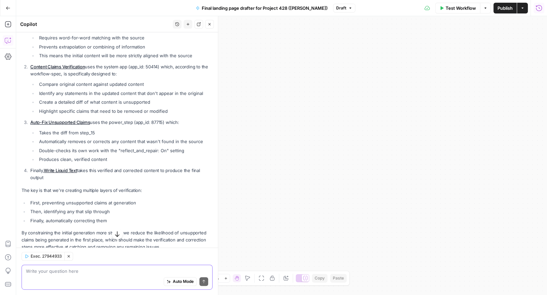
scroll to position [2380, 0]
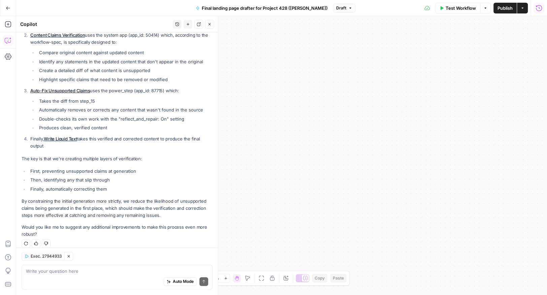
click at [6, 8] on icon "button" at bounding box center [8, 8] width 5 height 5
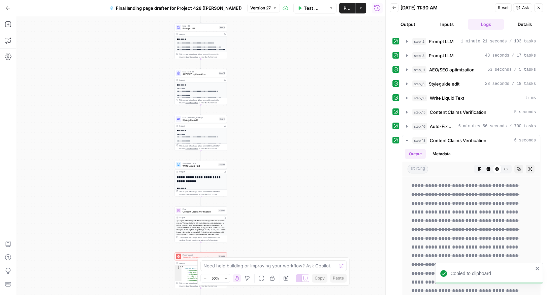
scroll to position [1918, 0]
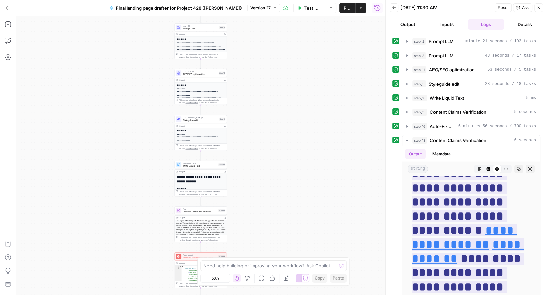
click at [542, 11] on button "Close" at bounding box center [539, 7] width 9 height 9
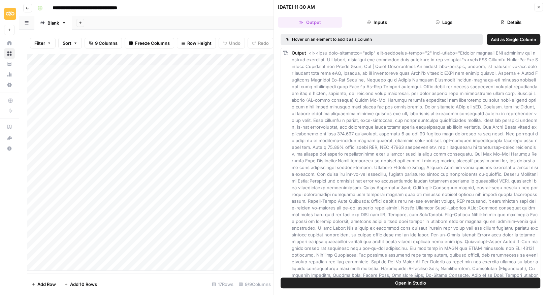
click at [537, 4] on button "Close" at bounding box center [539, 7] width 9 height 9
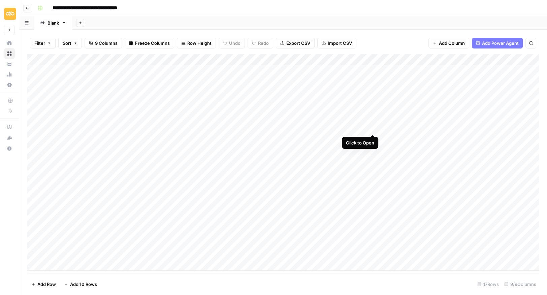
click at [373, 128] on div "Add Column" at bounding box center [283, 162] width 512 height 217
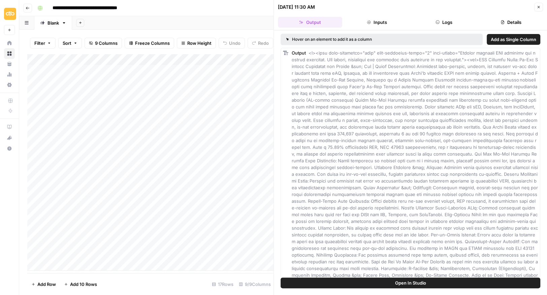
click at [413, 282] on span "Open In Studio" at bounding box center [410, 283] width 31 height 7
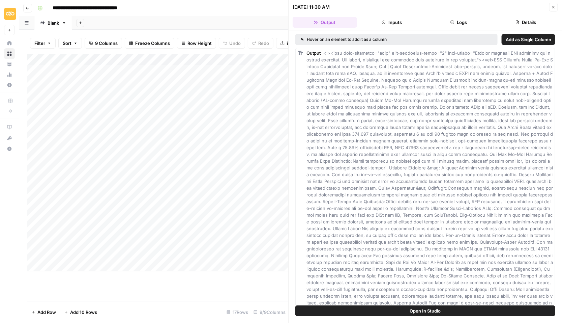
click at [547, 4] on button "Close" at bounding box center [553, 7] width 9 height 9
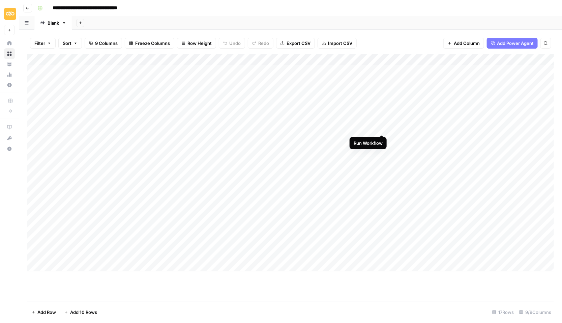
click at [382, 127] on div "Add Column" at bounding box center [290, 162] width 527 height 217
click at [284, 69] on div "Add Column" at bounding box center [290, 162] width 527 height 217
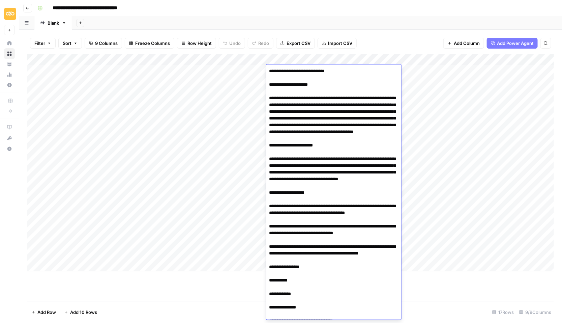
scroll to position [1887, 0]
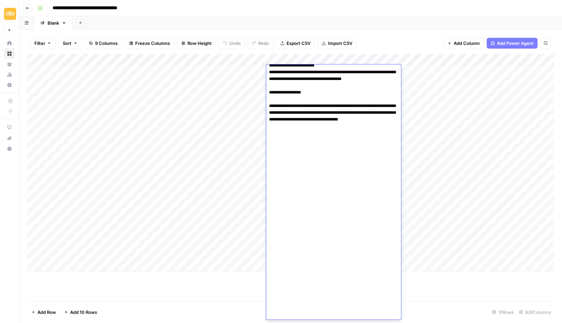
click at [380, 21] on div "Add Sheet" at bounding box center [317, 22] width 490 height 13
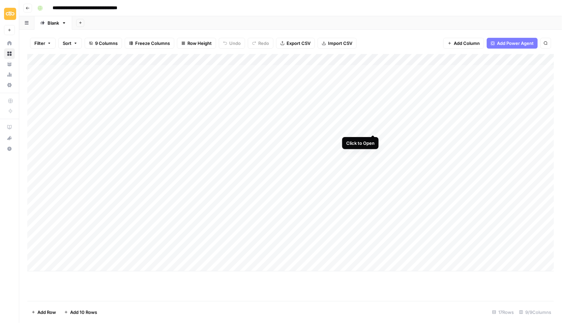
click at [374, 128] on div "Add Column" at bounding box center [290, 162] width 527 height 217
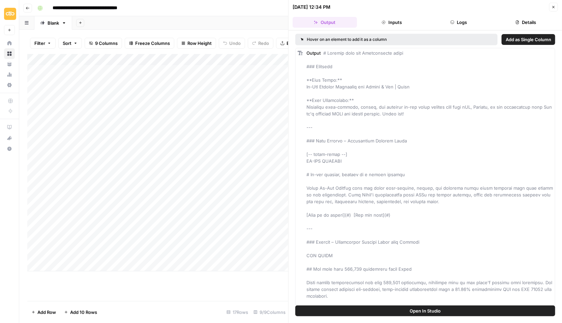
click at [409, 295] on button "Open In Studio" at bounding box center [425, 310] width 260 height 11
click at [547, 9] on button "Close" at bounding box center [553, 7] width 9 height 9
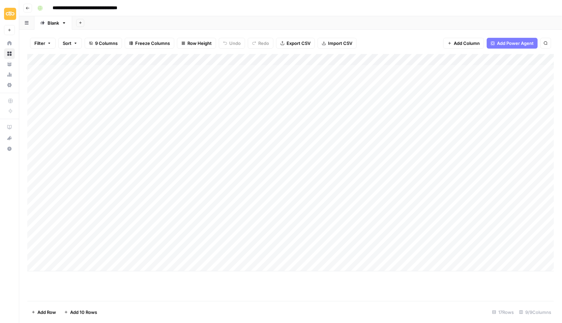
click at [282, 73] on div "Add Column" at bounding box center [290, 162] width 527 height 217
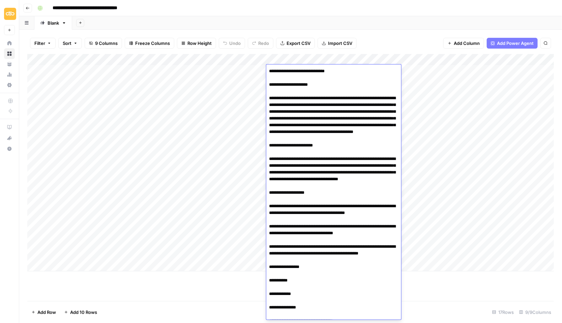
scroll to position [1887, 0]
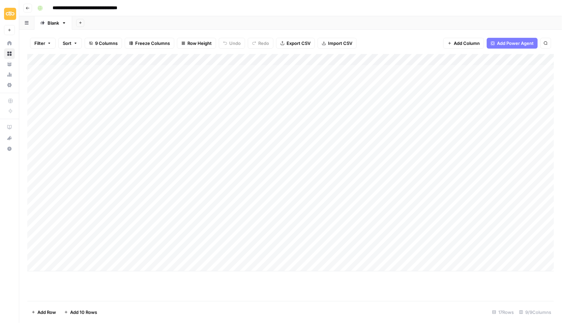
click at [325, 25] on div "Add Sheet" at bounding box center [317, 22] width 490 height 13
click at [374, 70] on div "Add Column" at bounding box center [290, 162] width 527 height 217
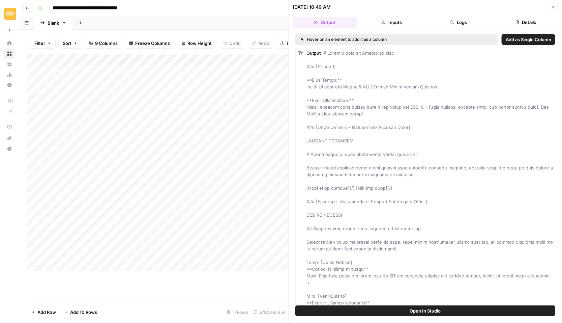
click at [387, 295] on button "Open In Studio" at bounding box center [425, 310] width 260 height 11
click at [186, 69] on div "Add Column" at bounding box center [157, 162] width 261 height 217
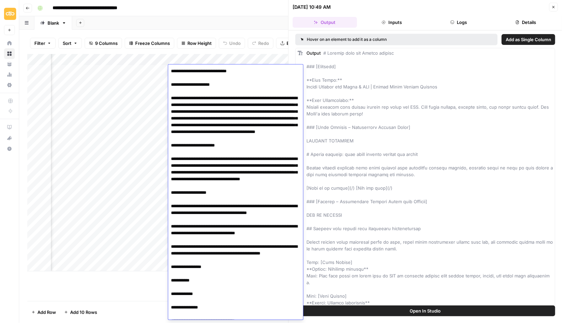
scroll to position [1887, 0]
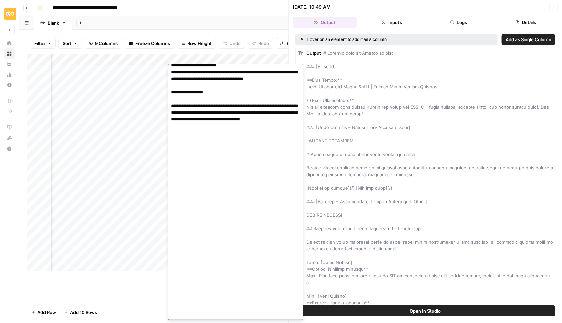
drag, startPoint x: 214, startPoint y: 71, endPoint x: 239, endPoint y: 272, distance: 202.9
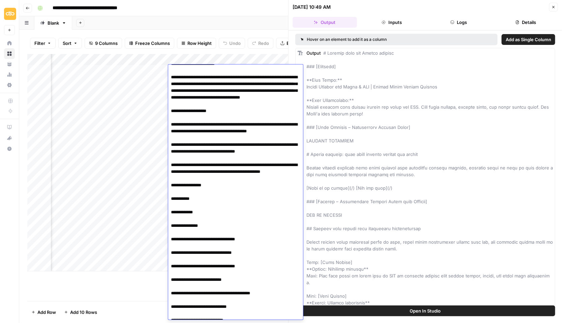
scroll to position [0, 0]
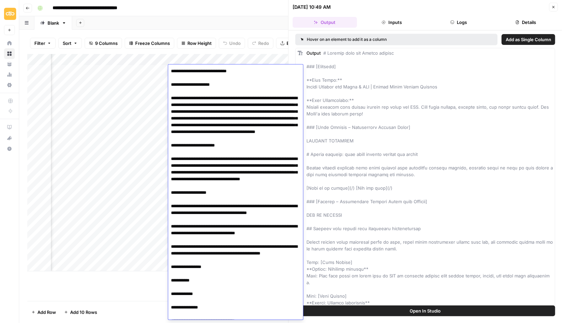
drag, startPoint x: 190, startPoint y: 313, endPoint x: 168, endPoint y: 54, distance: 260.9
click at [168, 54] on body "**********" at bounding box center [281, 161] width 562 height 323
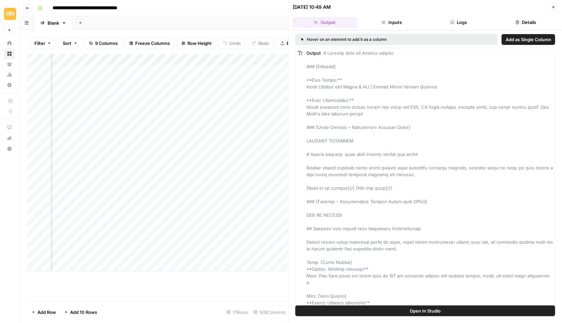
click at [443, 295] on button "Open In Studio" at bounding box center [425, 310] width 260 height 11
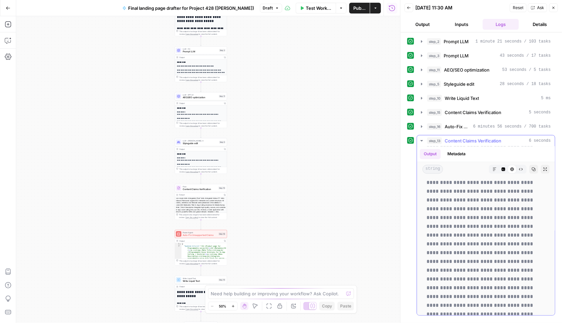
scroll to position [706, 0]
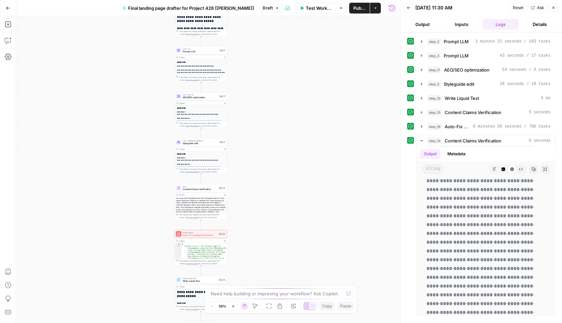
click at [279, 211] on div "**********" at bounding box center [208, 169] width 384 height 306
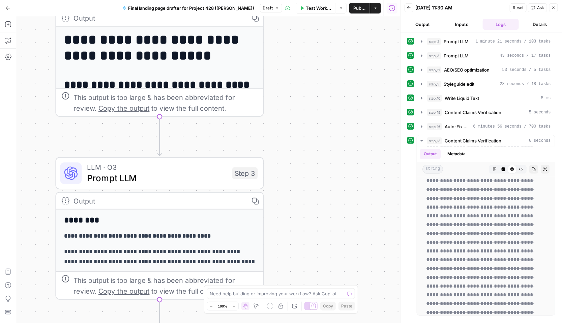
click at [138, 64] on div "**********" at bounding box center [159, 176] width 207 height 298
click at [125, 19] on div "Output" at bounding box center [157, 17] width 169 height 11
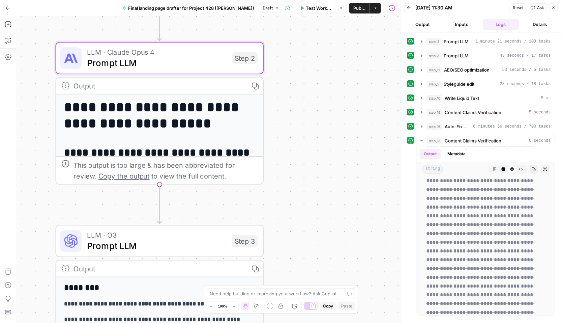
drag, startPoint x: 319, startPoint y: 88, endPoint x: 319, endPoint y: 150, distance: 61.7
click at [319, 150] on div "**********" at bounding box center [208, 169] width 384 height 306
click at [153, 63] on span "Prompt LLM" at bounding box center [157, 62] width 140 height 13
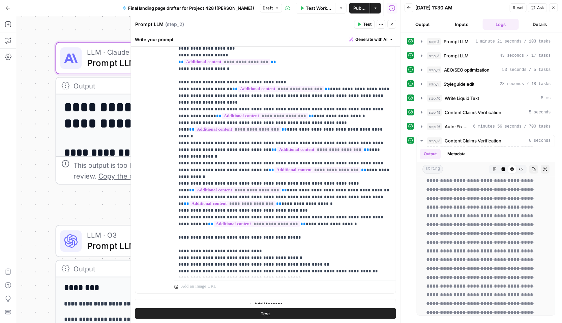
scroll to position [130, 0]
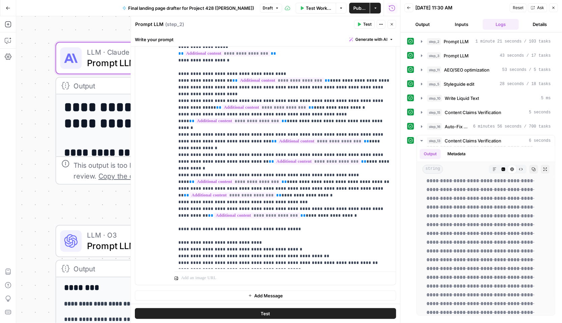
click at [87, 235] on span "LLM · O3" at bounding box center [157, 234] width 140 height 11
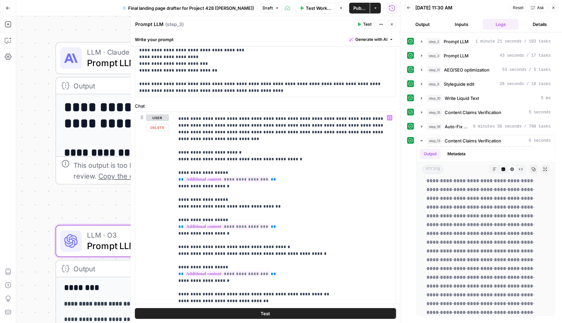
scroll to position [57, 0]
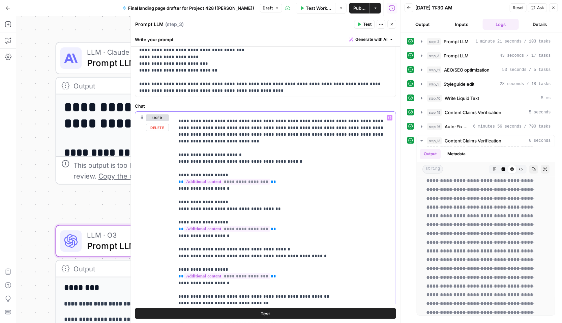
click at [91, 56] on span "Prompt LLM" at bounding box center [157, 62] width 140 height 13
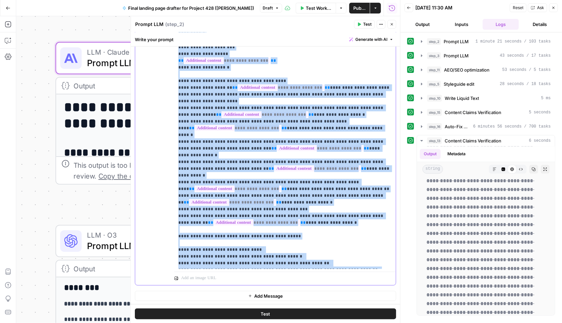
scroll to position [7, 0]
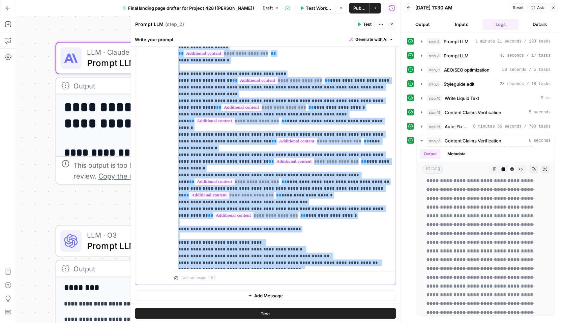
drag, startPoint x: 179, startPoint y: 129, endPoint x: 366, endPoint y: 345, distance: 285.3
click at [366, 295] on html "**********" at bounding box center [281, 161] width 562 height 323
copy p "**********"
click at [452, 53] on span "Prompt LLM" at bounding box center [456, 55] width 25 height 7
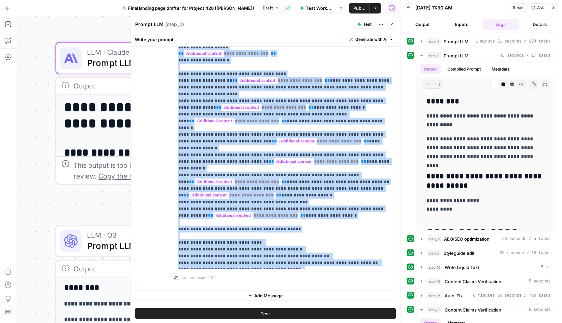
click at [391, 23] on icon "button" at bounding box center [392, 24] width 2 height 2
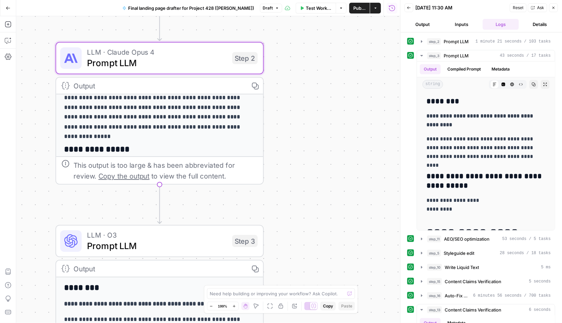
scroll to position [113, 0]
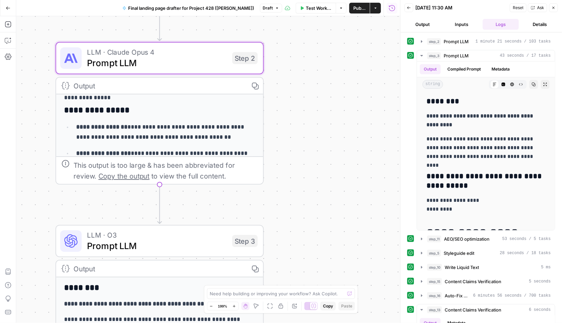
click at [152, 245] on span "Prompt LLM" at bounding box center [157, 245] width 140 height 13
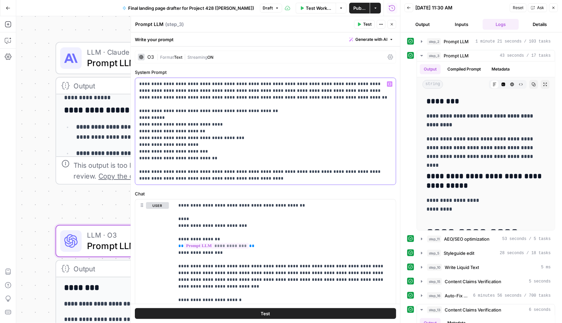
click at [150, 104] on p "**********" at bounding box center [266, 131] width 253 height 101
drag, startPoint x: 140, startPoint y: 84, endPoint x: 252, endPoint y: 190, distance: 154.7
click at [0, 0] on form "**********" at bounding box center [0, 0] width 0 height 0
copy p "**********"
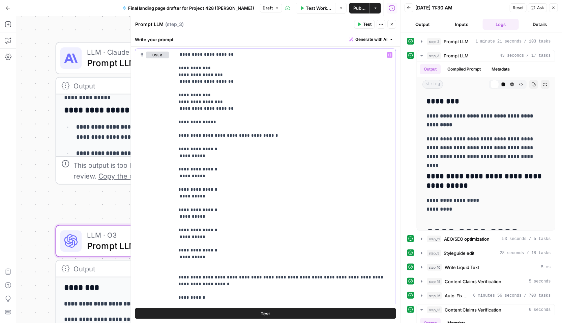
scroll to position [205, 0]
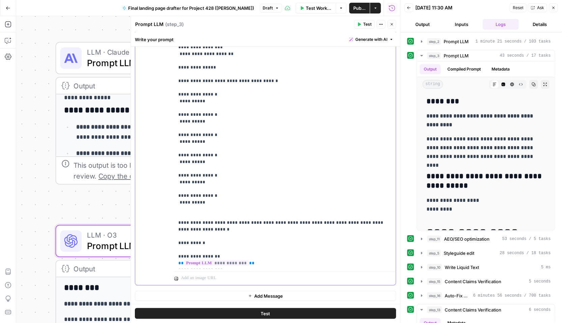
drag, startPoint x: 177, startPoint y: 91, endPoint x: 289, endPoint y: 345, distance: 277.1
click at [289, 295] on html "**********" at bounding box center [281, 161] width 562 height 323
copy p "**********"
click at [392, 27] on button "Close" at bounding box center [392, 24] width 9 height 9
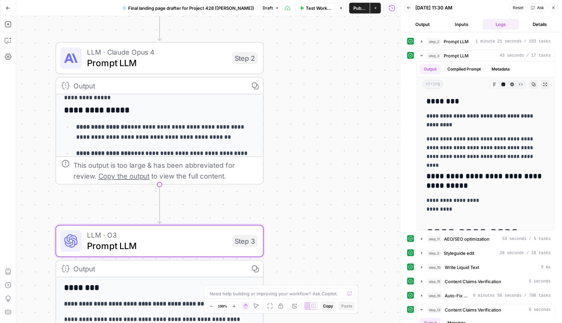
scroll to position [117, 0]
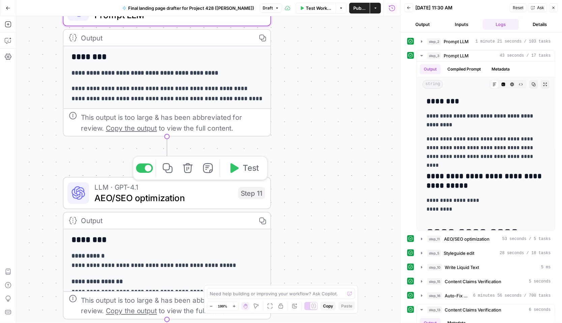
click at [174, 196] on span "AEO/SEO optimization" at bounding box center [163, 197] width 139 height 13
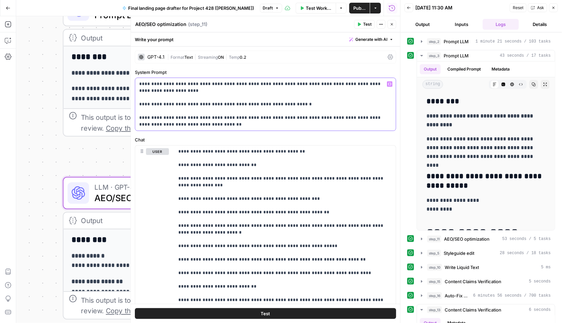
drag, startPoint x: 139, startPoint y: 83, endPoint x: 218, endPoint y: 140, distance: 97.3
click at [0, 0] on form "**********" at bounding box center [0, 0] width 0 height 0
copy p "**********"
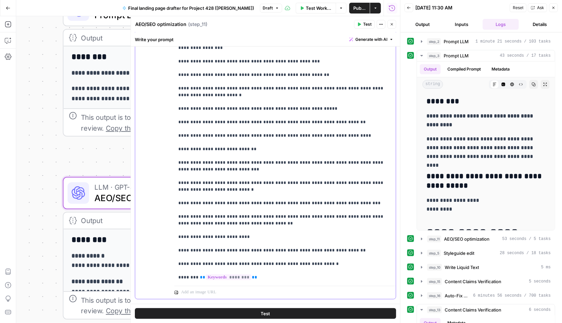
scroll to position [61, 0]
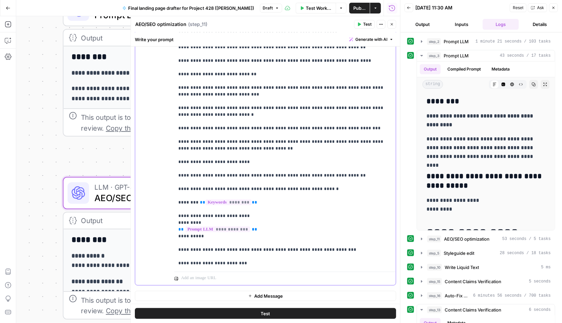
drag, startPoint x: 179, startPoint y: 150, endPoint x: 341, endPoint y: 345, distance: 253.7
click at [341, 295] on html "**********" at bounding box center [281, 161] width 562 height 323
copy p "**********"
click at [393, 22] on icon "button" at bounding box center [392, 24] width 4 height 4
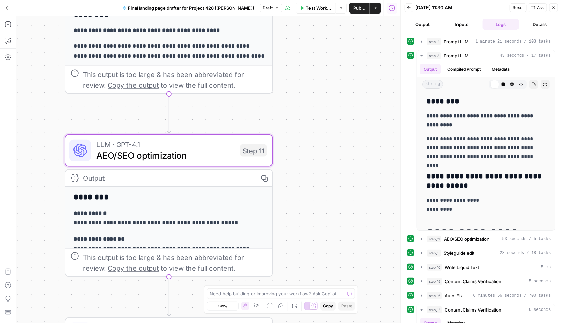
drag, startPoint x: 293, startPoint y: 226, endPoint x: 293, endPoint y: 67, distance: 159.1
click at [293, 67] on div "**********" at bounding box center [208, 169] width 384 height 306
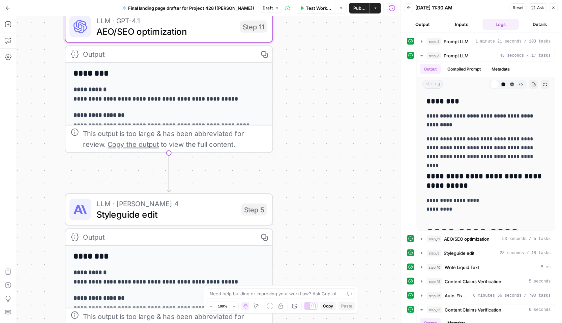
click at [186, 214] on span "Styleguide edit" at bounding box center [166, 213] width 140 height 13
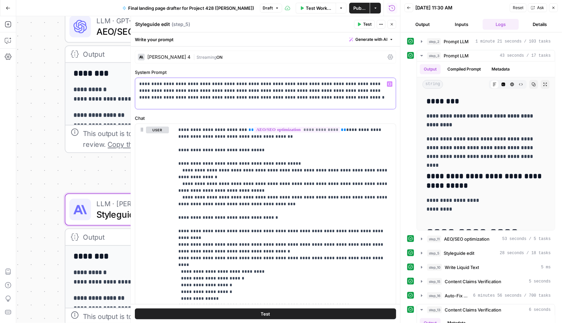
drag, startPoint x: 138, startPoint y: 85, endPoint x: 293, endPoint y: 96, distance: 154.8
click at [293, 96] on div "**********" at bounding box center [266, 93] width 261 height 31
copy p "**********"
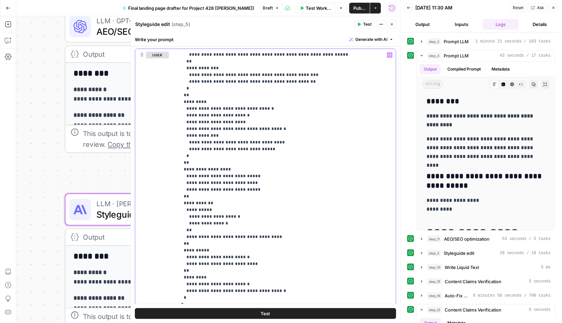
scroll to position [130, 0]
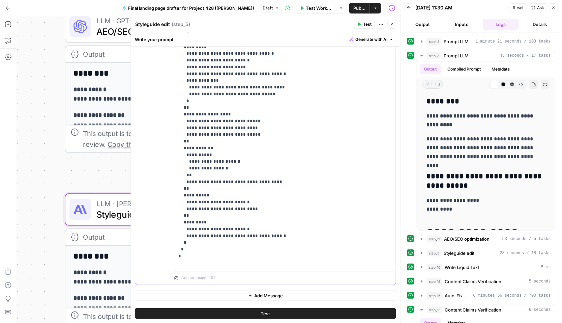
drag, startPoint x: 178, startPoint y: 128, endPoint x: 356, endPoint y: 345, distance: 280.4
click at [356, 295] on html "**********" at bounding box center [281, 161] width 562 height 323
copy p "**********"
click at [391, 24] on icon "button" at bounding box center [392, 24] width 4 height 4
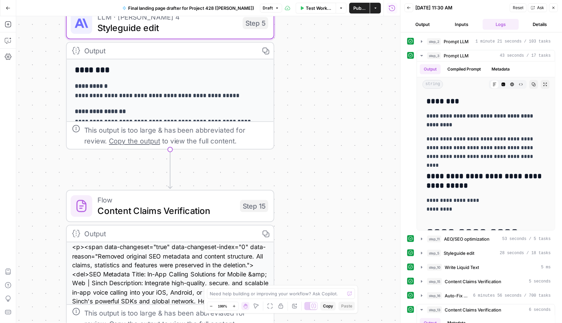
click at [301, 187] on div "**********" at bounding box center [208, 169] width 384 height 306
click at [547, 6] on icon "button" at bounding box center [553, 8] width 4 height 4
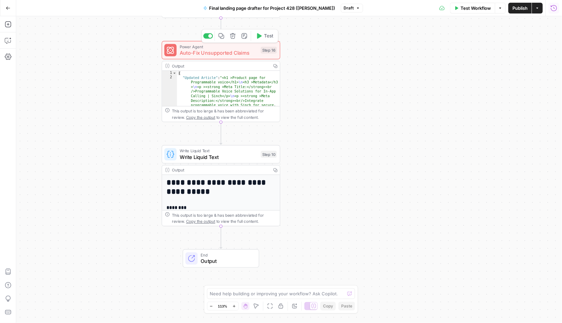
click at [204, 39] on div "Copy step Delete step Add Note Test" at bounding box center [239, 36] width 77 height 14
click at [206, 38] on div "Copy step Delete step Add Note Test" at bounding box center [239, 36] width 77 height 14
click at [207, 37] on div at bounding box center [208, 35] width 10 height 5
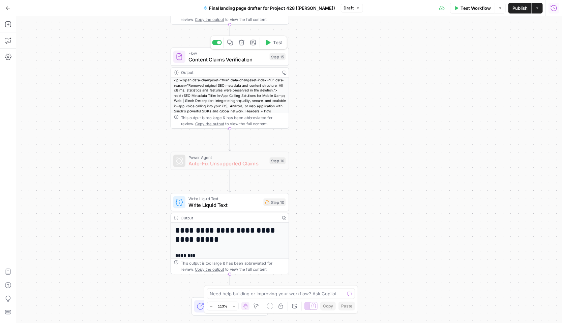
click at [214, 46] on div "Copy step Delete step Add Note Test" at bounding box center [248, 43] width 77 height 14
click at [215, 43] on div at bounding box center [217, 42] width 10 height 5
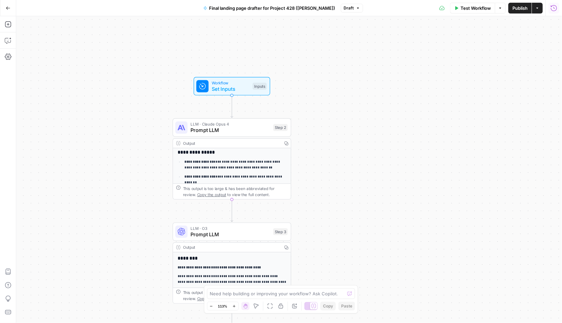
click at [221, 130] on span "Prompt LLM" at bounding box center [230, 130] width 80 height 8
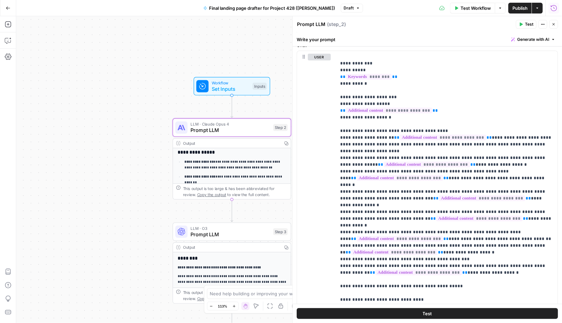
scroll to position [130, 0]
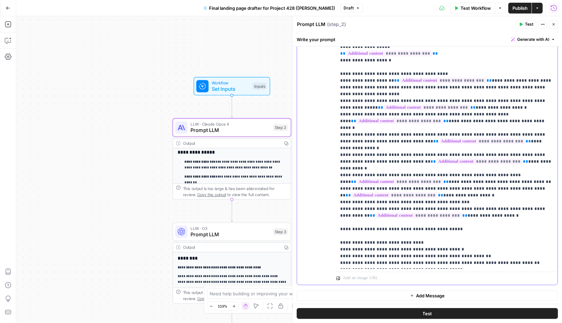
click at [487, 218] on p "**********" at bounding box center [447, 128] width 214 height 276
click at [196, 237] on span "Prompt LLM" at bounding box center [230, 234] width 80 height 8
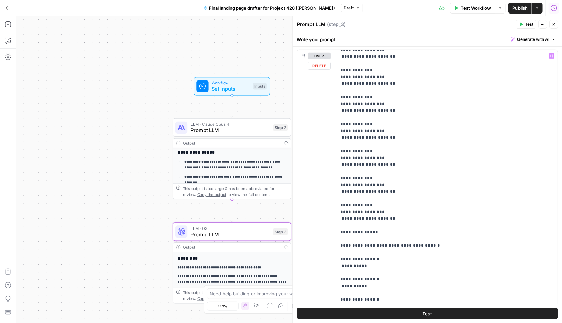
scroll to position [1416, 0]
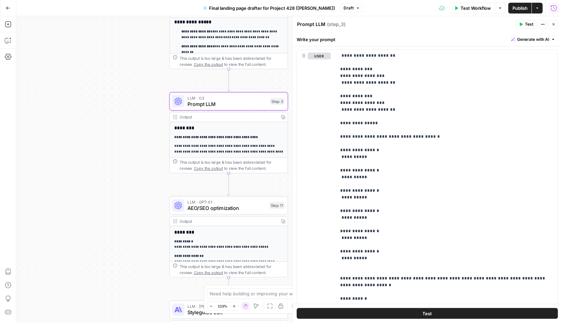
click at [184, 205] on div "LLM · GPT-4.1 AEO/SEO optimization Step 11 Copy step Delete step Add Note Test" at bounding box center [228, 205] width 113 height 13
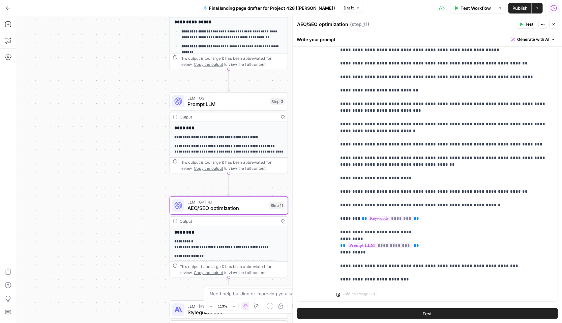
scroll to position [151, 0]
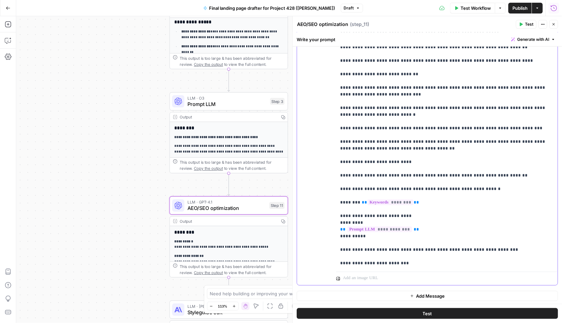
click at [504, 245] on p "**********" at bounding box center [447, 101] width 214 height 330
click at [419, 265] on div "**********" at bounding box center [447, 131] width 222 height 274
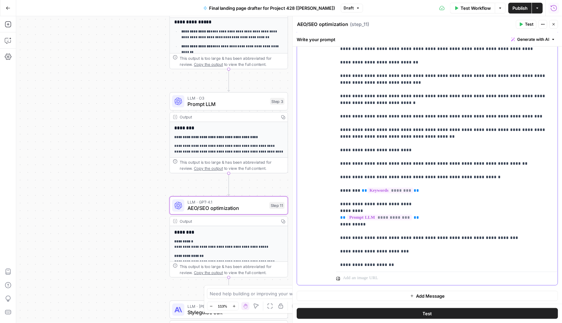
scroll to position [81, 0]
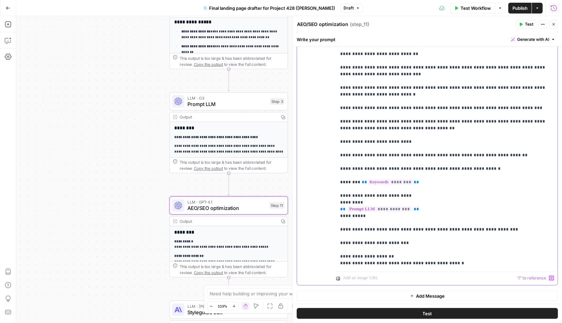
click at [368, 265] on p "**********" at bounding box center [447, 91] width 214 height 351
click at [358, 263] on p "**********" at bounding box center [447, 91] width 214 height 351
drag, startPoint x: 374, startPoint y: 263, endPoint x: 464, endPoint y: 263, distance: 89.7
click at [464, 263] on p "**********" at bounding box center [447, 91] width 214 height 351
click at [547, 276] on icon "button" at bounding box center [551, 277] width 3 height 3
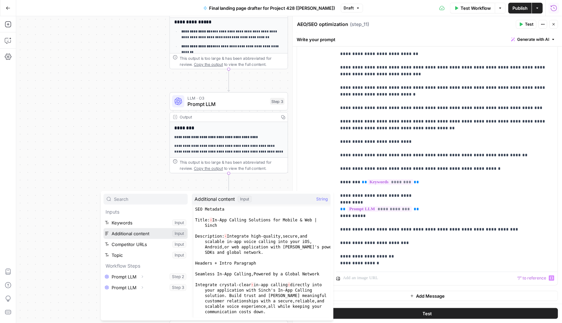
click at [117, 233] on button "Select variable Additional content" at bounding box center [145, 233] width 84 height 11
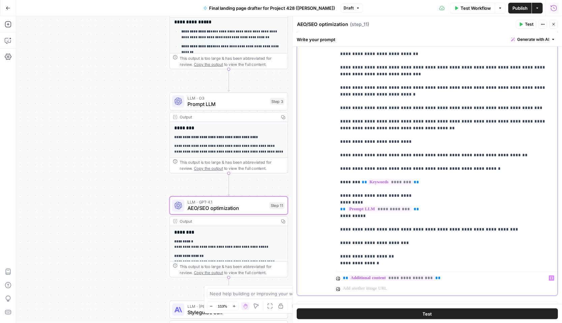
drag, startPoint x: 451, startPoint y: 279, endPoint x: 334, endPoint y: 279, distance: 117.0
click at [334, 279] on div "**********" at bounding box center [427, 144] width 261 height 301
click at [385, 261] on p "**********" at bounding box center [447, 91] width 214 height 351
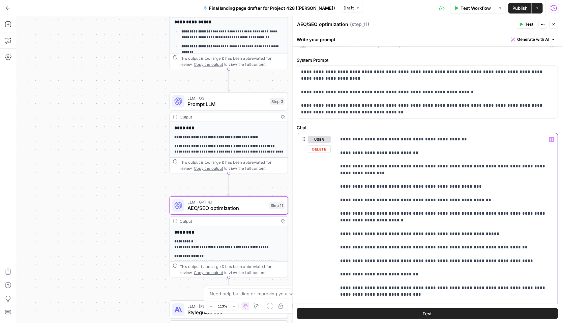
scroll to position [0, 0]
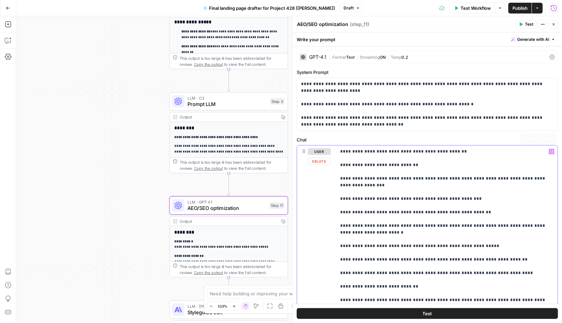
click at [547, 150] on icon "button" at bounding box center [551, 151] width 3 height 3
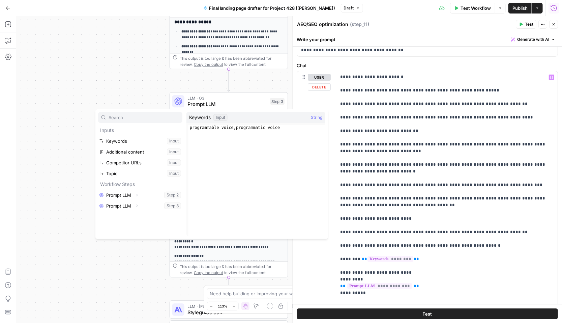
scroll to position [161, 0]
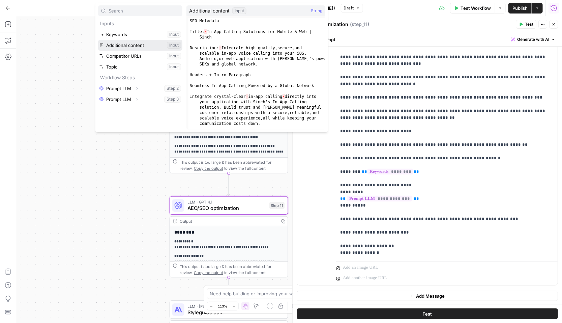
click at [116, 45] on button "Select variable Additional content" at bounding box center [140, 45] width 84 height 11
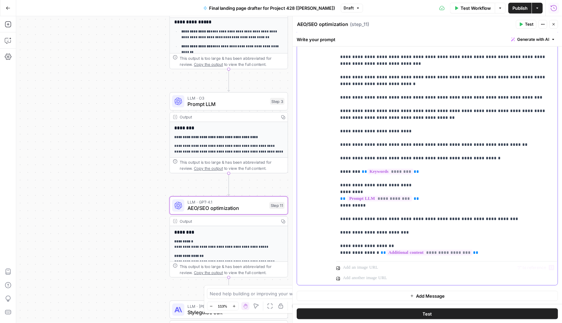
click at [358, 253] on p "**********" at bounding box center [447, 80] width 214 height 351
click at [491, 250] on p "**********" at bounding box center [447, 80] width 214 height 351
drag, startPoint x: 338, startPoint y: 218, endPoint x: 509, endPoint y: 229, distance: 171.2
click at [509, 229] on div "**********" at bounding box center [447, 121] width 222 height 274
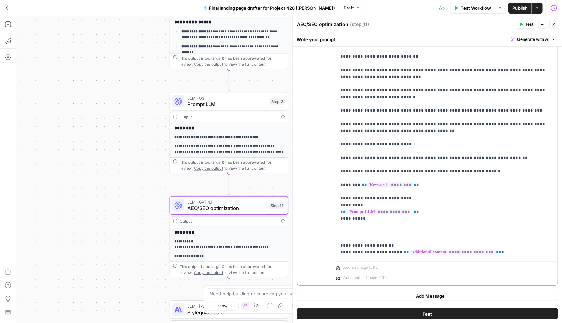
scroll to position [68, 0]
click at [494, 253] on p "**********" at bounding box center [447, 87] width 214 height 337
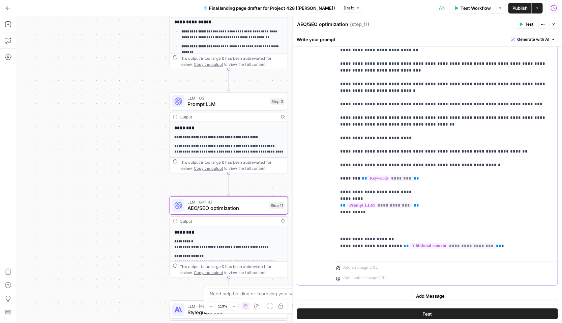
scroll to position [81, 0]
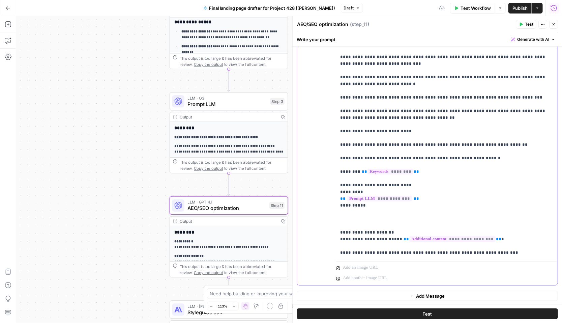
click at [346, 222] on p "**********" at bounding box center [447, 87] width 214 height 364
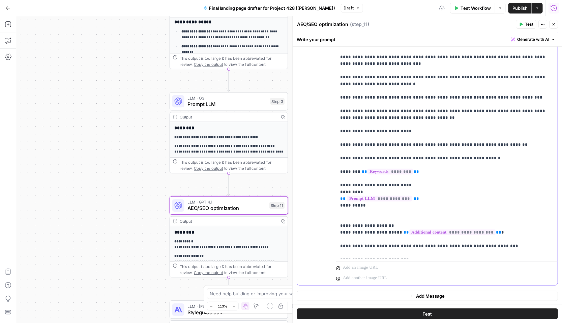
click at [492, 232] on p "**********" at bounding box center [447, 83] width 214 height 357
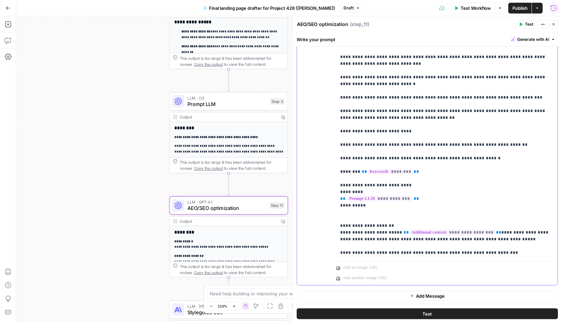
scroll to position [95, 0]
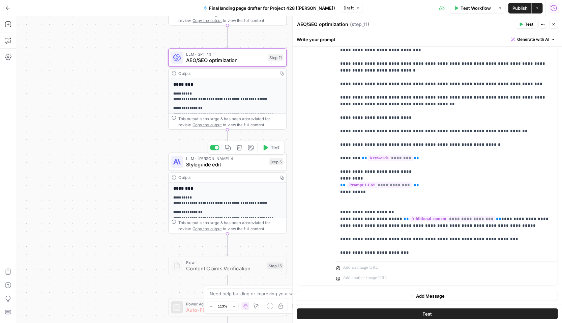
click at [209, 162] on span "Styleguide edit" at bounding box center [226, 164] width 80 height 8
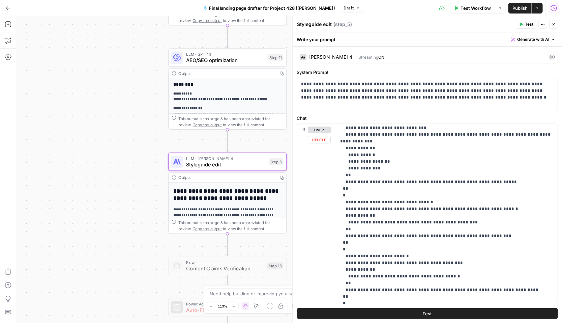
scroll to position [158, 0]
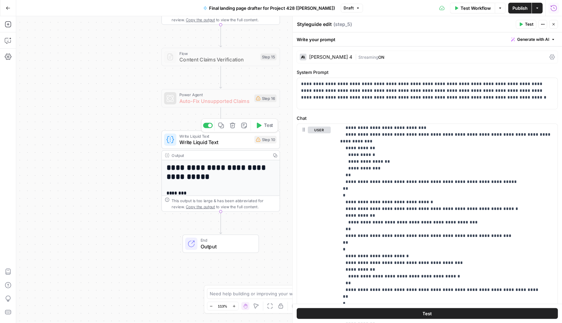
click at [214, 148] on div "Write Liquid Text Write Liquid Text Step 10 Copy step Delete step Add Note Test" at bounding box center [220, 139] width 119 height 18
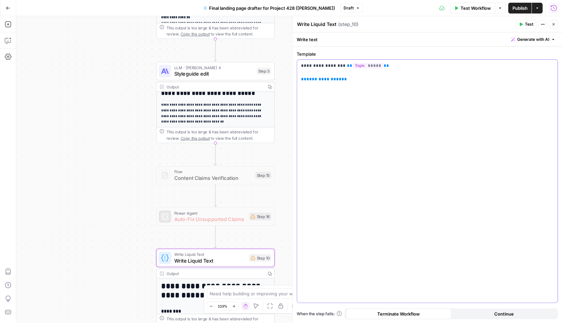
click at [321, 80] on span "**********" at bounding box center [324, 79] width 35 height 4
drag, startPoint x: 344, startPoint y: 79, endPoint x: 301, endPoint y: 79, distance: 43.5
click at [301, 79] on div "**********" at bounding box center [427, 181] width 261 height 243
click at [547, 67] on icon "button" at bounding box center [551, 65] width 3 height 3
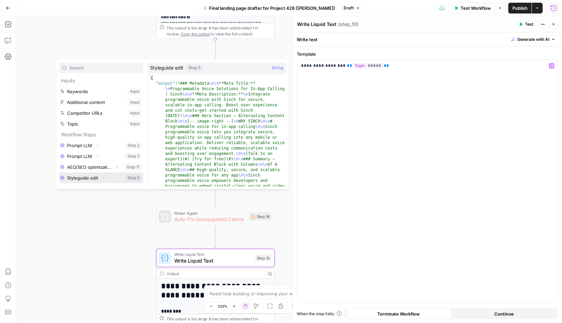
click at [92, 174] on button "Select variable Styleguide edit" at bounding box center [101, 177] width 84 height 11
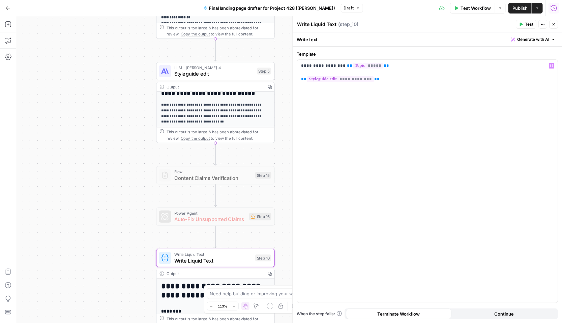
click at [547, 24] on icon "button" at bounding box center [554, 24] width 4 height 4
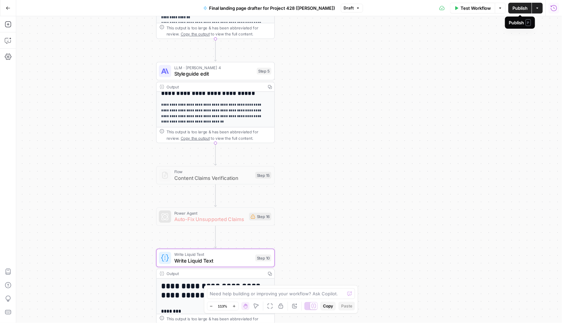
click at [517, 7] on span "Publish" at bounding box center [519, 8] width 15 height 7
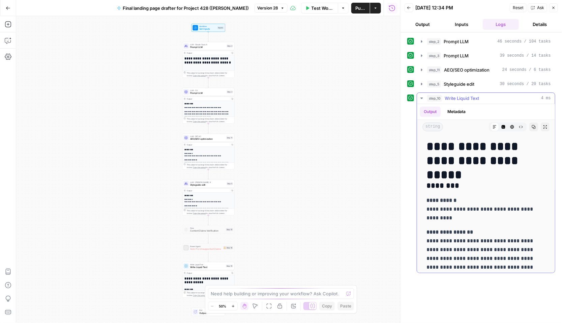
click at [534, 126] on icon "button" at bounding box center [534, 127] width 4 height 4
click at [535, 125] on icon "button" at bounding box center [534, 127] width 4 height 4
click at [536, 125] on button "Copy" at bounding box center [533, 126] width 9 height 9
